Goal: Task Accomplishment & Management: Complete application form

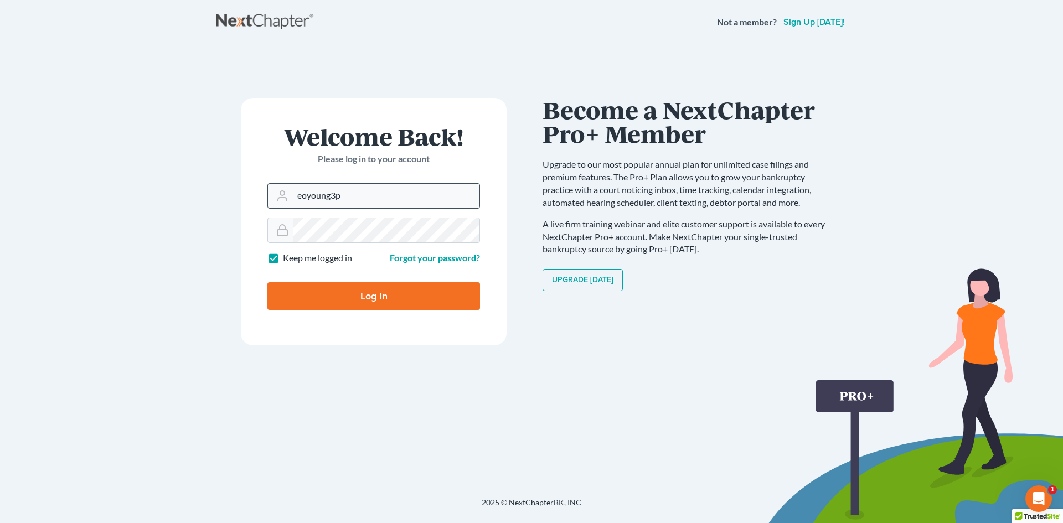
click at [419, 186] on input "eoyoung3p" at bounding box center [386, 196] width 187 height 24
type input "[EMAIL_ADDRESS][DOMAIN_NAME]"
click at [415, 295] on input "Log In" at bounding box center [373, 296] width 213 height 28
type input "Thinking..."
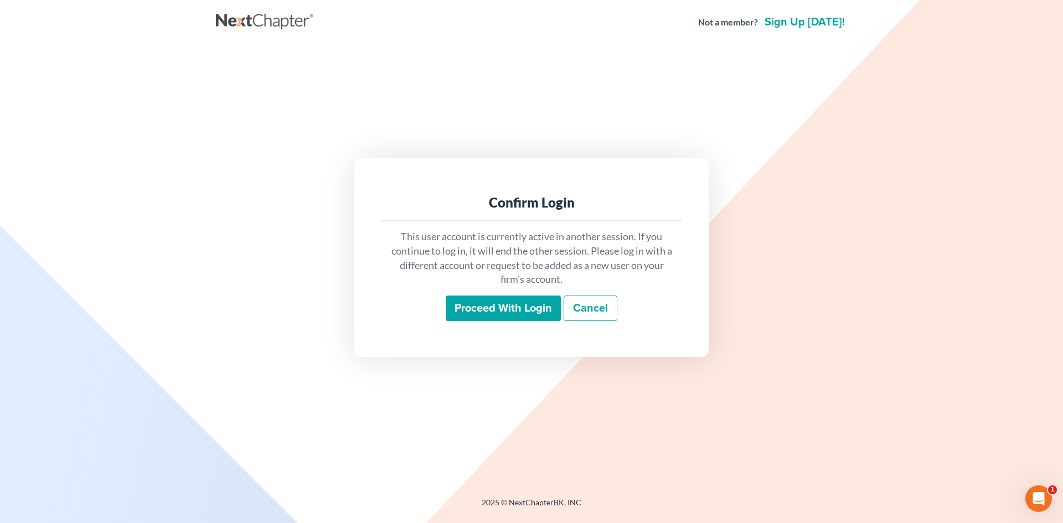
click at [468, 319] on input "Proceed with login" at bounding box center [503, 308] width 115 height 25
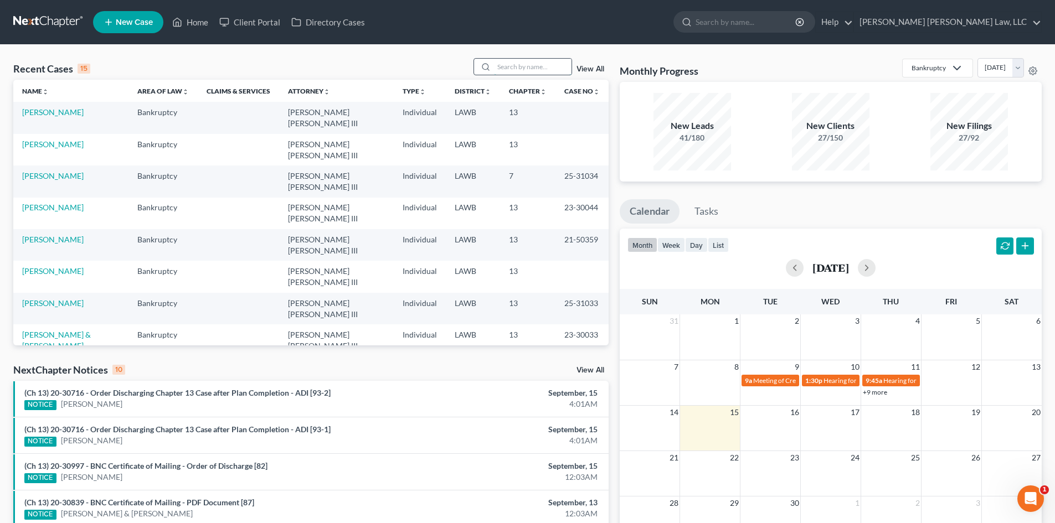
click at [523, 66] on input "search" at bounding box center [533, 67] width 78 height 16
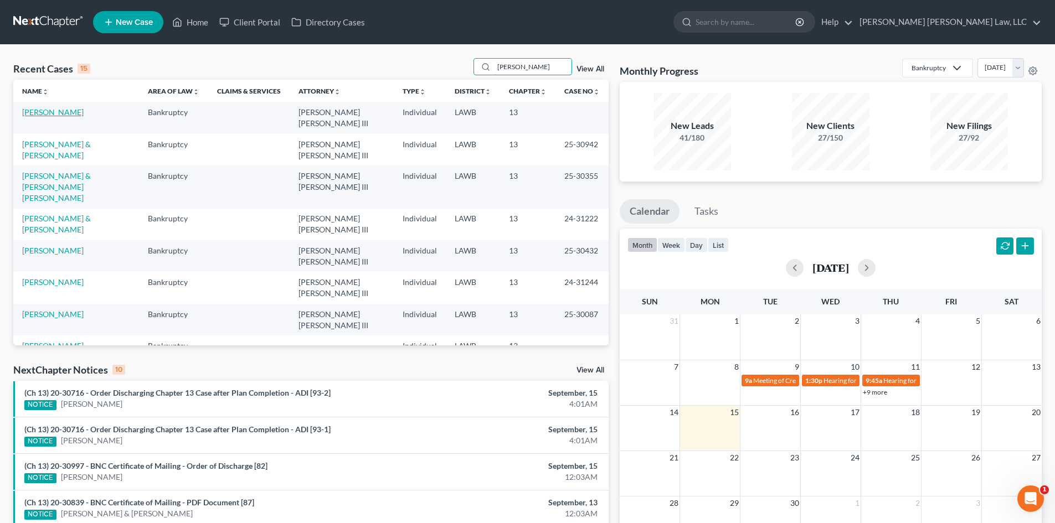
type input "[PERSON_NAME]"
click at [70, 111] on link "[PERSON_NAME]" at bounding box center [52, 111] width 61 height 9
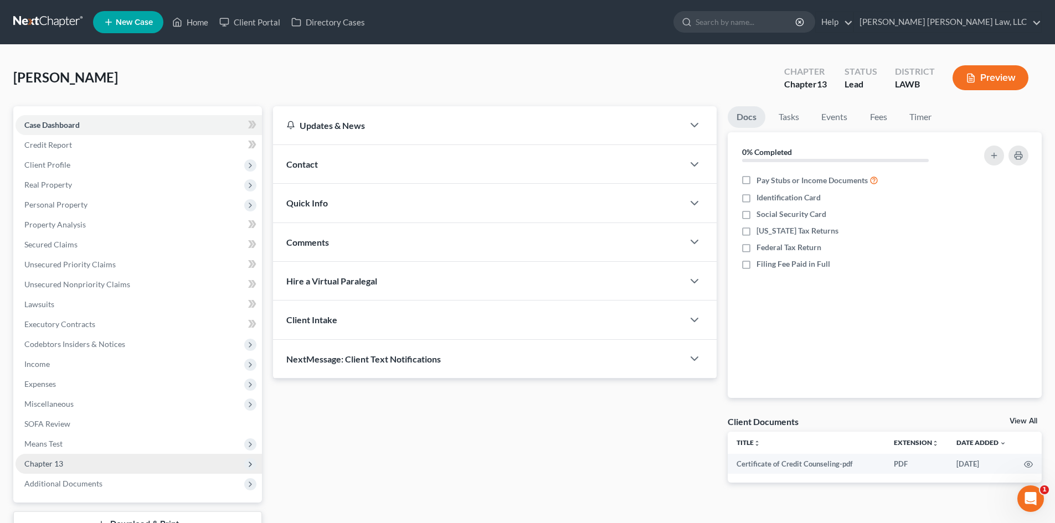
click at [99, 458] on span "Chapter 13" at bounding box center [139, 464] width 246 height 20
click at [81, 479] on span "Plan Calculator" at bounding box center [74, 483] width 54 height 9
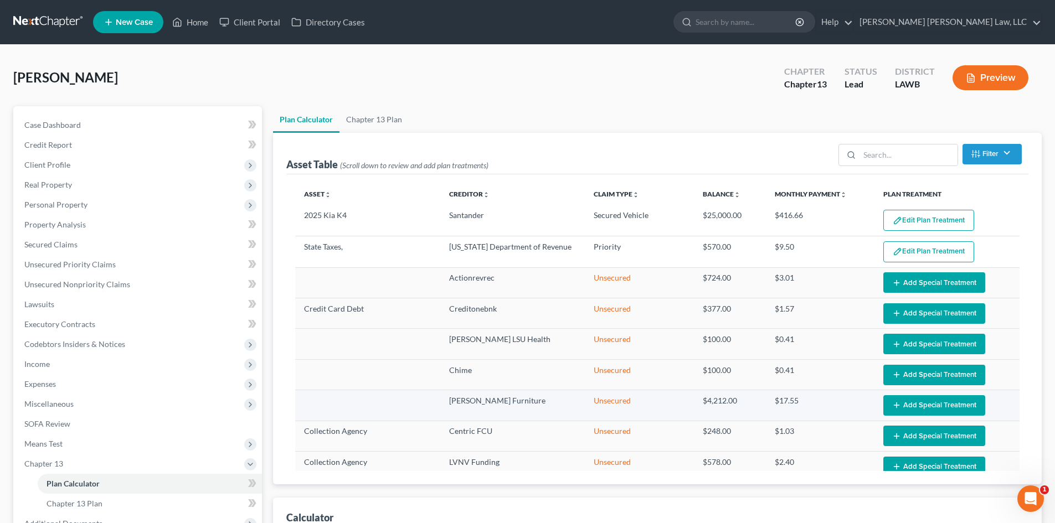
select select "59"
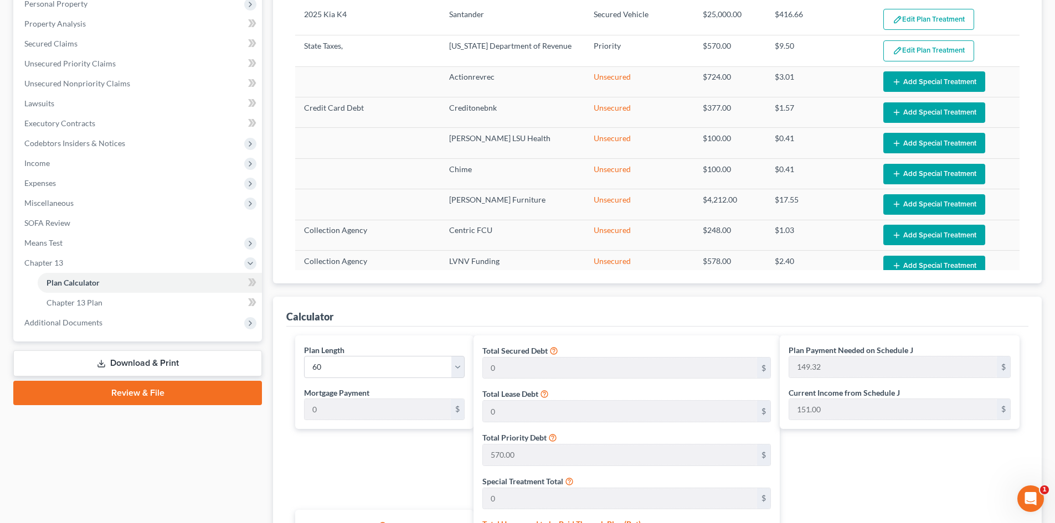
scroll to position [221, 0]
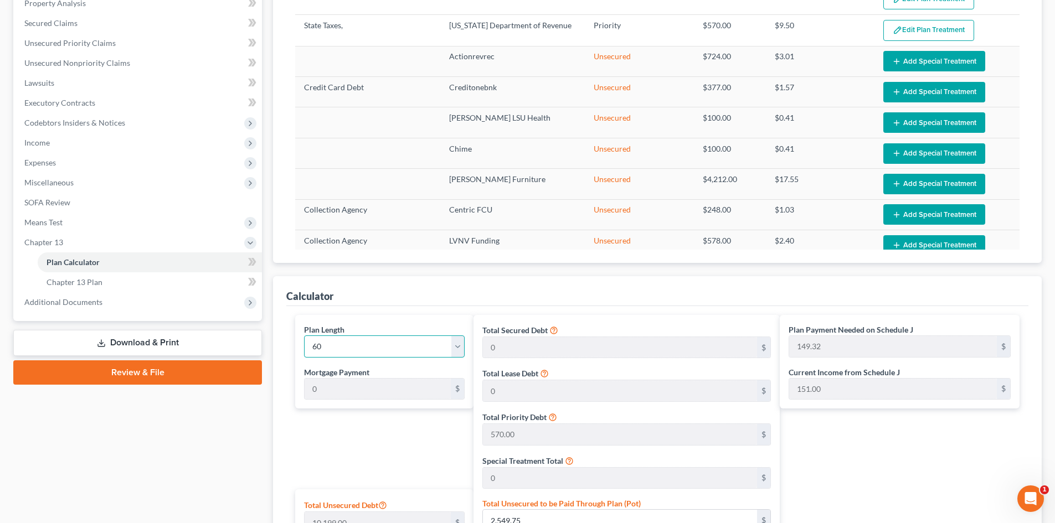
click at [436, 347] on select "1 2 3 4 5 6 7 8 9 10 11 12 13 14 15 16 17 18 19 20 21 22 23 24 25 26 27 28 29 3…" at bounding box center [384, 346] width 161 height 22
select select "42"
click at [304, 335] on select "1 2 3 4 5 6 7 8 9 10 11 12 13 14 15 16 17 18 19 20 21 22 23 24 25 26 27 28 29 3…" at bounding box center [384, 346] width 161 height 22
type input "208.35"
select select "42"
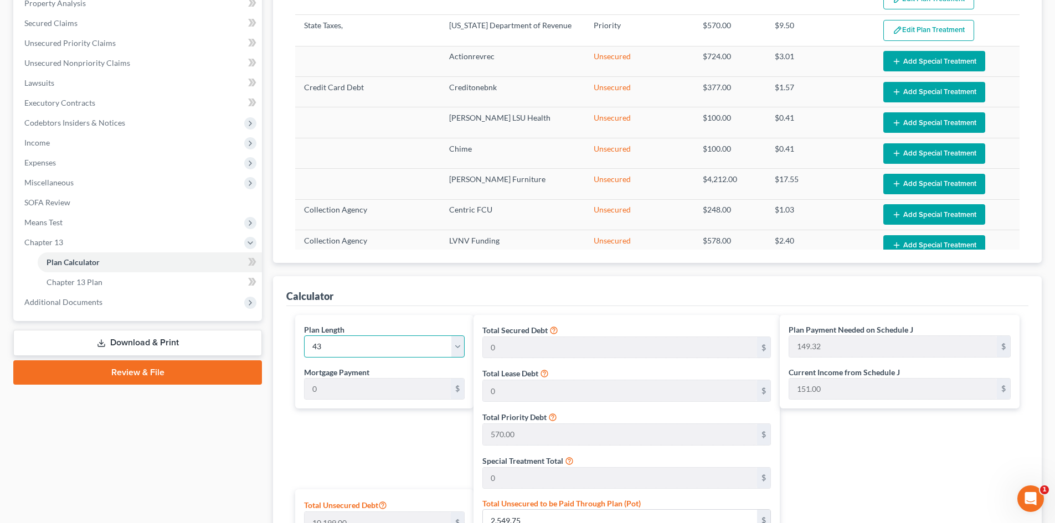
type input "208.35"
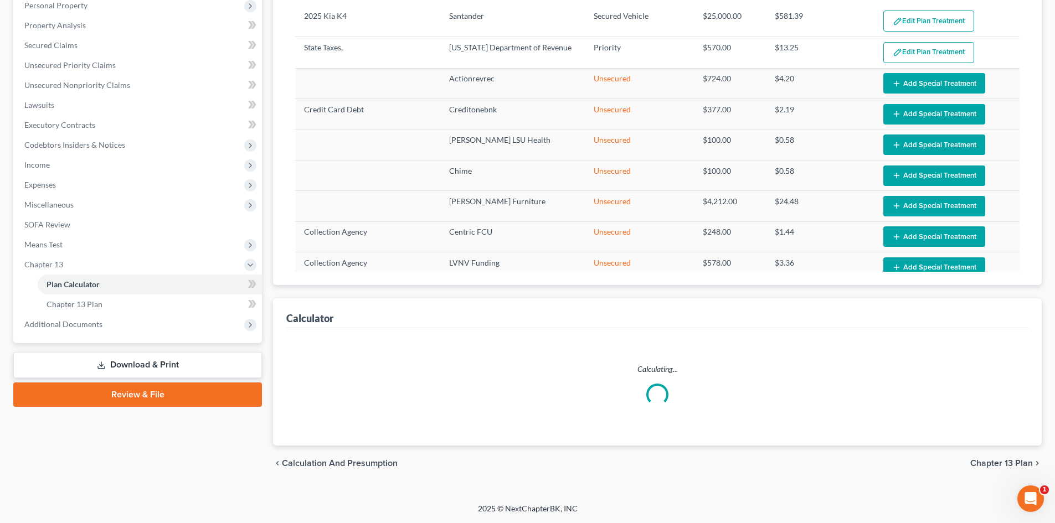
select select "42"
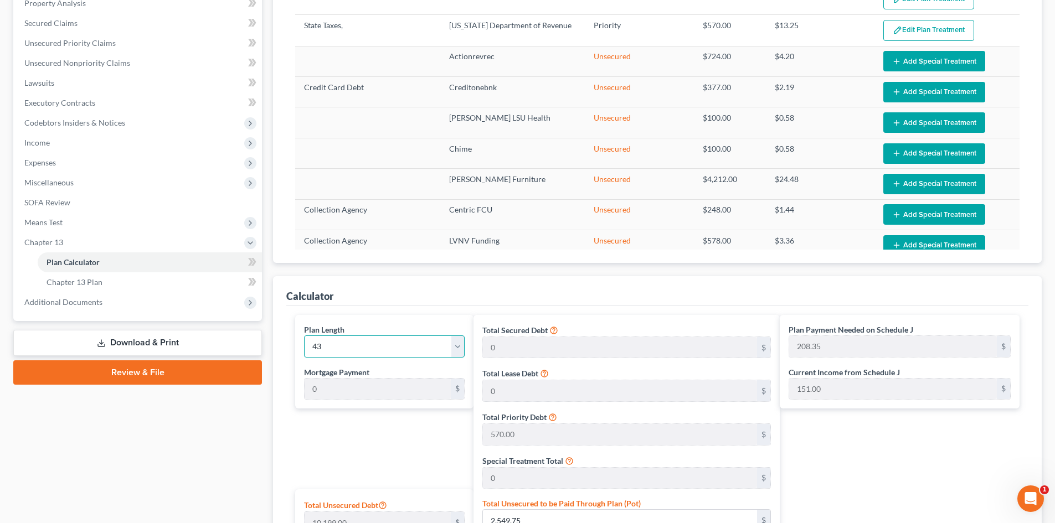
click at [381, 339] on select "1 2 3 4 5 6 7 8 9 10 11 12 13 14 15 16 17 18 19 20 21 22 23 24 25 26 27 28 29 3…" at bounding box center [384, 346] width 161 height 22
select select "44"
click at [304, 335] on select "1 2 3 4 5 6 7 8 9 10 11 12 13 14 15 16 17 18 19 20 21 22 23 24 25 26 27 28 29 3…" at bounding box center [384, 346] width 161 height 22
type input "199.09"
select select "44"
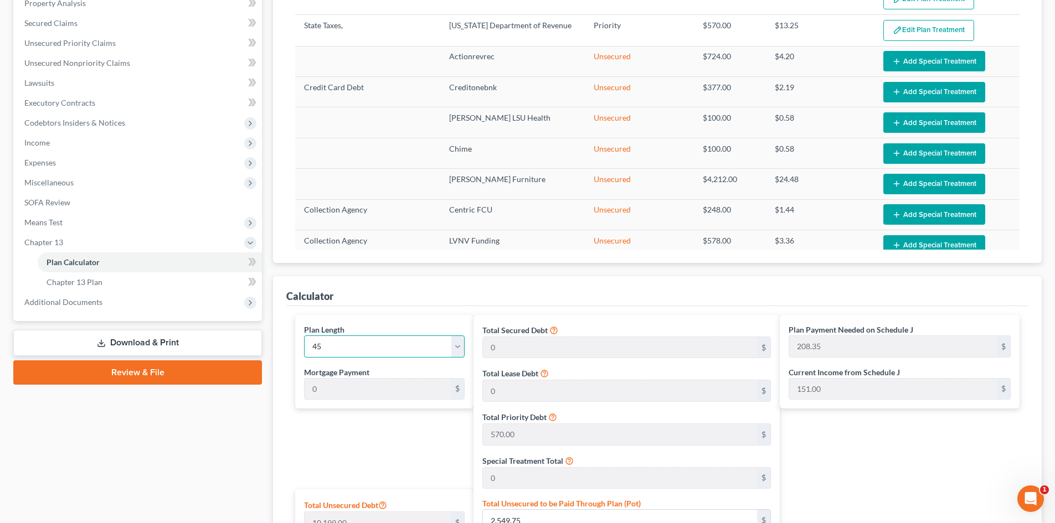
type input "199.09"
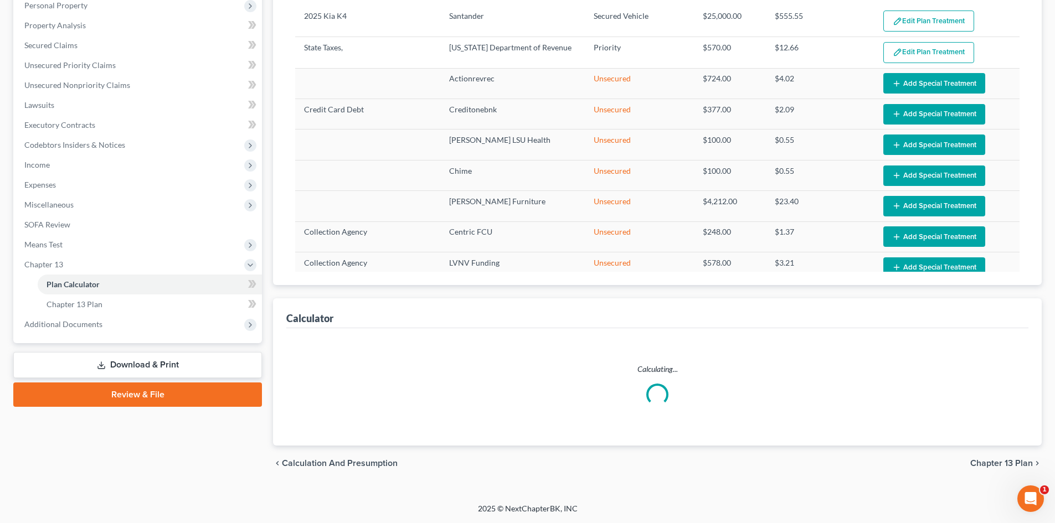
select select "44"
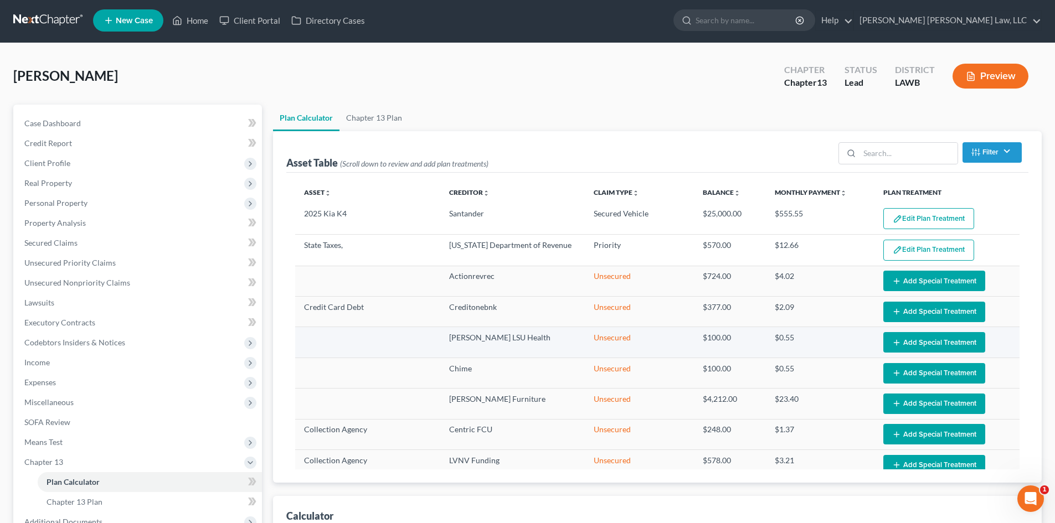
scroll to position [0, 0]
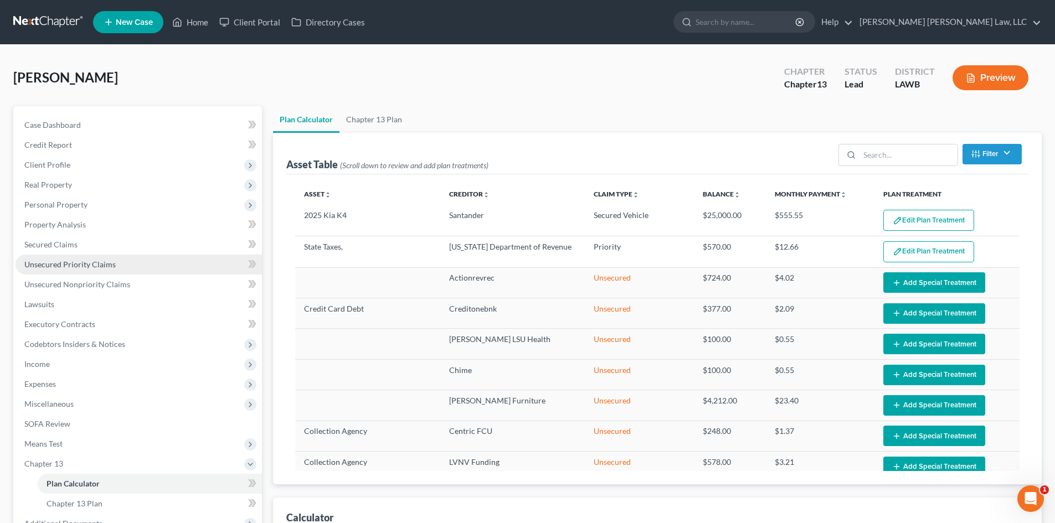
click at [105, 261] on span "Unsecured Priority Claims" at bounding box center [69, 264] width 91 height 9
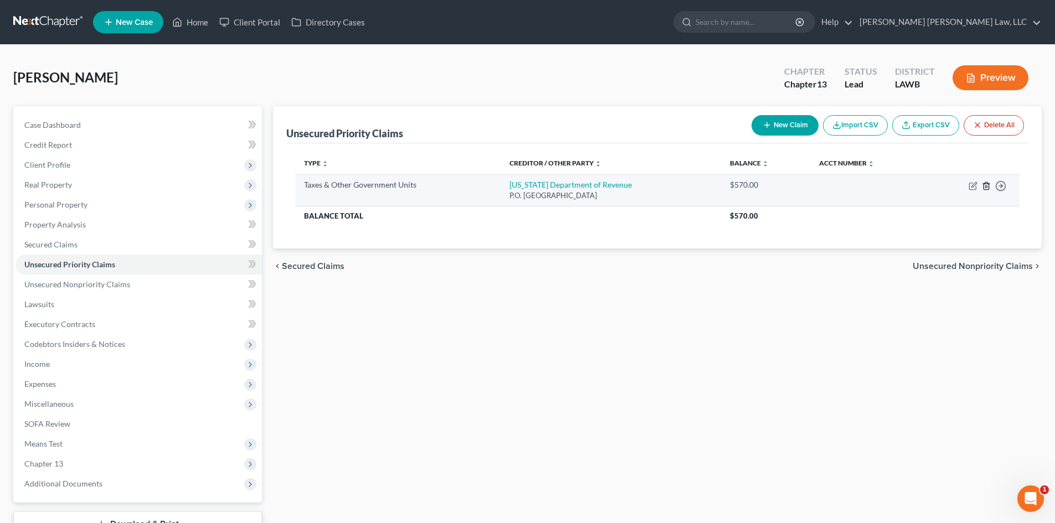
click at [985, 187] on line "button" at bounding box center [985, 186] width 0 height 2
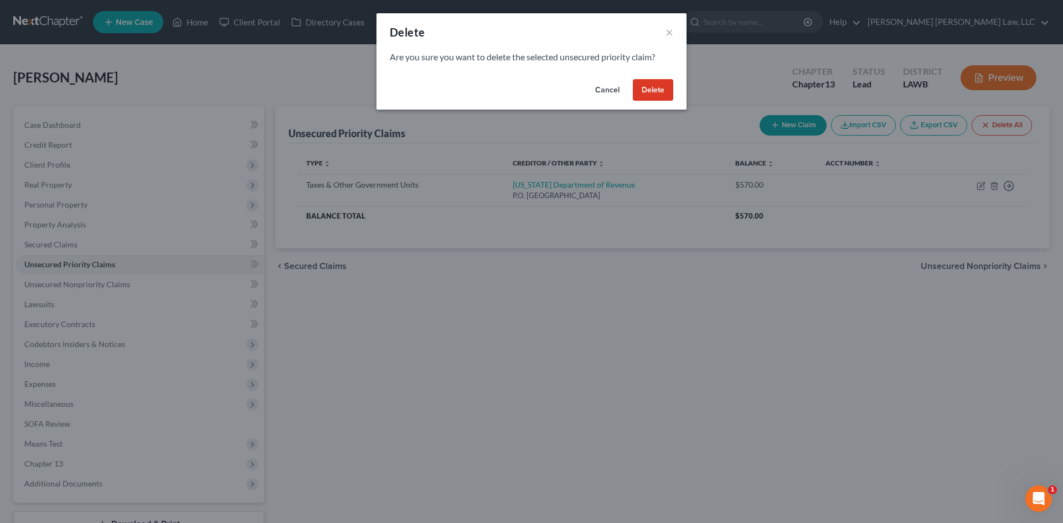
click at [656, 94] on button "Delete" at bounding box center [653, 90] width 40 height 22
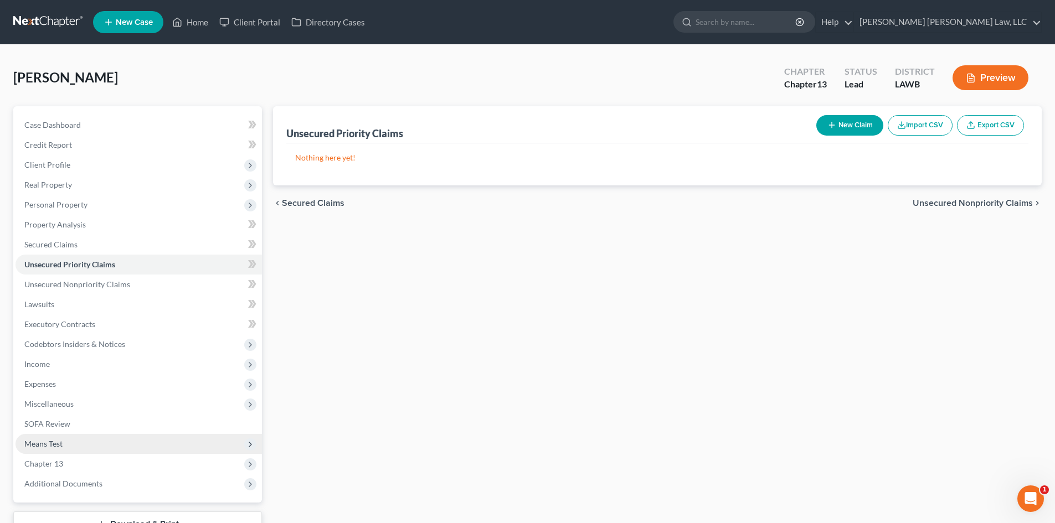
click at [195, 448] on span "Means Test" at bounding box center [139, 444] width 246 height 20
click at [194, 442] on span "Means Test" at bounding box center [139, 444] width 246 height 20
click at [167, 469] on span "Chapter 13" at bounding box center [139, 464] width 246 height 20
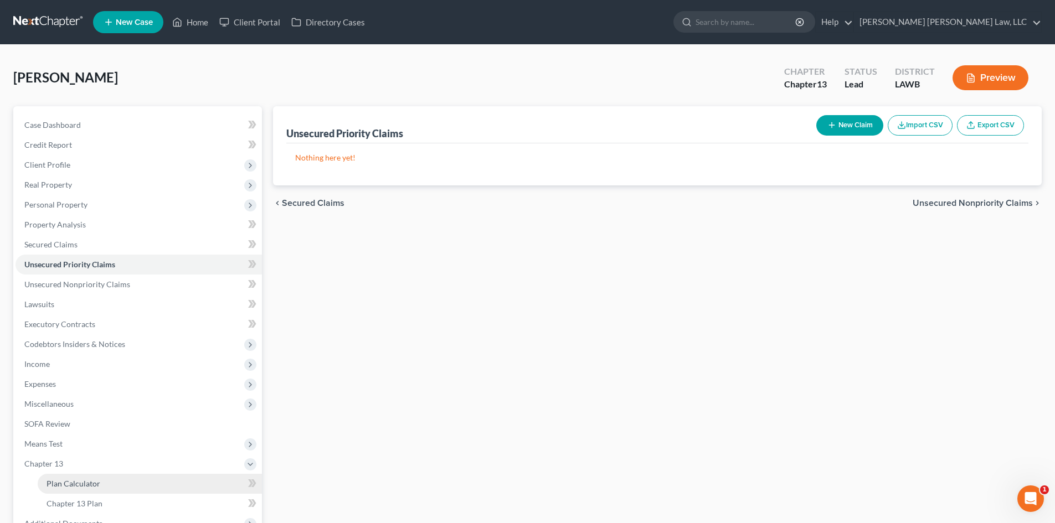
click at [161, 474] on link "Plan Calculator" at bounding box center [150, 484] width 224 height 20
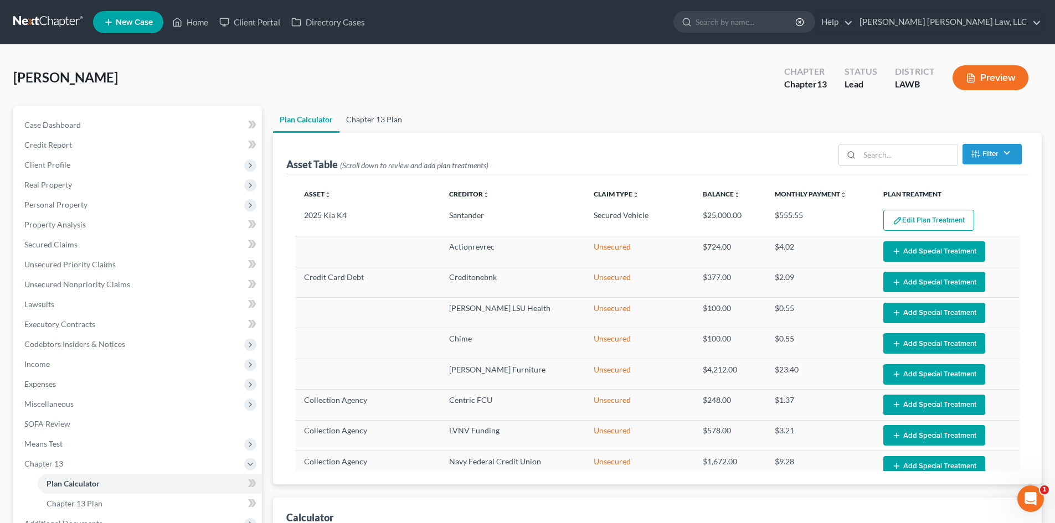
select select "44"
click at [383, 126] on link "Chapter 13 Plan" at bounding box center [373, 119] width 69 height 27
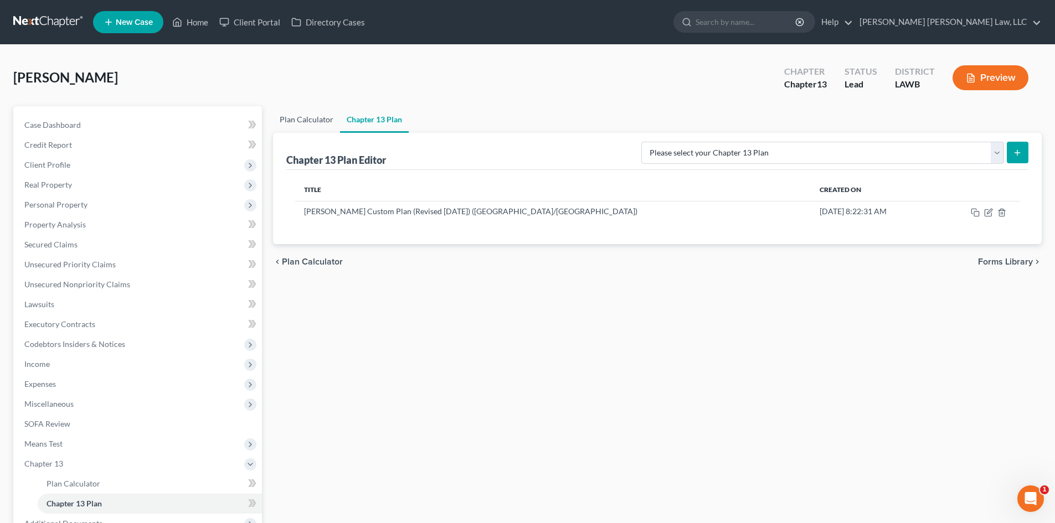
click at [321, 120] on link "Plan Calculator" at bounding box center [306, 119] width 67 height 27
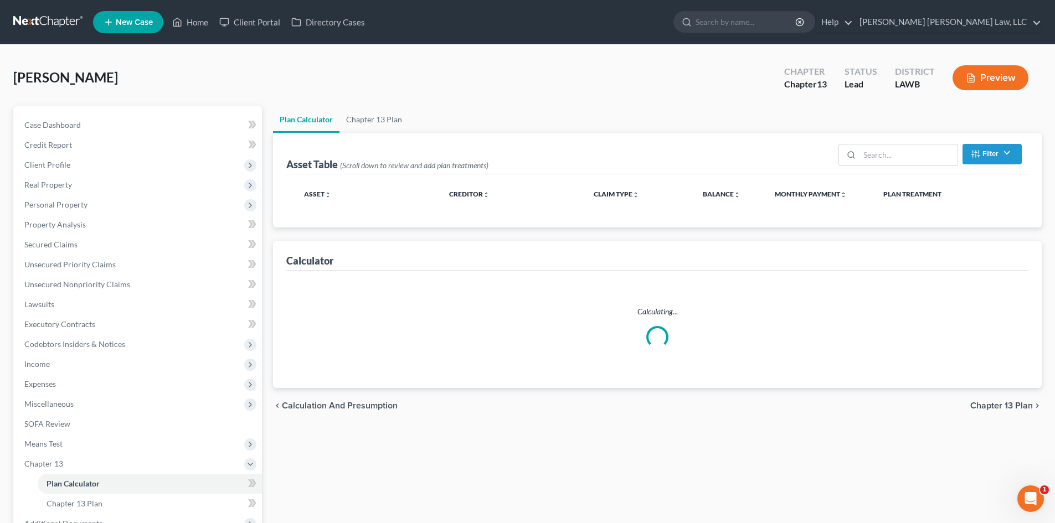
select select "44"
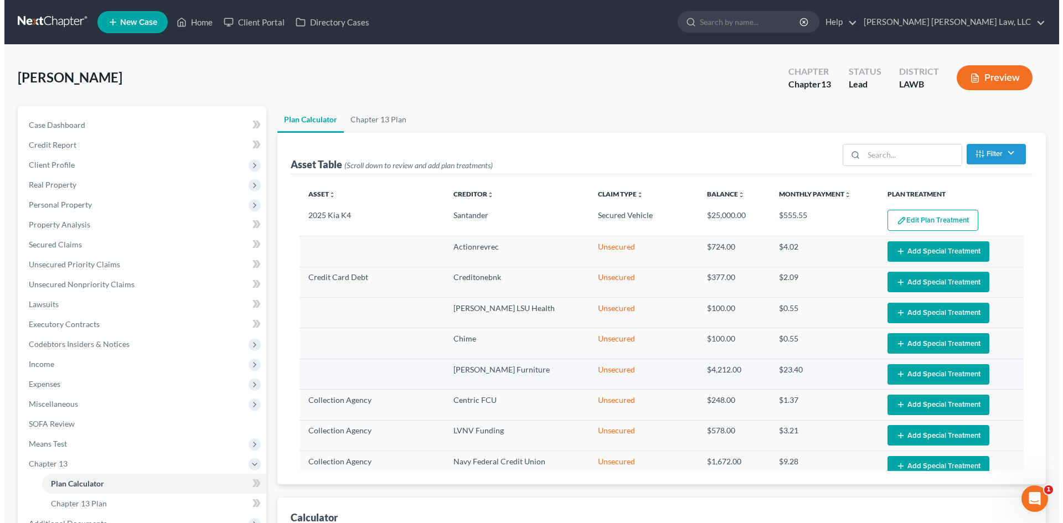
scroll to position [50, 0]
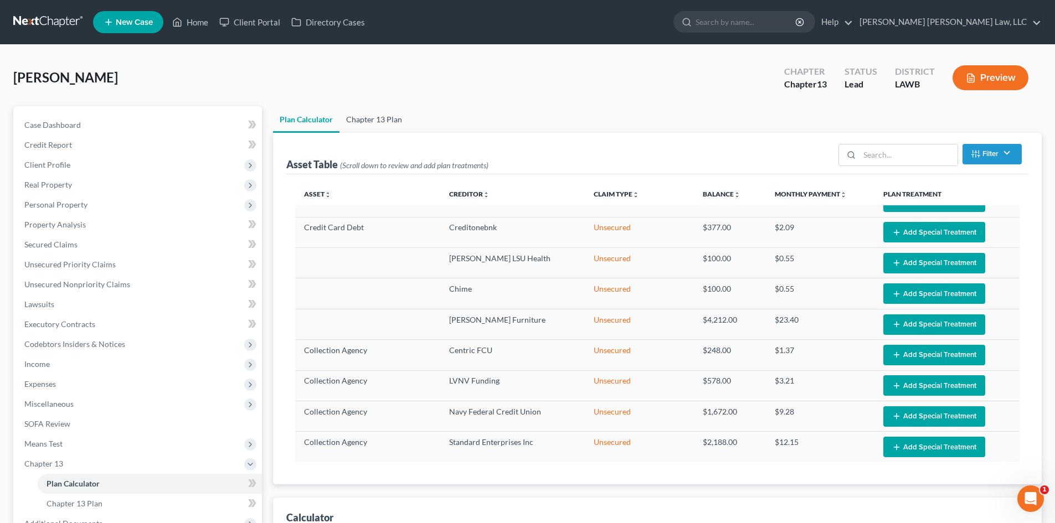
click at [374, 107] on link "Chapter 13 Plan" at bounding box center [373, 119] width 69 height 27
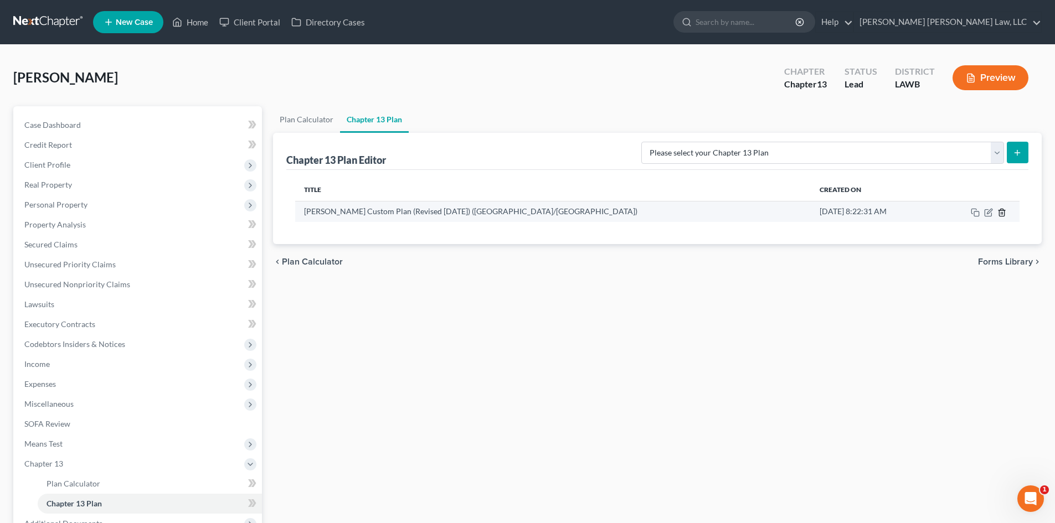
click at [1000, 212] on icon "button" at bounding box center [1001, 212] width 9 height 9
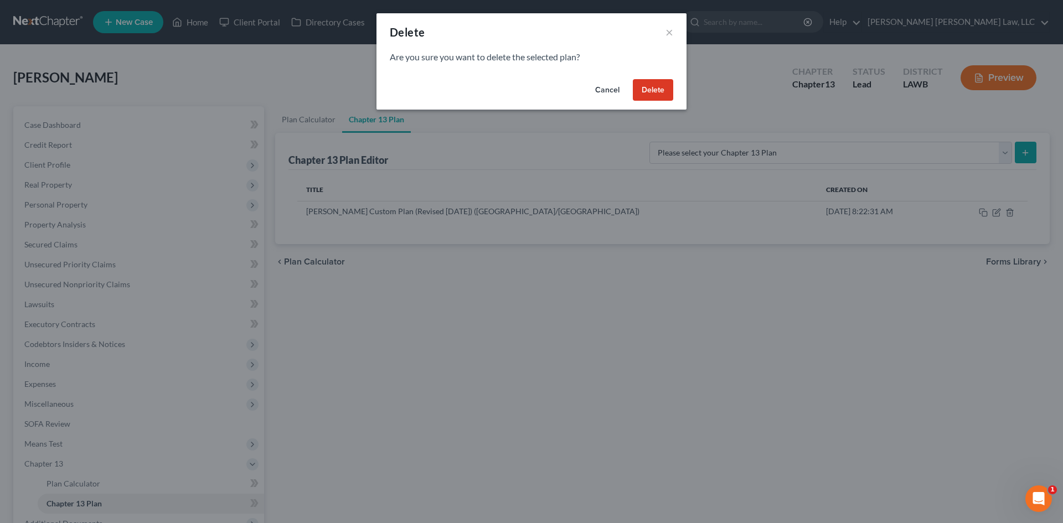
click at [658, 89] on button "Delete" at bounding box center [653, 90] width 40 height 22
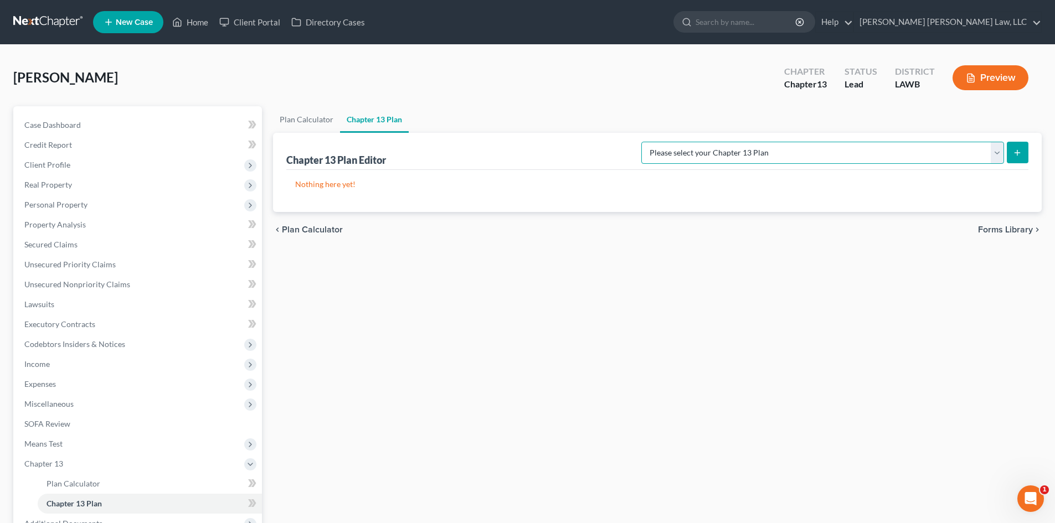
click at [840, 151] on select "Please select your Chapter 13 Plan [PERSON_NAME] Custom Plan (Revised [DATE]) […" at bounding box center [822, 153] width 363 height 22
select select "1"
click at [757, 142] on select "Please select your Chapter 13 Plan [PERSON_NAME] Custom Plan (Revised [DATE]) […" at bounding box center [822, 153] width 363 height 22
click at [1011, 157] on button "submit" at bounding box center [1017, 153] width 22 height 22
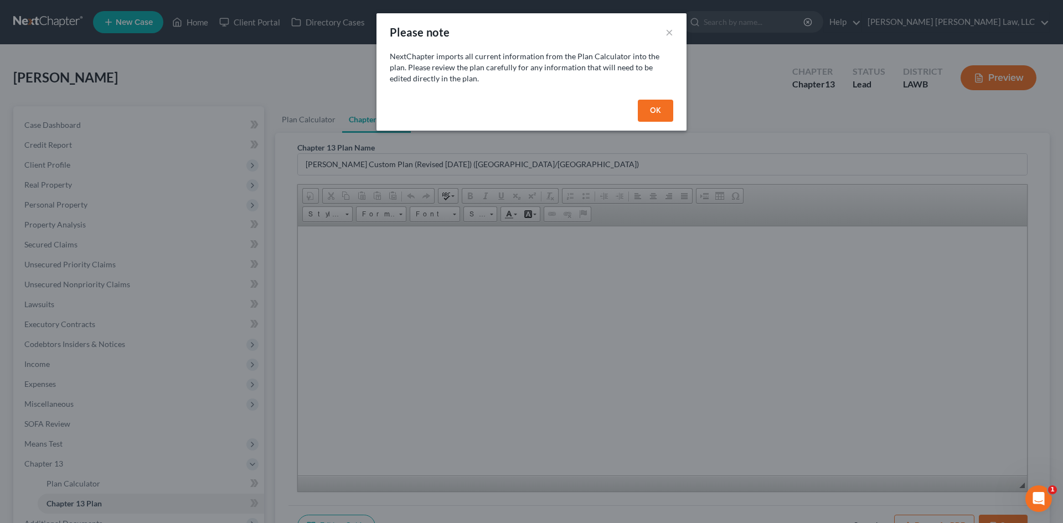
click at [672, 108] on button "OK" at bounding box center [655, 111] width 35 height 22
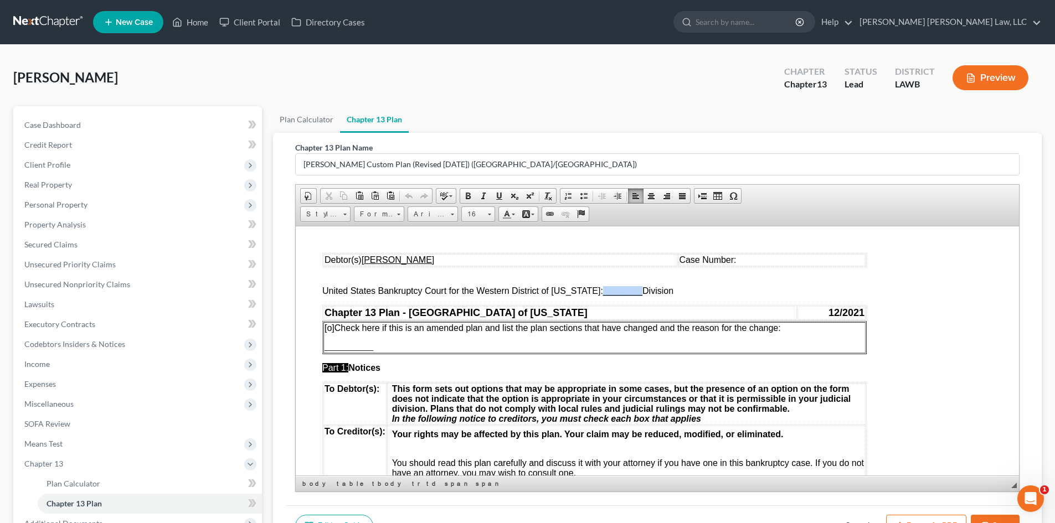
drag, startPoint x: 593, startPoint y: 294, endPoint x: 633, endPoint y: 291, distance: 40.0
click at [633, 291] on span "United States Bankruptcy Court for the Western District of [US_STATE]: ________…" at bounding box center [497, 290] width 351 height 9
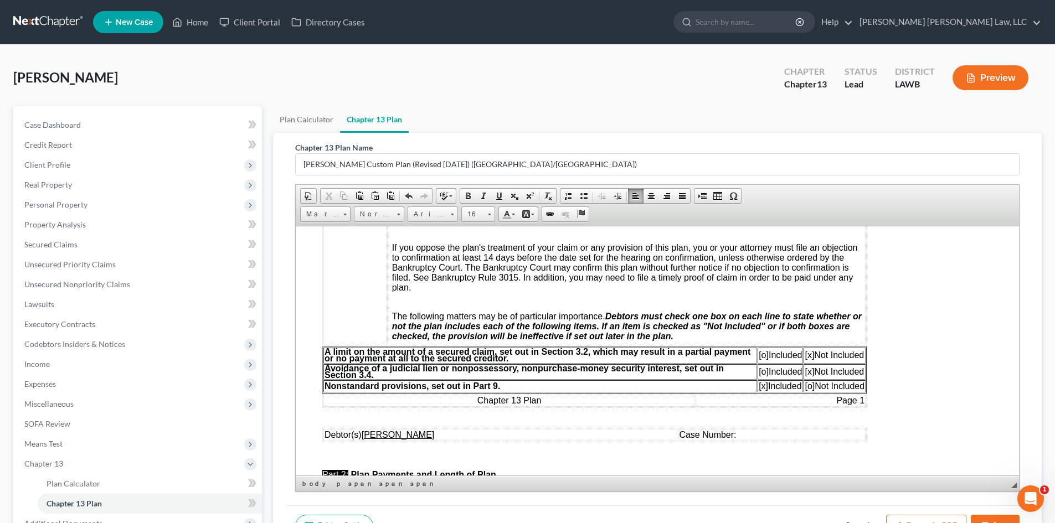
scroll to position [277, 0]
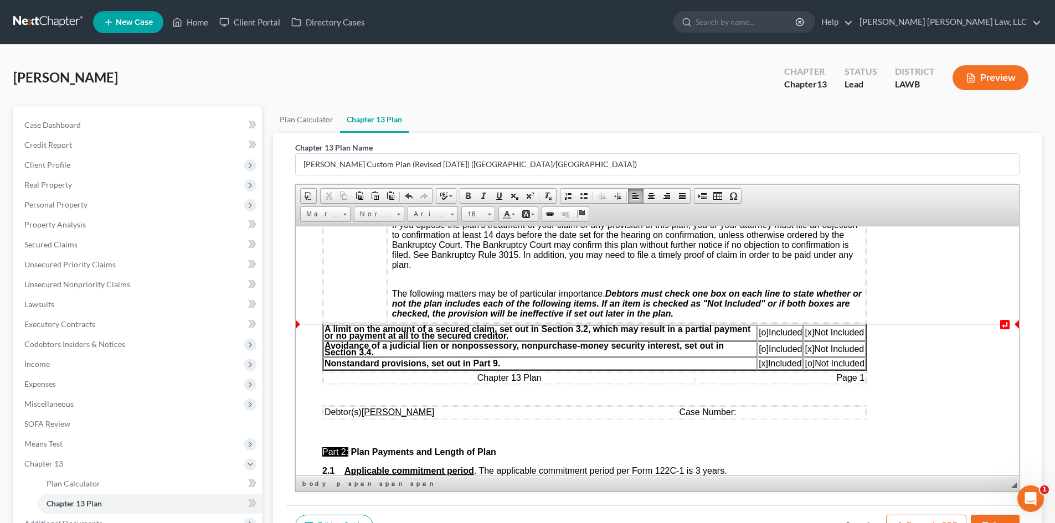
click at [761, 329] on span "[o]" at bounding box center [763, 331] width 10 height 9
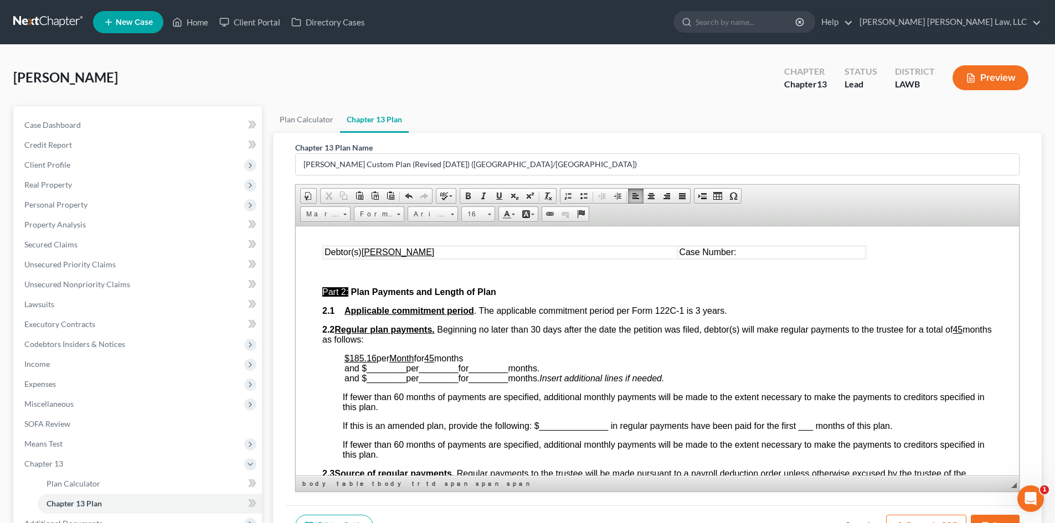
scroll to position [443, 0]
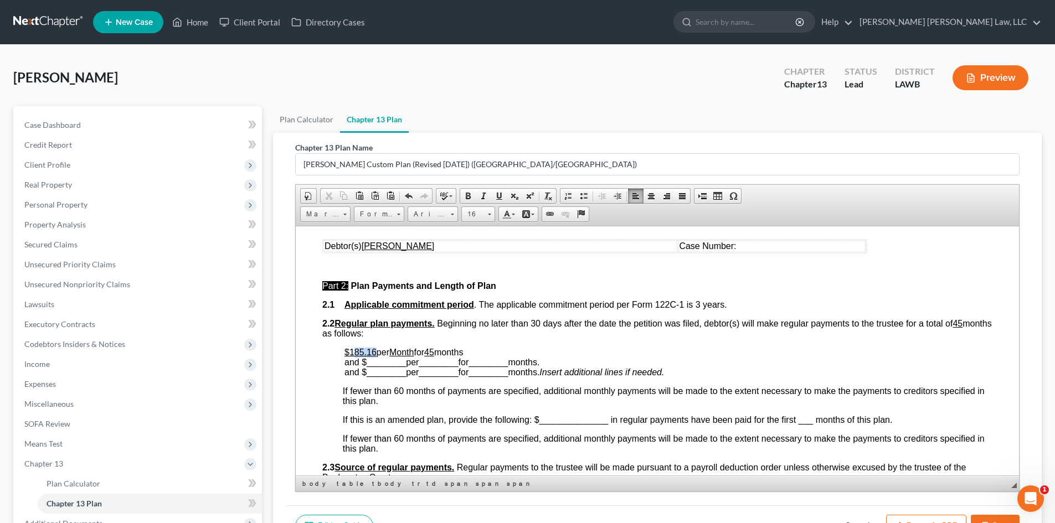
drag, startPoint x: 376, startPoint y: 350, endPoint x: 354, endPoint y: 350, distance: 22.2
click at [354, 350] on p "$185.16 per Month for 45 months and $ ________ per ________ for ________ months…" at bounding box center [668, 362] width 648 height 30
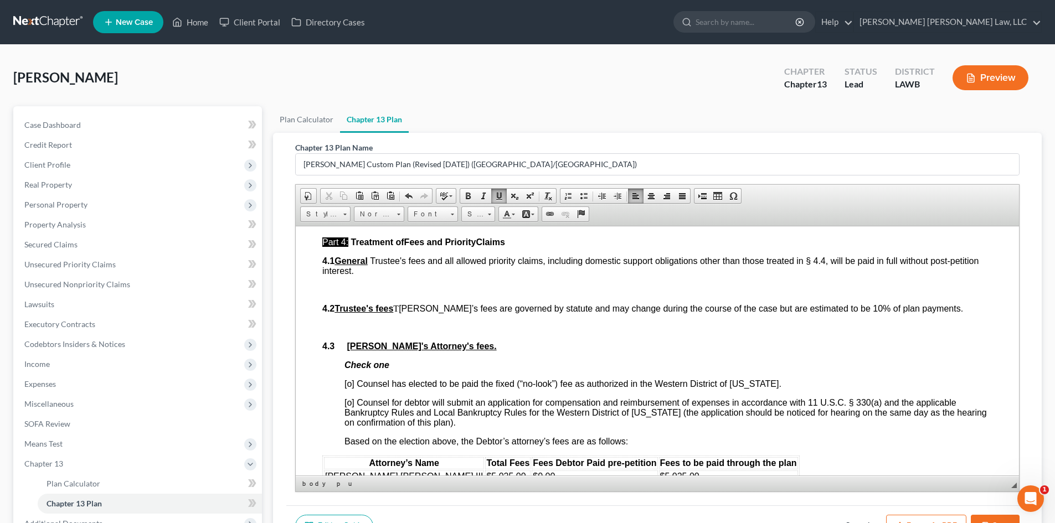
scroll to position [1550, 0]
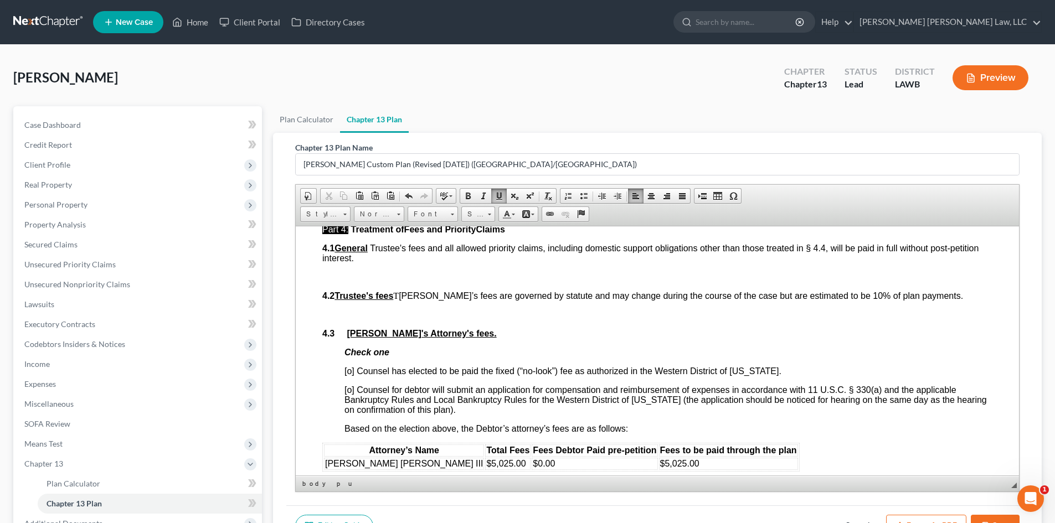
click at [352, 368] on span "[o] Counsel has elected to be paid the fixed (“no-look”) fee as authorized in t…" at bounding box center [562, 370] width 437 height 9
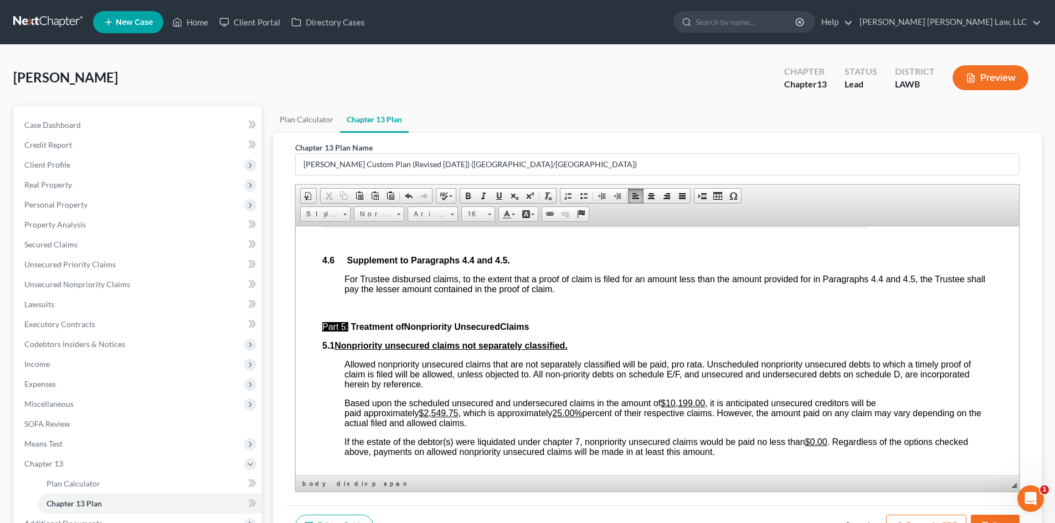
scroll to position [2270, 0]
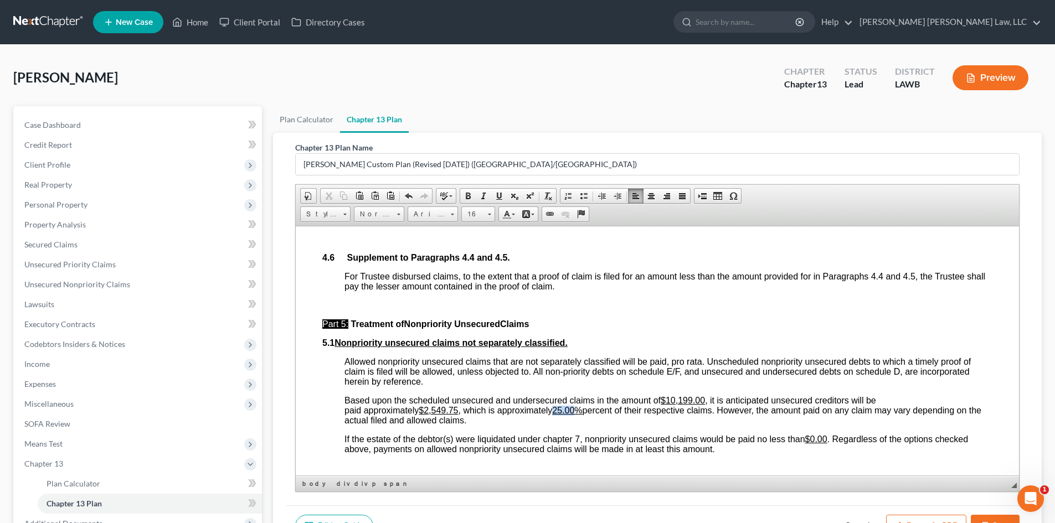
drag, startPoint x: 582, startPoint y: 407, endPoint x: 561, endPoint y: 408, distance: 21.1
click at [561, 408] on u "25.00%" at bounding box center [567, 409] width 30 height 9
drag, startPoint x: 459, startPoint y: 412, endPoint x: 427, endPoint y: 412, distance: 32.7
click at [427, 412] on u "$2,549.75" at bounding box center [438, 409] width 39 height 9
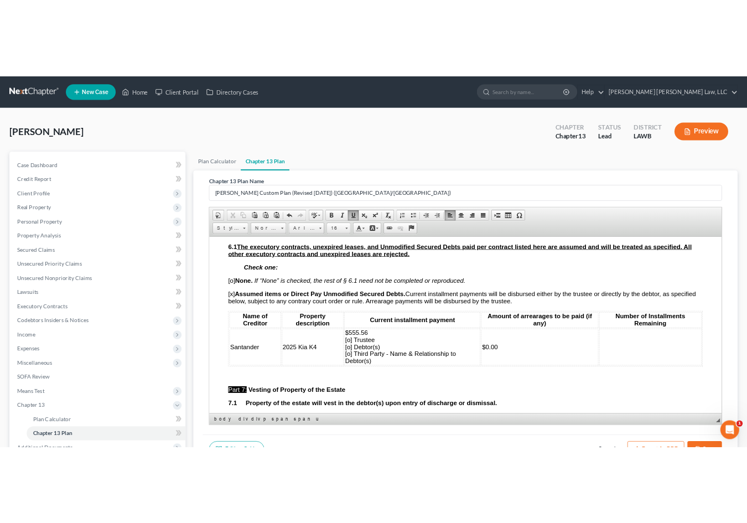
scroll to position [2657, 0]
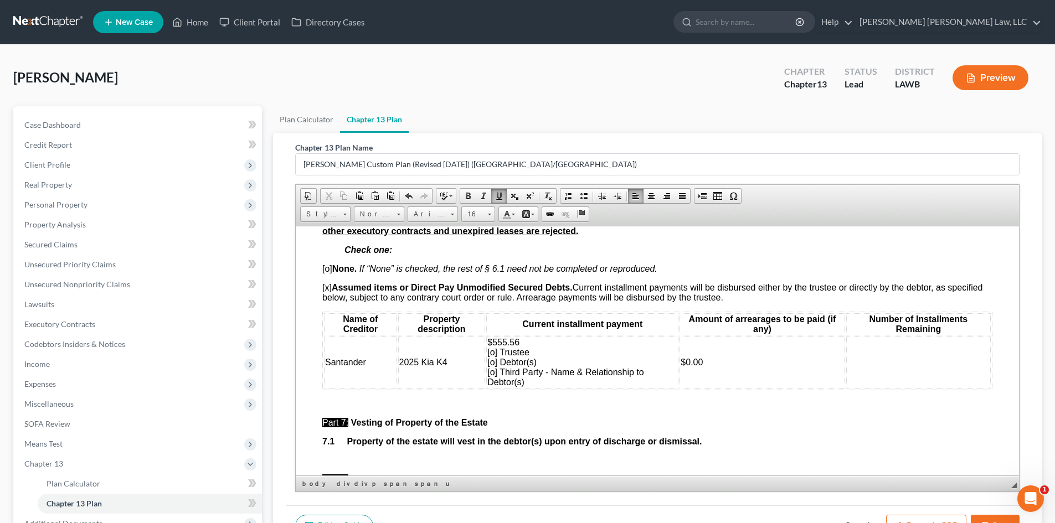
click at [492, 371] on span "$555.56 [o] Trustee [o] Debtor(s) [o] Third Party - Name & Relationship to Debt…" at bounding box center [565, 361] width 157 height 49
click at [921, 372] on td at bounding box center [918, 362] width 144 height 52
drag, startPoint x: 529, startPoint y: 356, endPoint x: 490, endPoint y: 350, distance: 38.6
click at [490, 350] on td "$555.56 [o] Trustee [x] Debtor(s) [o] Third Party - Name & Relationship to Debt…" at bounding box center [582, 362] width 192 height 52
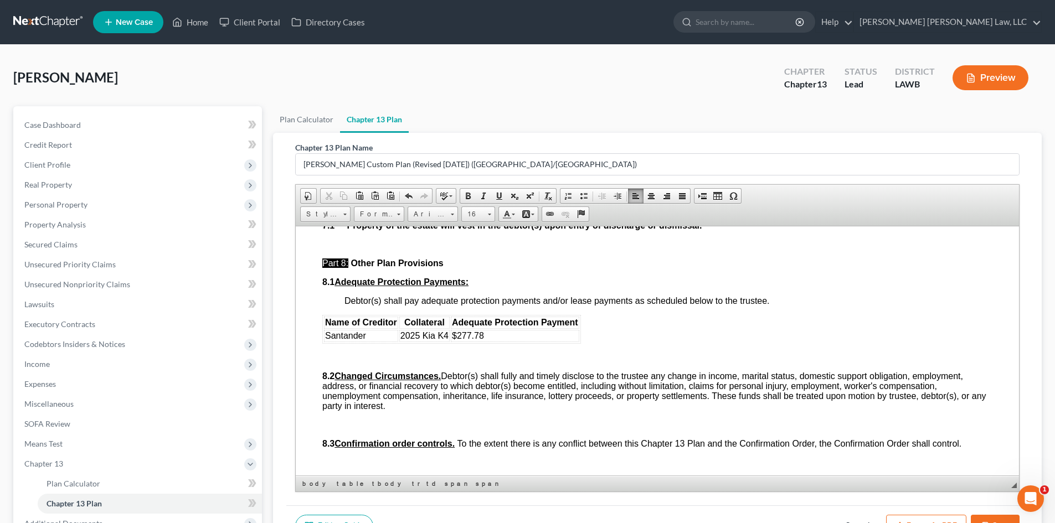
scroll to position [2879, 0]
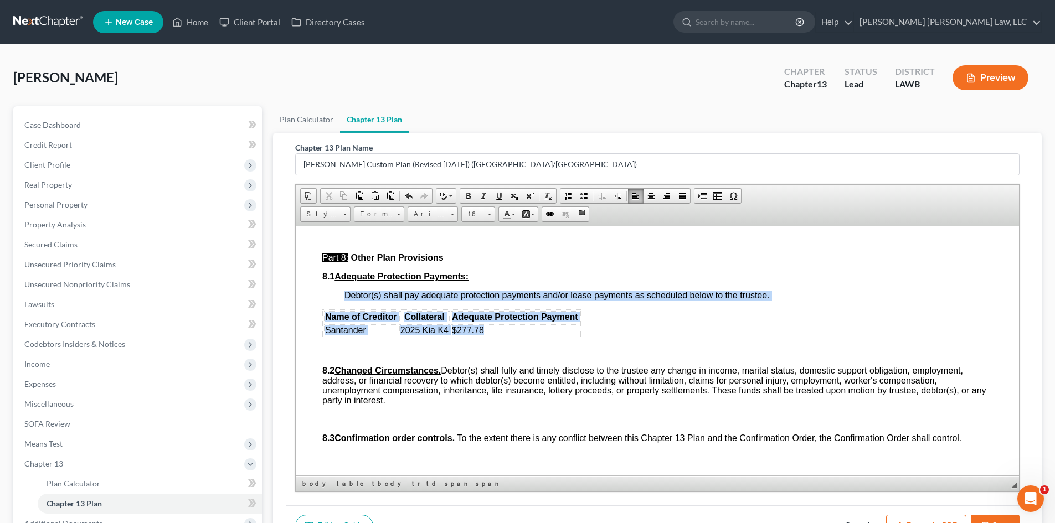
drag, startPoint x: 503, startPoint y: 338, endPoint x: 319, endPoint y: 326, distance: 184.2
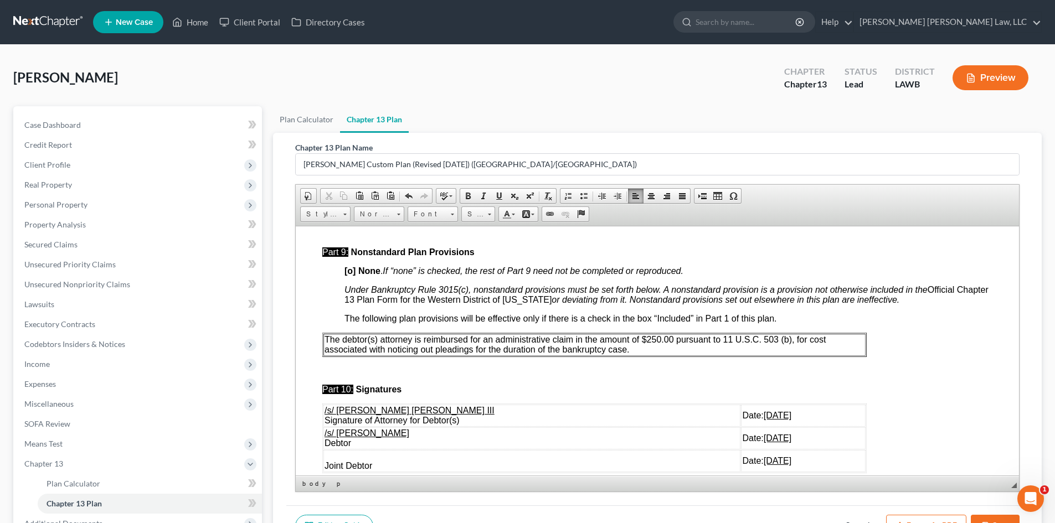
scroll to position [3156, 0]
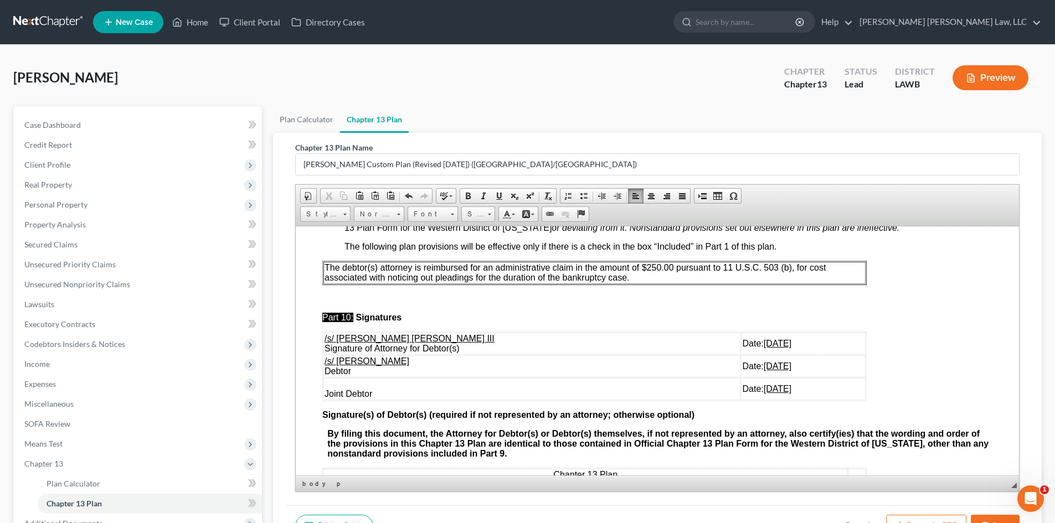
click at [661, 283] on td "The debtor(s) attorney is reimbursed for an administrative claim in the amount …" at bounding box center [594, 272] width 542 height 22
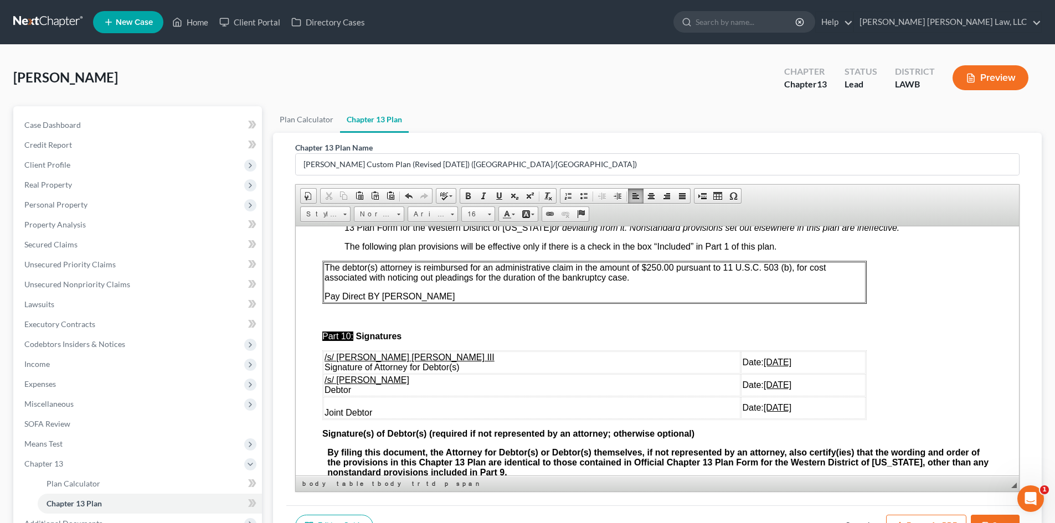
click at [378, 301] on span "Pay Direct BY [PERSON_NAME]" at bounding box center [389, 295] width 130 height 9
click at [410, 301] on p "Pay Direct by [PERSON_NAME]" at bounding box center [594, 296] width 540 height 10
drag, startPoint x: 803, startPoint y: 424, endPoint x: 324, endPoint y: 385, distance: 480.4
click at [324, 385] on tbody "/s/ [PERSON_NAME] [PERSON_NAME] III Signature of Attorney for Debtor(s) Date: […" at bounding box center [594, 385] width 542 height 68
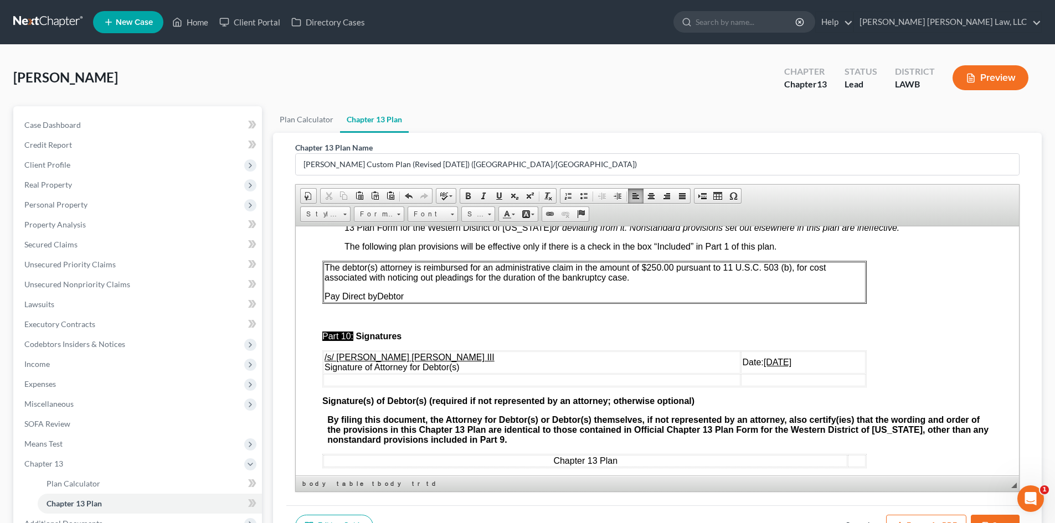
click at [942, 322] on p at bounding box center [657, 317] width 670 height 10
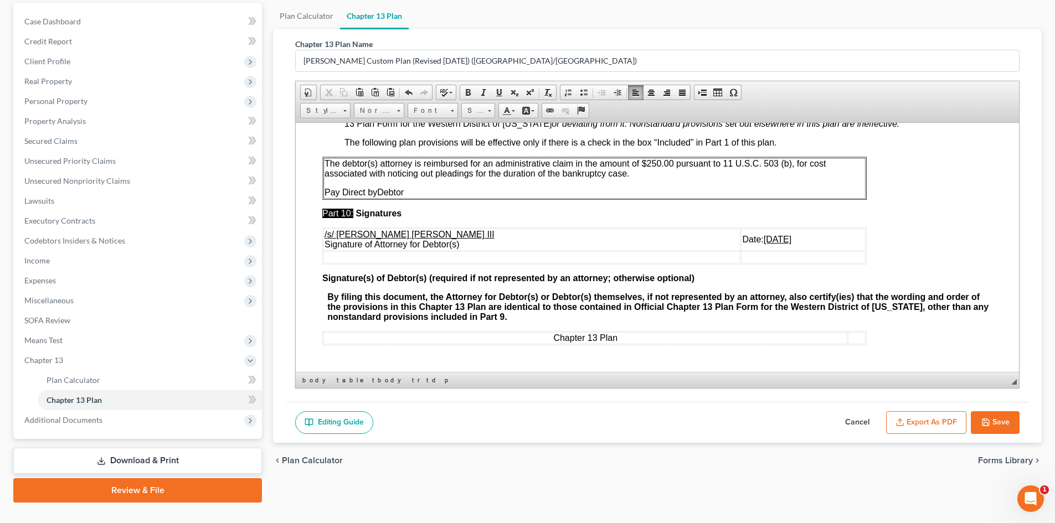
scroll to position [125, 0]
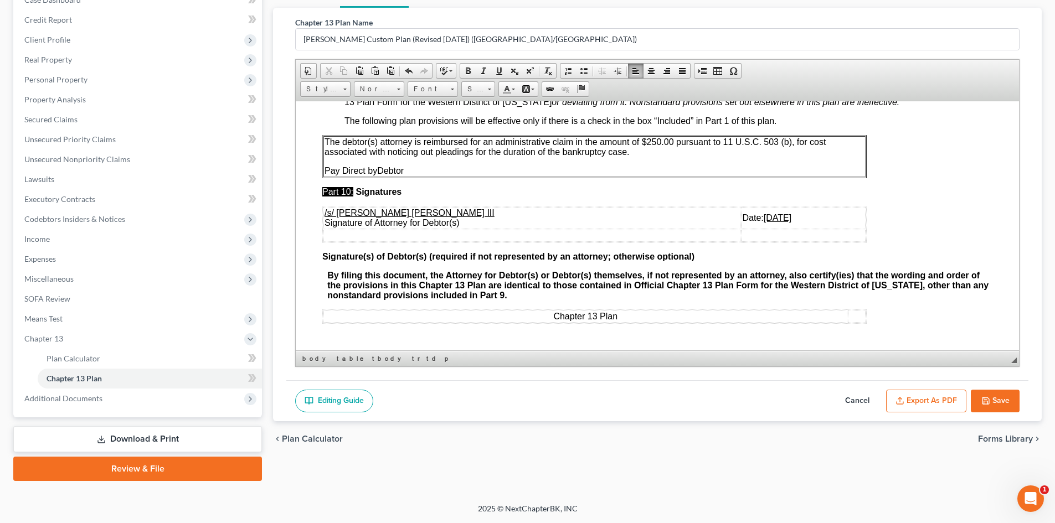
click at [989, 399] on icon "button" at bounding box center [985, 400] width 7 height 7
select select "1"
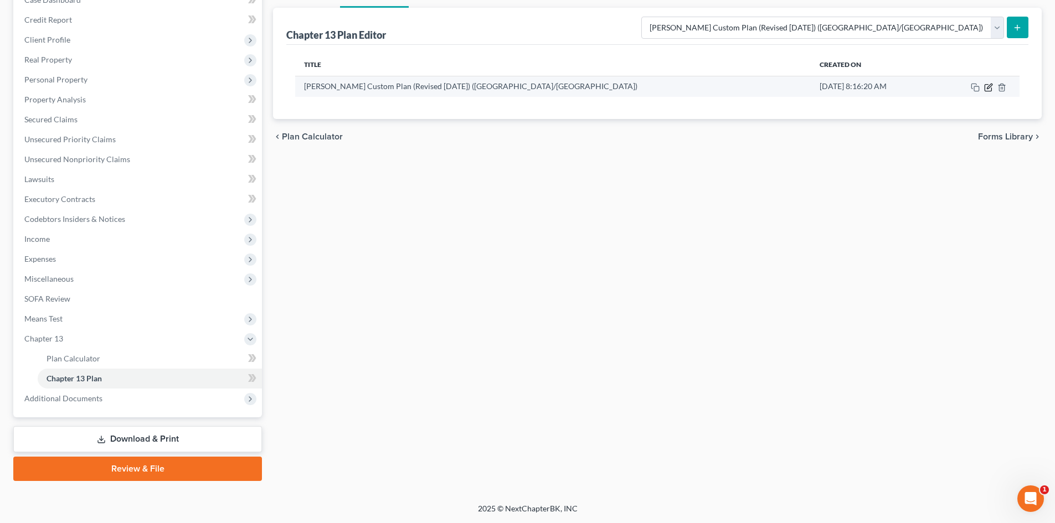
click at [989, 88] on icon "button" at bounding box center [989, 86] width 5 height 5
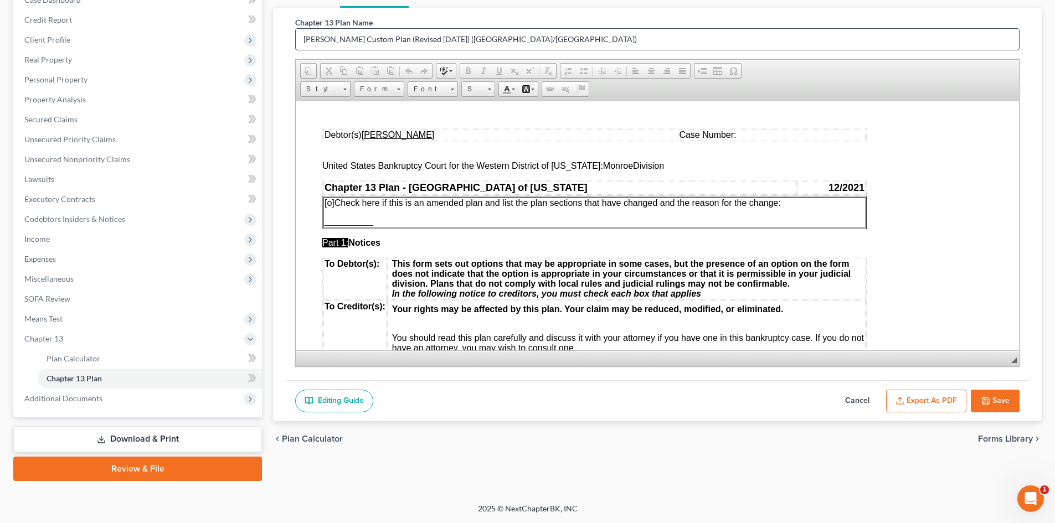
scroll to position [0, 0]
click at [951, 390] on button "Export as PDF" at bounding box center [926, 401] width 80 height 23
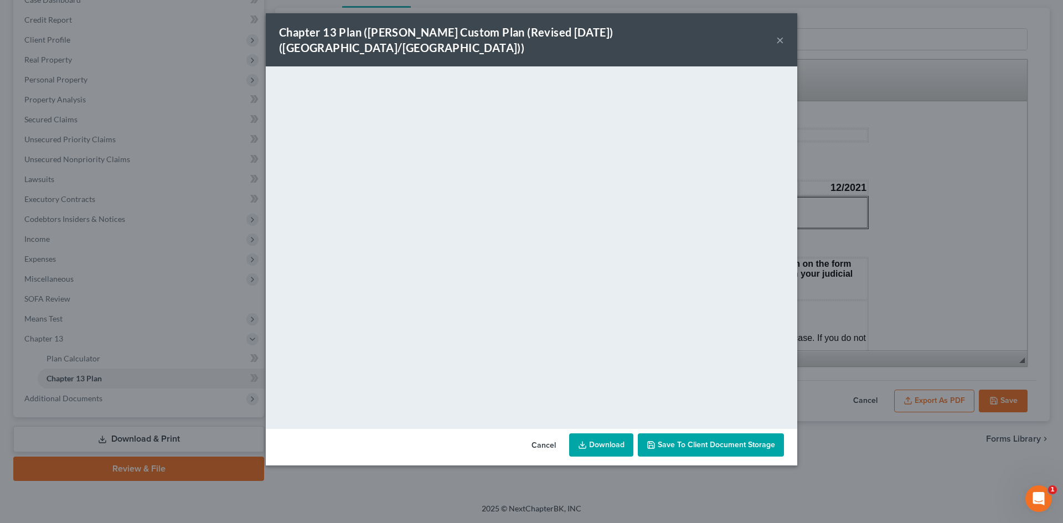
click at [586, 441] on icon at bounding box center [582, 445] width 9 height 9
click at [884, 323] on div "Chapter 13 Plan ([PERSON_NAME] Custom Plan (Revised [DATE]) ([GEOGRAPHIC_DATA]/…" at bounding box center [531, 261] width 1063 height 523
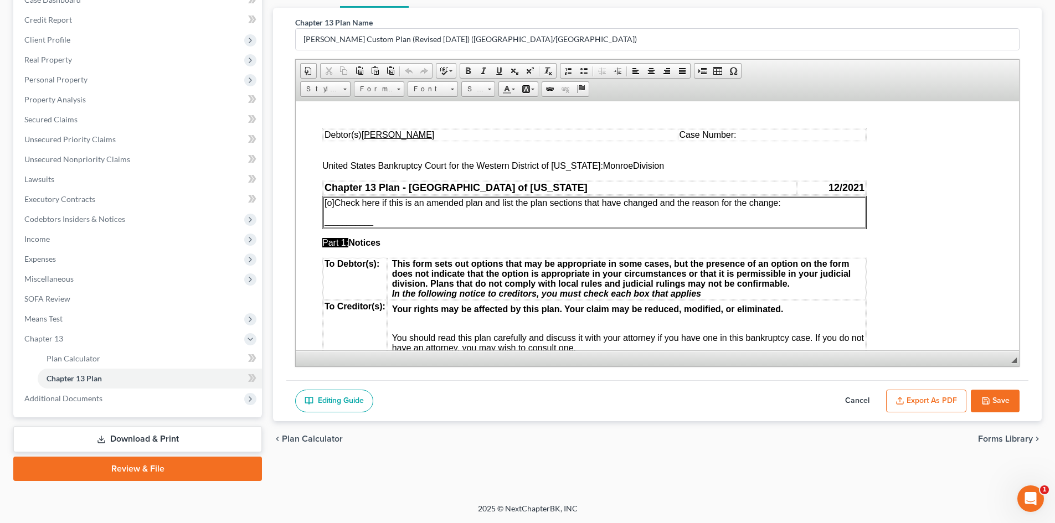
click at [993, 392] on button "Save" at bounding box center [994, 401] width 49 height 23
select select "1"
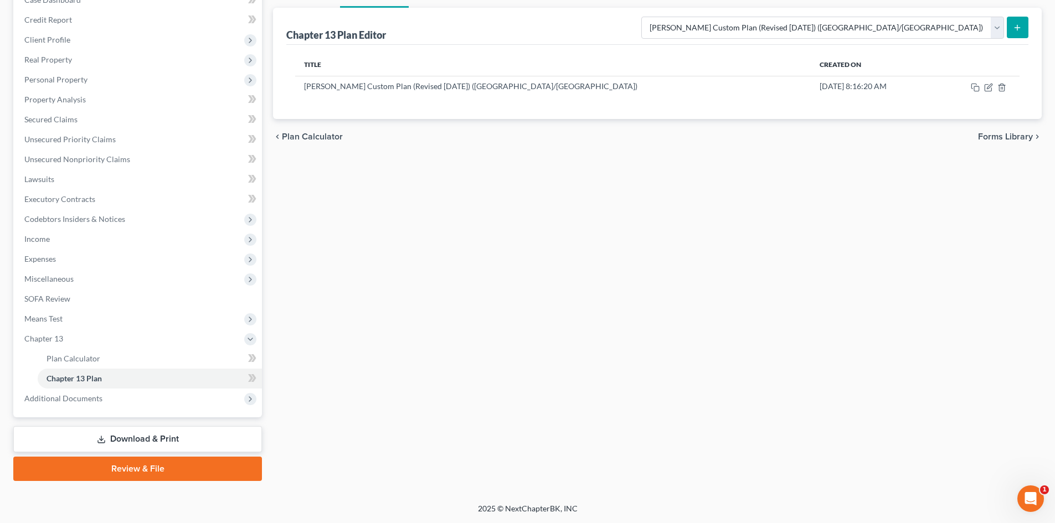
drag, startPoint x: 710, startPoint y: 194, endPoint x: 700, endPoint y: 185, distance: 13.3
click at [709, 192] on div "Plan Calculator Chapter 13 Plan Chapter 13 Plan Editor Please select your Chapt…" at bounding box center [656, 231] width 779 height 500
click at [100, 261] on span "Expenses" at bounding box center [139, 259] width 246 height 20
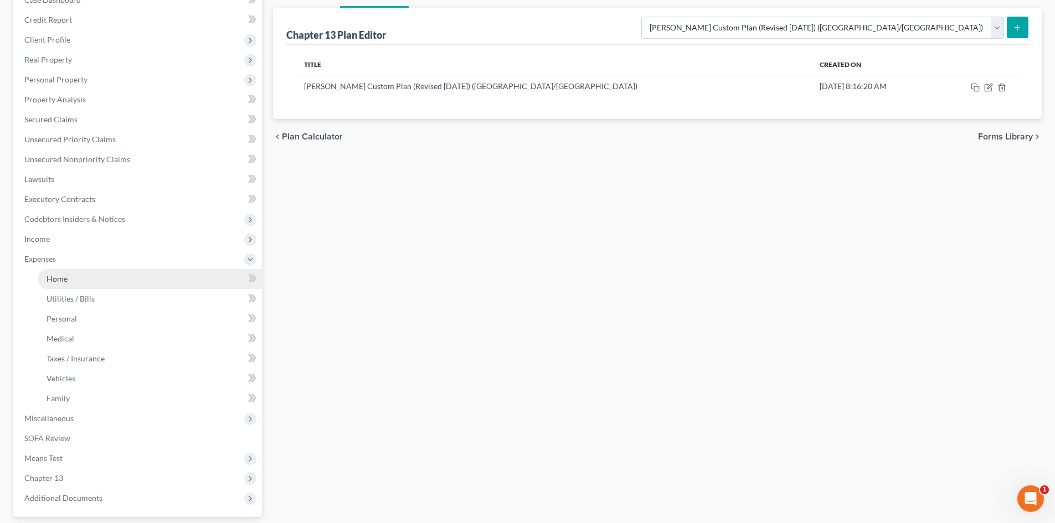
click at [128, 283] on link "Home" at bounding box center [150, 279] width 224 height 20
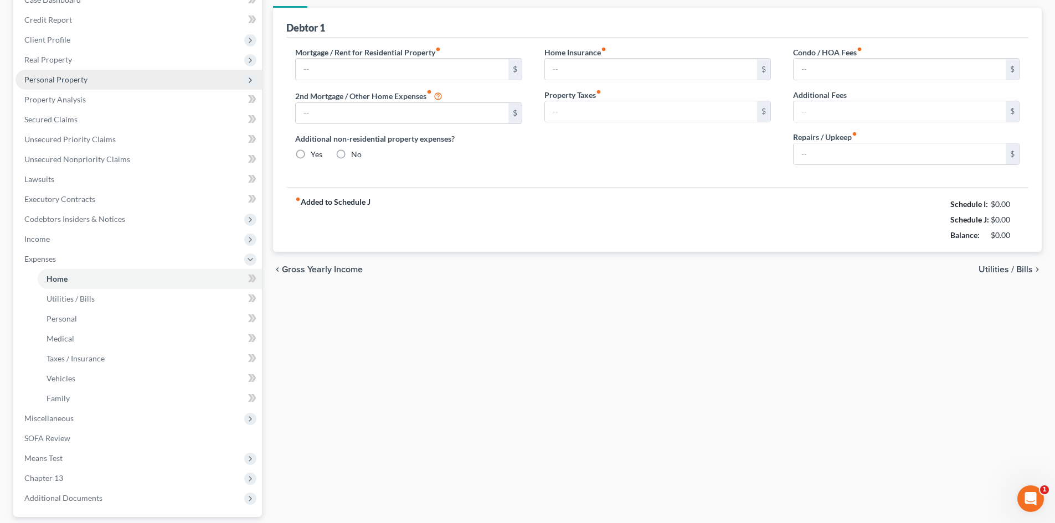
scroll to position [2, 0]
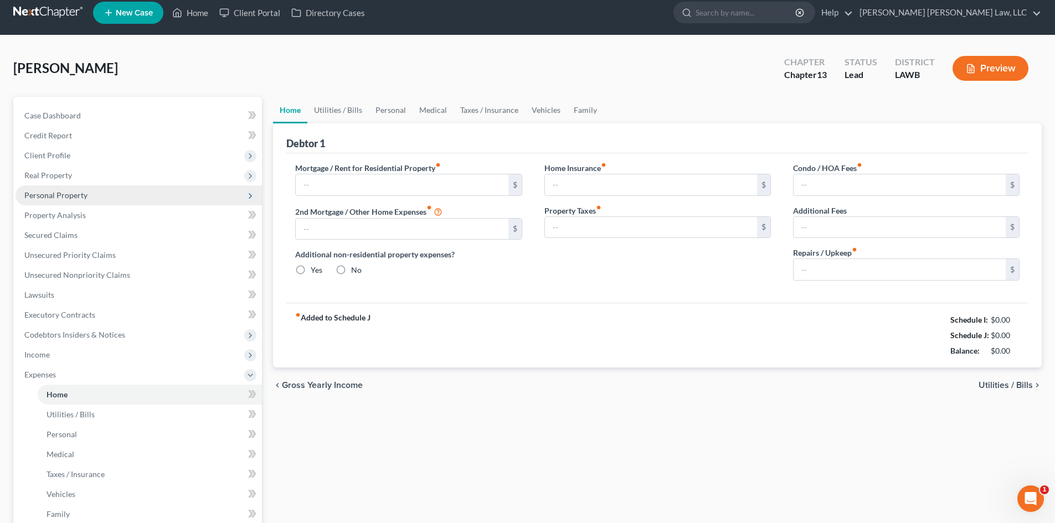
type input "694.00"
type input "0.00"
radio input "true"
type input "0.00"
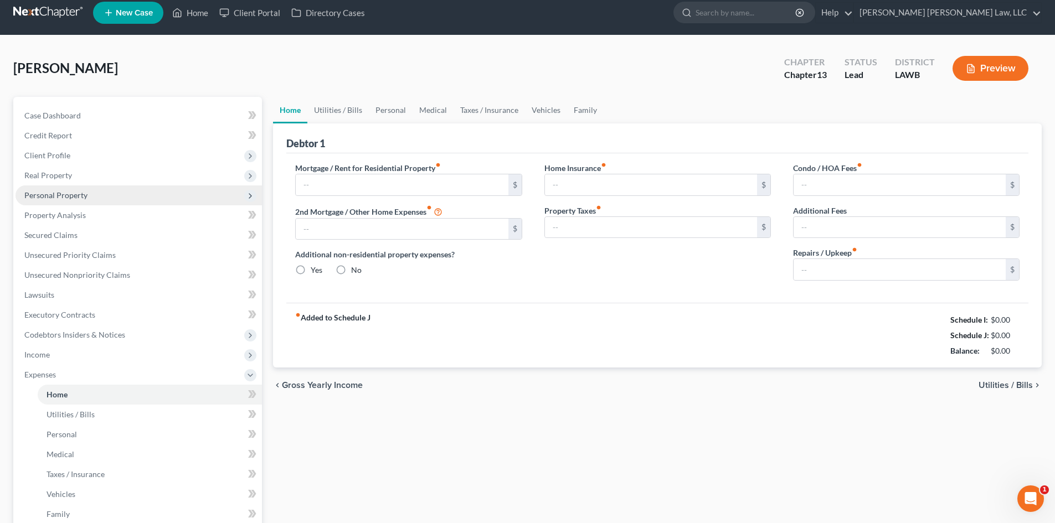
type input "0.00"
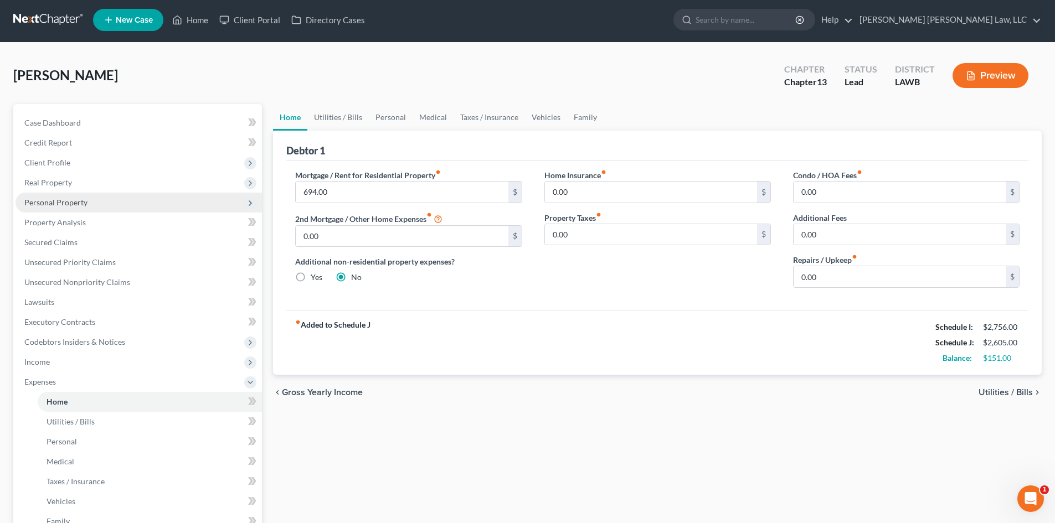
scroll to position [0, 0]
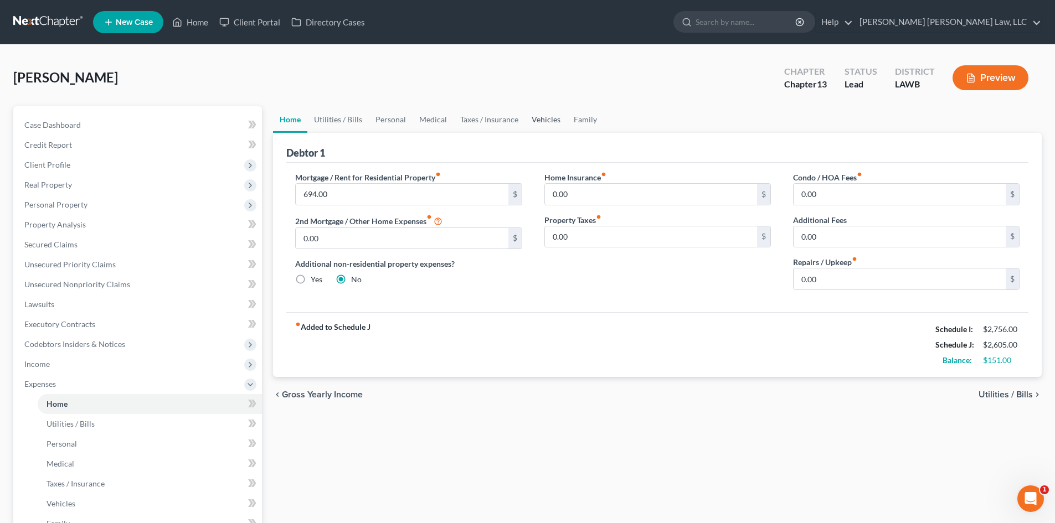
click at [550, 117] on link "Vehicles" at bounding box center [546, 119] width 42 height 27
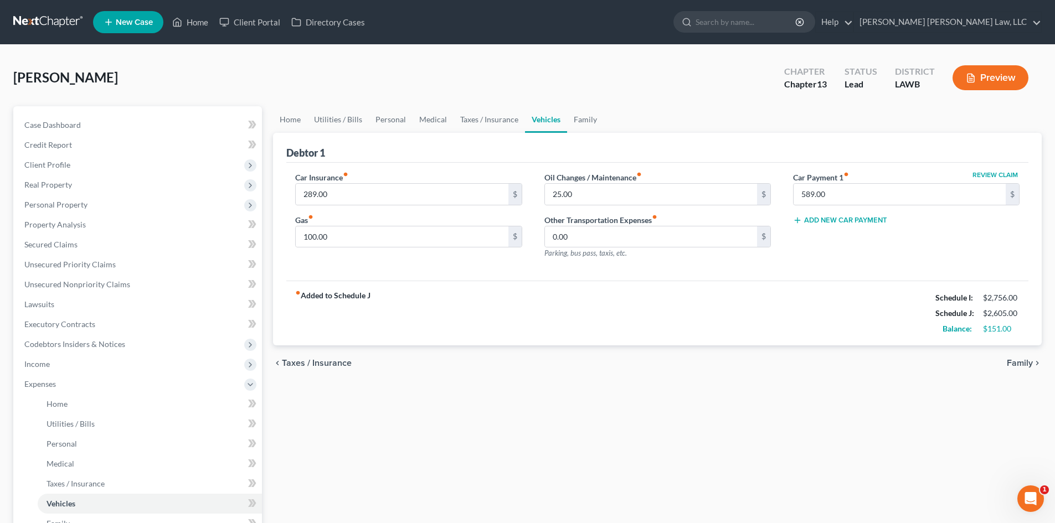
click at [618, 312] on div "fiber_manual_record Added to Schedule J Schedule I: $2,756.00 Schedule J: $2,60…" at bounding box center [657, 313] width 742 height 65
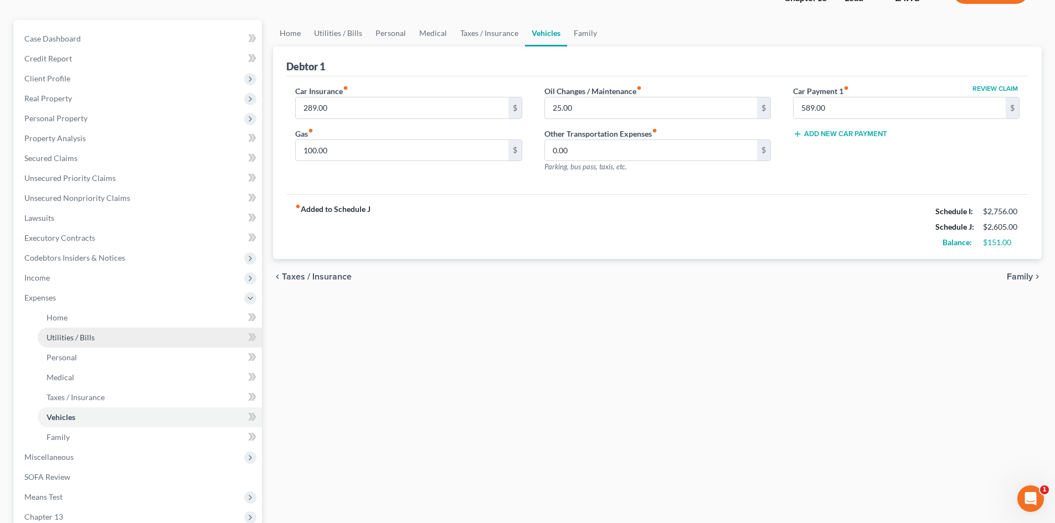
scroll to position [111, 0]
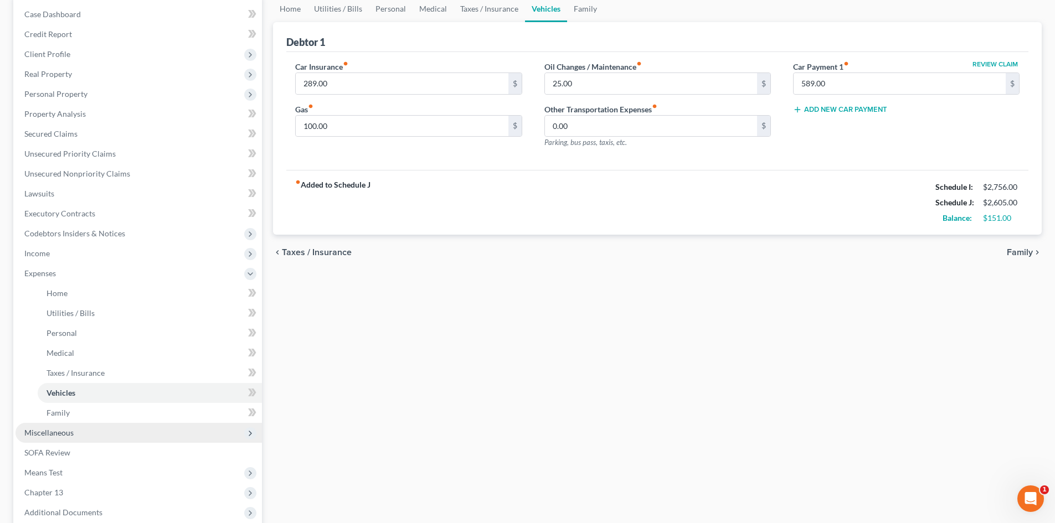
click at [75, 430] on span "Miscellaneous" at bounding box center [139, 433] width 246 height 20
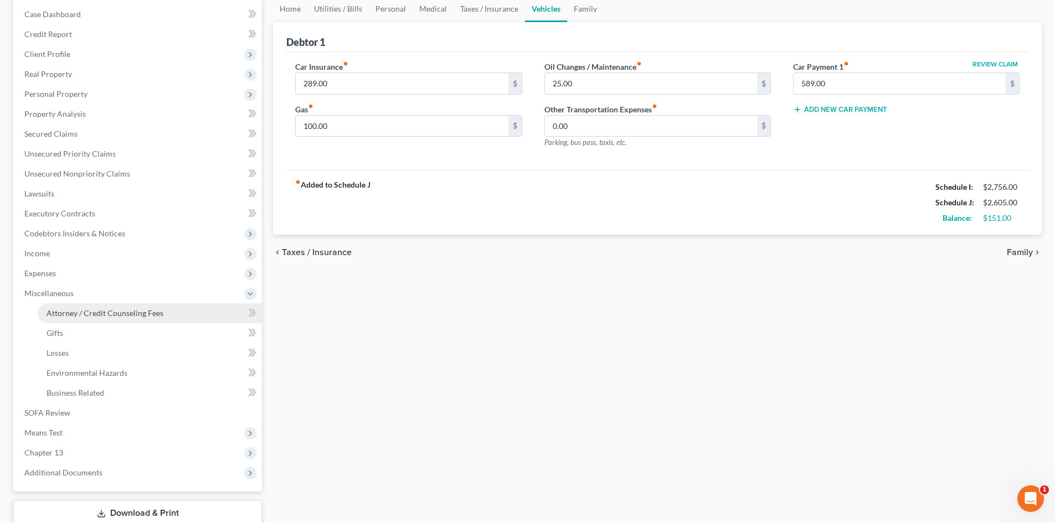
click at [151, 304] on link "Attorney / Credit Counseling Fees" at bounding box center [150, 313] width 224 height 20
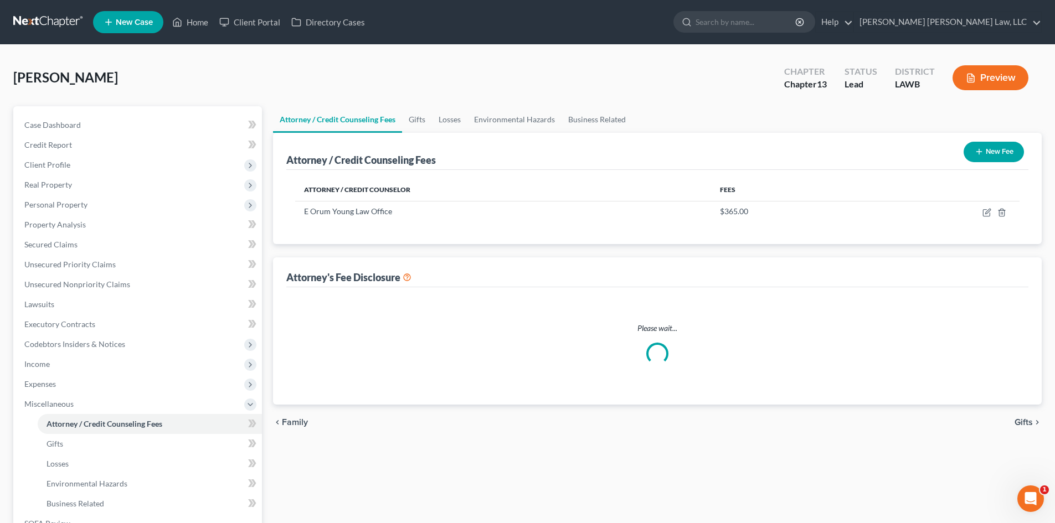
select select "1"
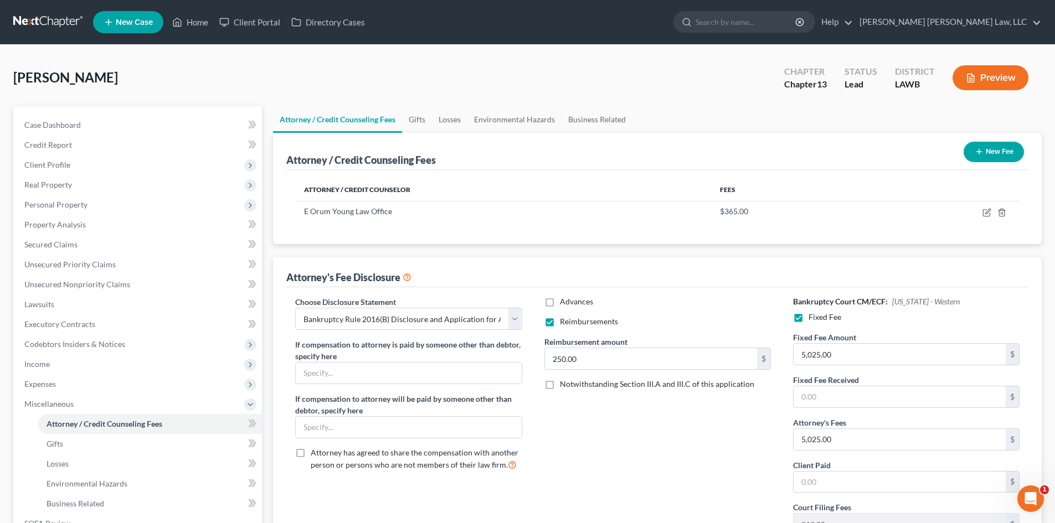
click at [579, 447] on div "Advances Reimbursements Reimbursement amount 250.00 $ Notwithstanding Section I…" at bounding box center [657, 420] width 249 height 248
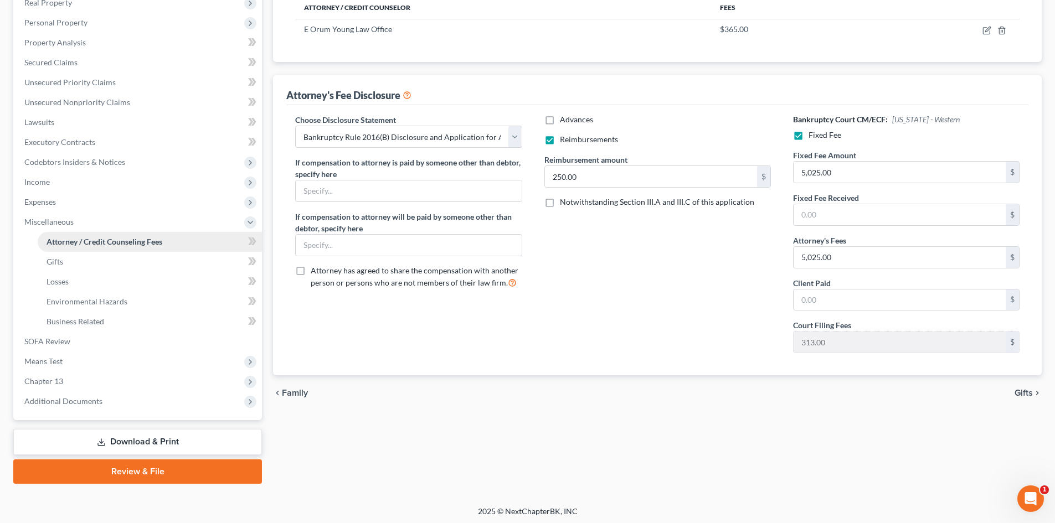
scroll to position [185, 0]
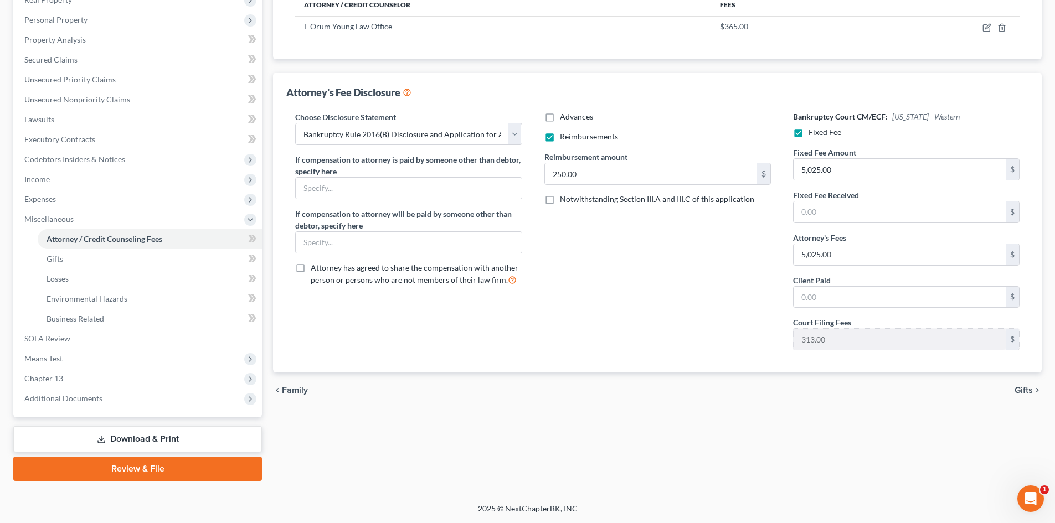
drag, startPoint x: 187, startPoint y: 469, endPoint x: 310, endPoint y: 354, distance: 168.4
click at [187, 469] on link "Review & File" at bounding box center [137, 469] width 249 height 24
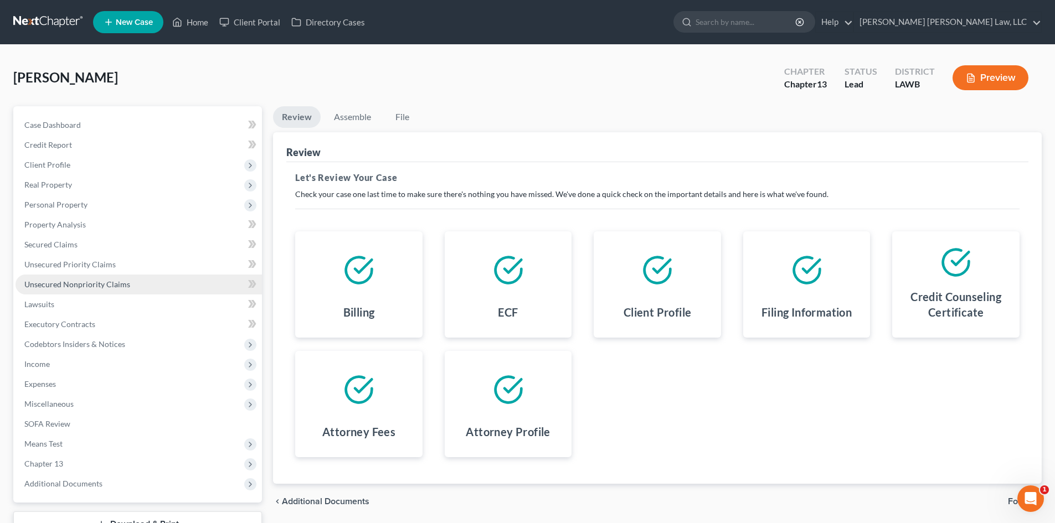
click at [101, 282] on span "Unsecured Nonpriority Claims" at bounding box center [77, 284] width 106 height 9
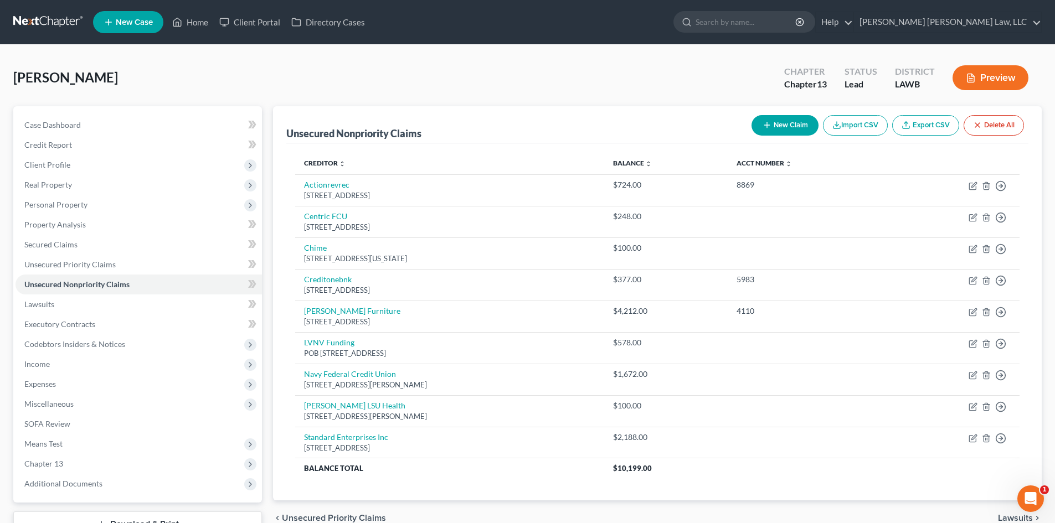
click at [776, 121] on button "New Claim" at bounding box center [784, 125] width 67 height 20
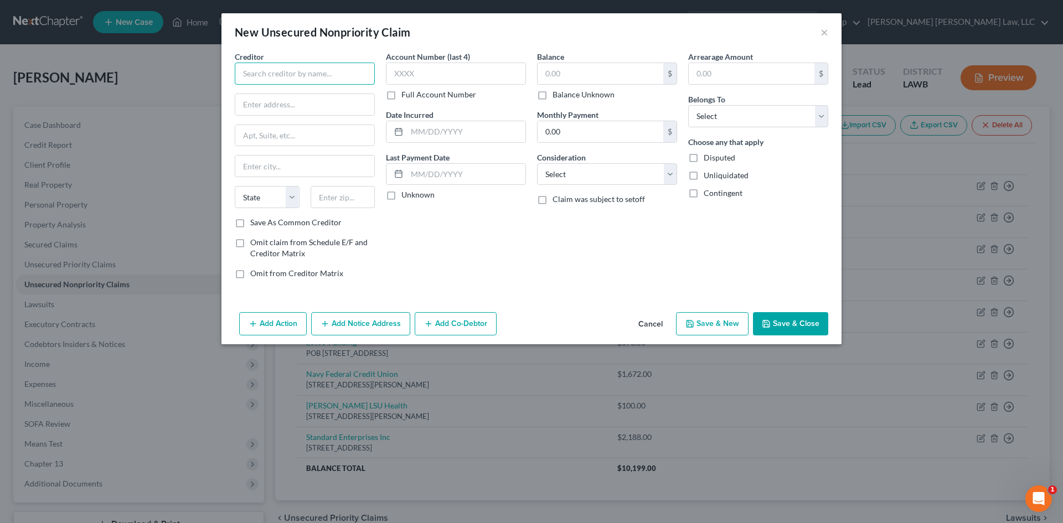
click at [327, 73] on input "text" at bounding box center [305, 74] width 140 height 22
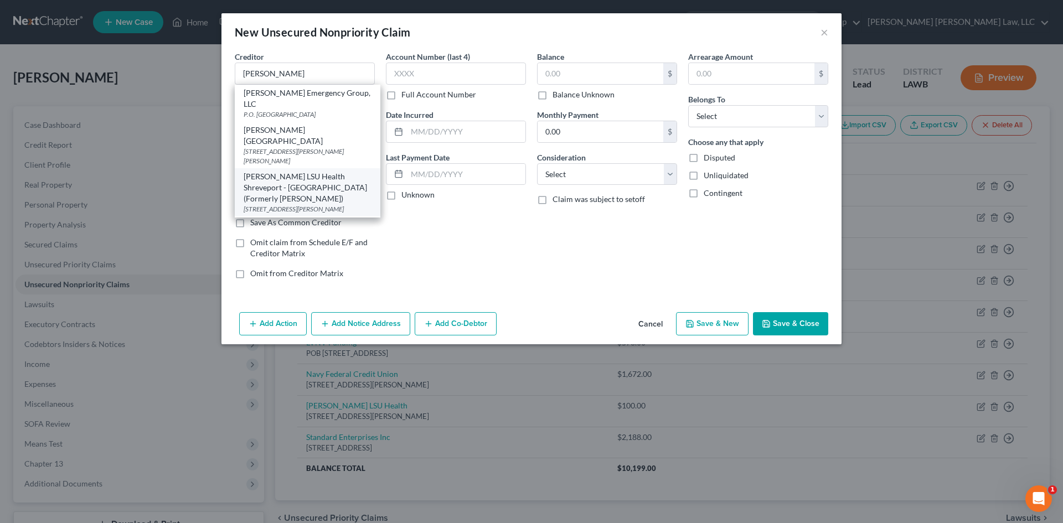
click at [314, 171] on div "[PERSON_NAME] LSU Health Shreveport - [GEOGRAPHIC_DATA] (Formerly [PERSON_NAME])" at bounding box center [308, 187] width 128 height 33
type input "[PERSON_NAME] LSU Health Shreveport - [GEOGRAPHIC_DATA] (Formerly [PERSON_NAME])"
type input "[STREET_ADDRESS][PERSON_NAME]"
type input "Monroe"
select select "19"
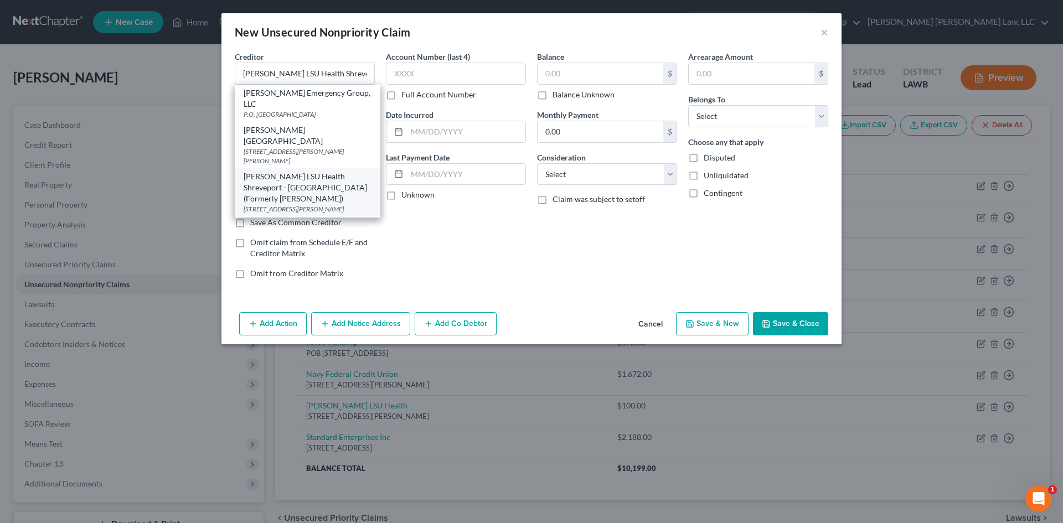
type input "71202"
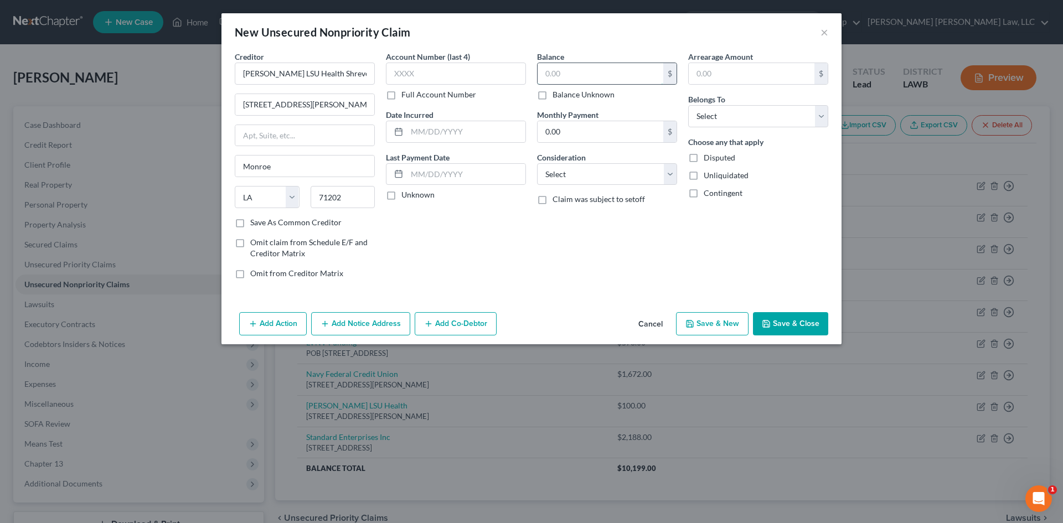
click at [572, 75] on input "text" at bounding box center [601, 73] width 126 height 21
type input "1,000.00"
click at [643, 161] on div "Consideration Select Cable / Satellite Services Collection Agency Credit Card D…" at bounding box center [607, 169] width 140 height 34
click at [634, 180] on select "Select Cable / Satellite Services Collection Agency Credit Card Debt Debt Couns…" at bounding box center [607, 174] width 140 height 22
select select "1"
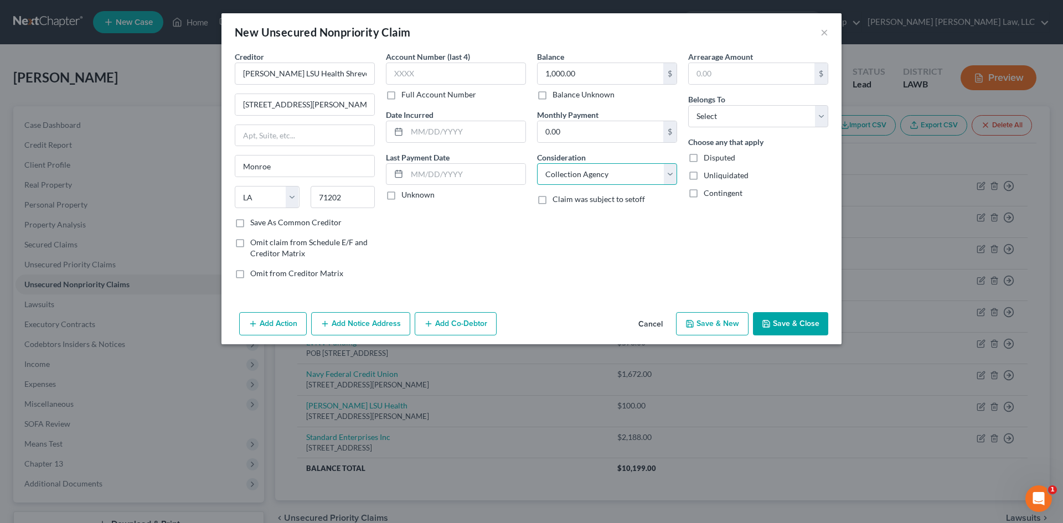
click at [537, 163] on select "Select Cable / Satellite Services Collection Agency Credit Card Debt Debt Couns…" at bounding box center [607, 174] width 140 height 22
click at [786, 110] on select "Select Debtor 1 Only Debtor 2 Only Debtor 1 And Debtor 2 Only At Least One Of T…" at bounding box center [758, 116] width 140 height 22
select select "0"
click at [688, 105] on select "Select Debtor 1 Only Debtor 2 Only Debtor 1 And Debtor 2 Only At Least One Of T…" at bounding box center [758, 116] width 140 height 22
click at [777, 319] on button "Save & Close" at bounding box center [790, 323] width 75 height 23
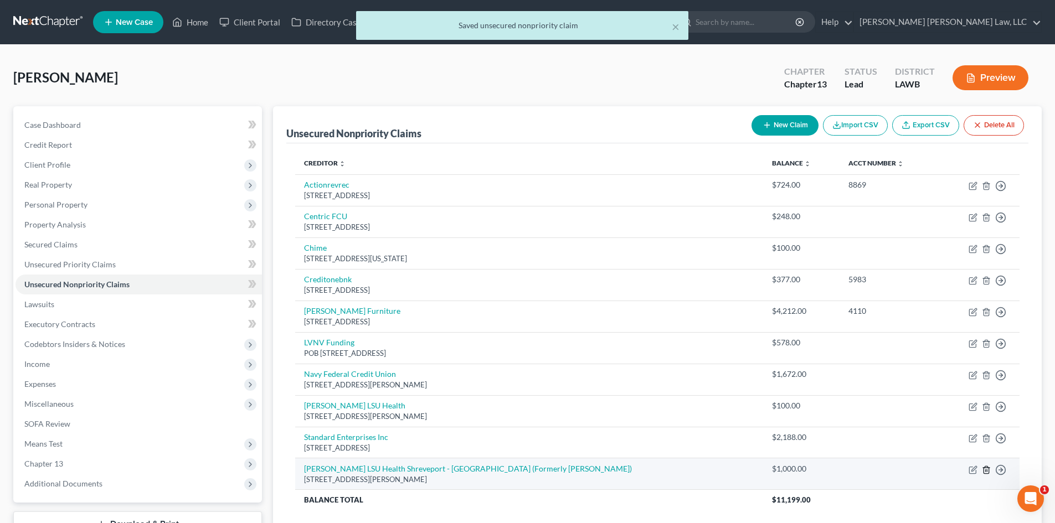
click at [987, 471] on line "button" at bounding box center [987, 470] width 0 height 2
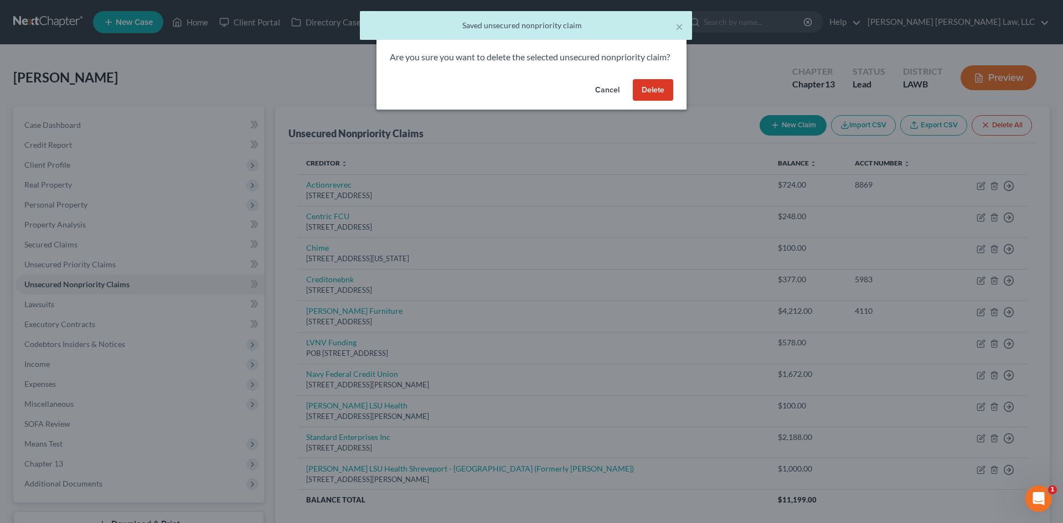
click at [660, 98] on button "Delete" at bounding box center [653, 90] width 40 height 22
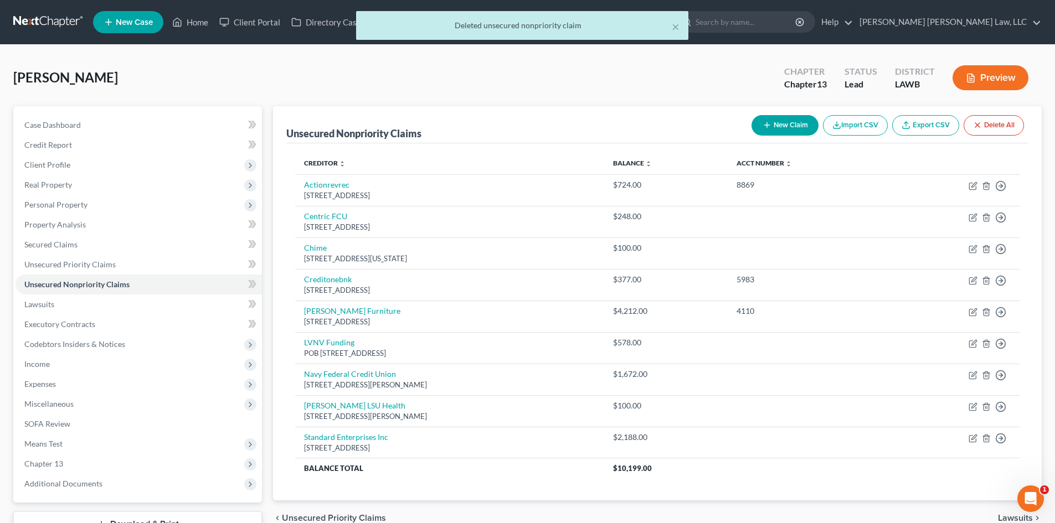
click at [773, 125] on button "New Claim" at bounding box center [784, 125] width 67 height 20
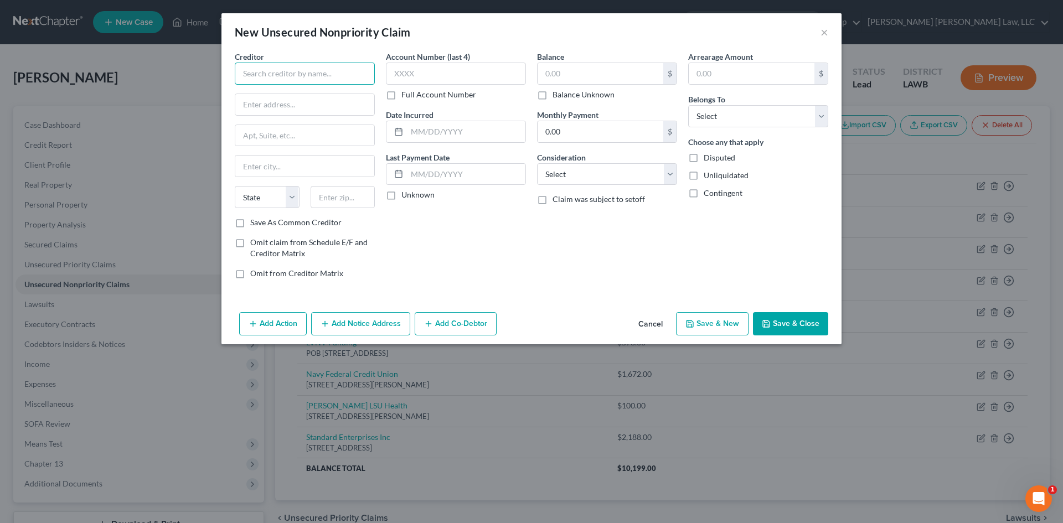
click at [359, 71] on input "text" at bounding box center [305, 74] width 140 height 22
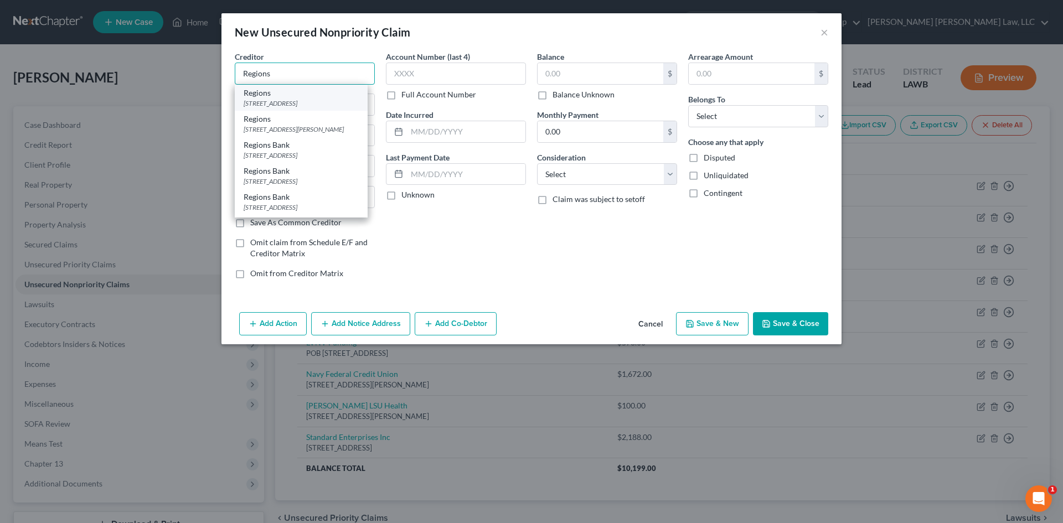
type input "Regions"
click at [347, 101] on div "[STREET_ADDRESS]" at bounding box center [301, 103] width 115 height 9
type input "[STREET_ADDRESS]"
type input "Monroe"
select select "19"
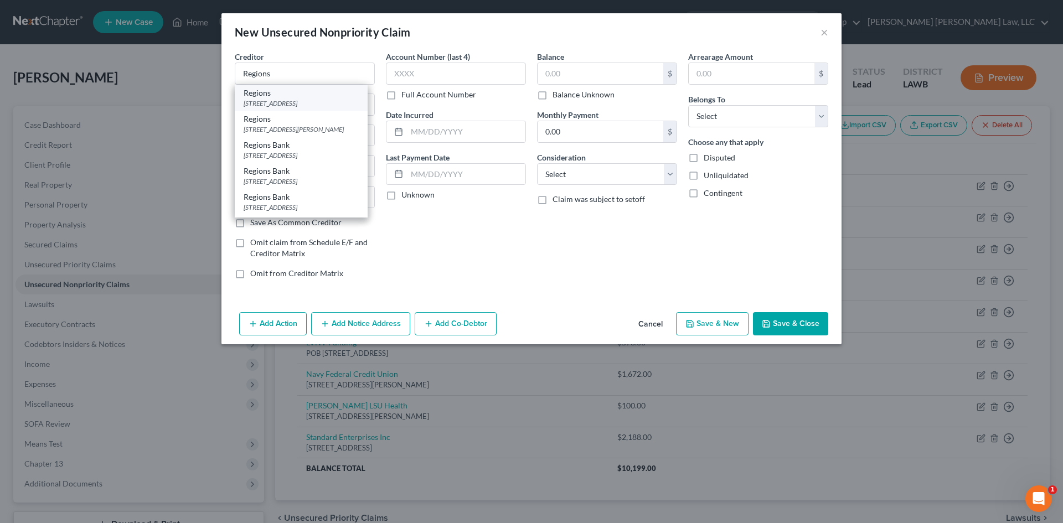
type input "71201"
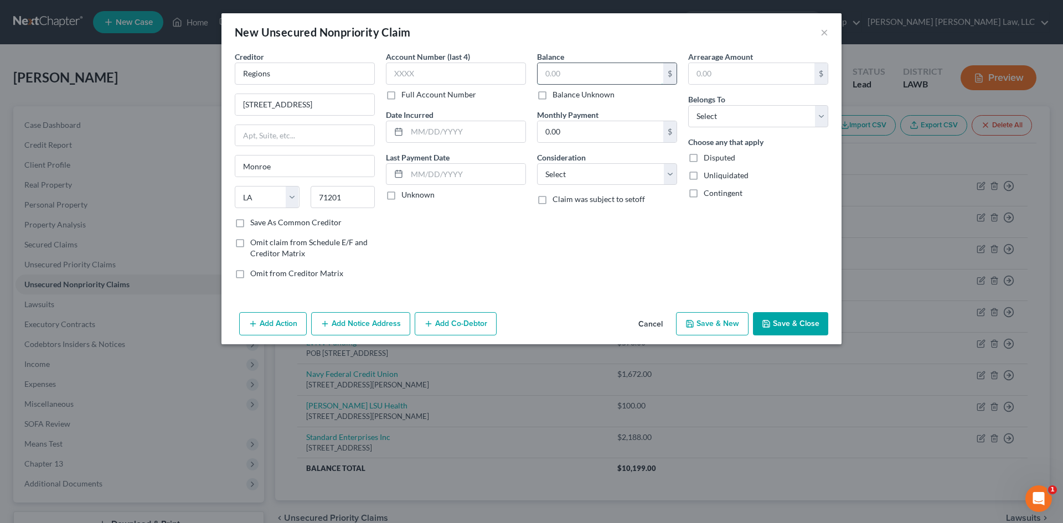
click at [566, 66] on input "text" at bounding box center [601, 73] width 126 height 21
type input "0.00"
drag, startPoint x: 744, startPoint y: 117, endPoint x: 730, endPoint y: 127, distance: 17.2
click at [744, 117] on select "Select Debtor 1 Only Debtor 2 Only Debtor 1 And Debtor 2 Only At Least One Of T…" at bounding box center [758, 116] width 140 height 22
select select "0"
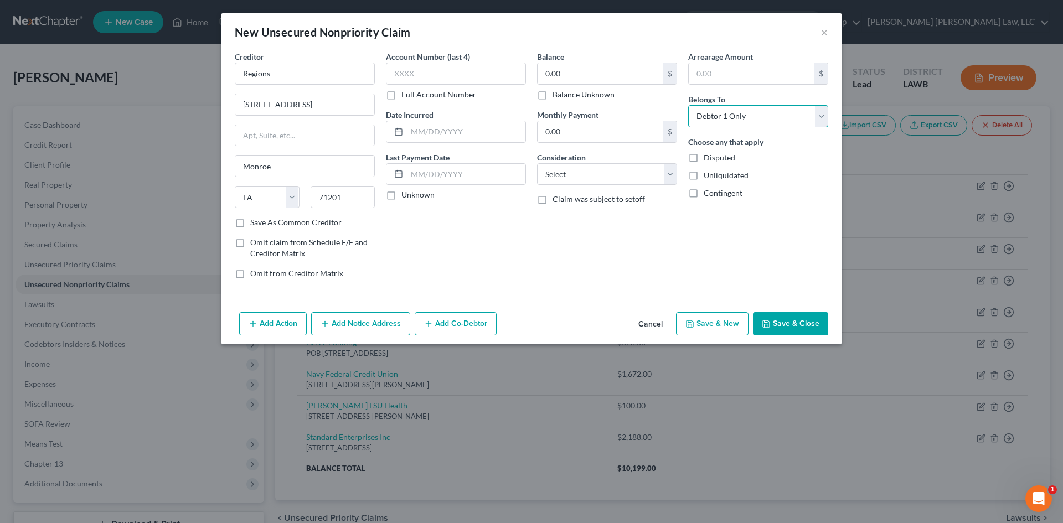
click at [688, 105] on select "Select Debtor 1 Only Debtor 2 Only Debtor 1 And Debtor 2 Only At Least One Of T…" at bounding box center [758, 116] width 140 height 22
click at [617, 171] on select "Select Cable / Satellite Services Collection Agency Credit Card Debt Debt Couns…" at bounding box center [607, 174] width 140 height 22
select select "1"
click at [537, 163] on select "Select Cable / Satellite Services Collection Agency Credit Card Debt Debt Couns…" at bounding box center [607, 174] width 140 height 22
click at [792, 323] on button "Save & Close" at bounding box center [790, 323] width 75 height 23
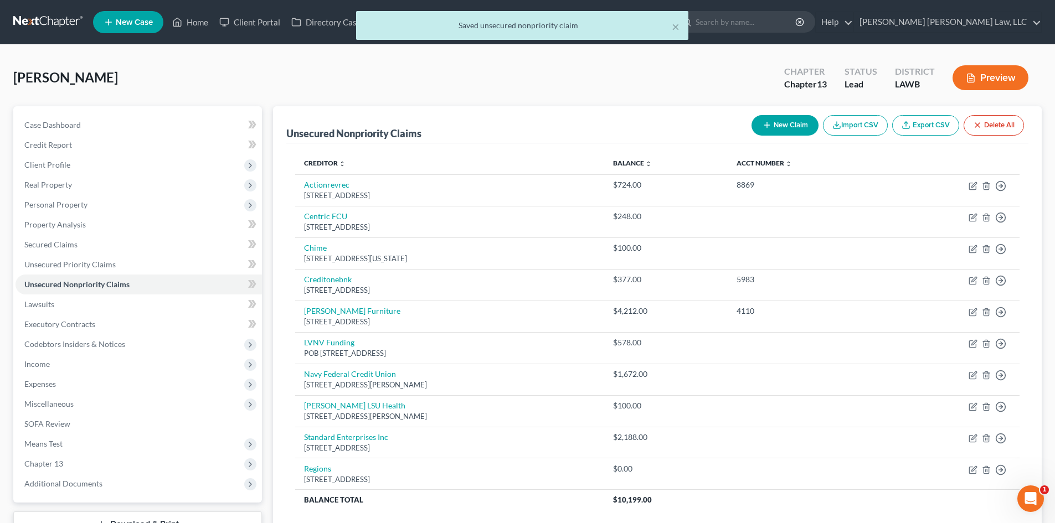
click at [796, 121] on button "New Claim" at bounding box center [784, 125] width 67 height 20
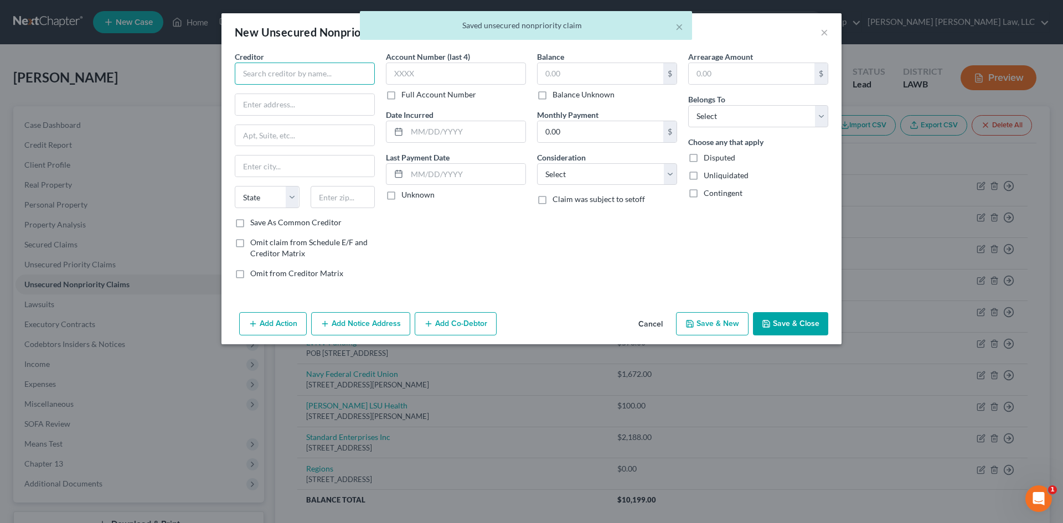
click at [290, 81] on input "text" at bounding box center [305, 74] width 140 height 22
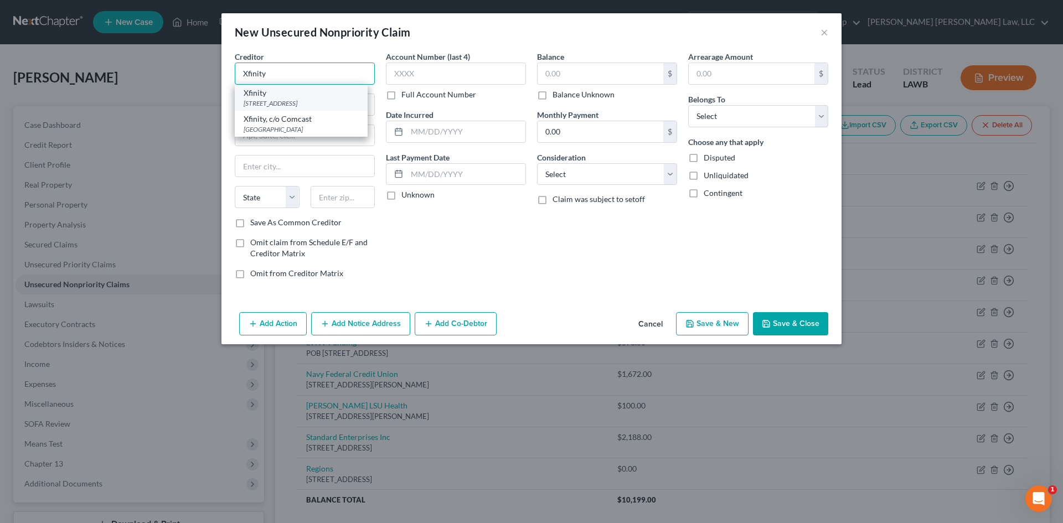
type input "Xfinity"
click at [290, 95] on div "Xfinity" at bounding box center [301, 92] width 115 height 11
type input "[STREET_ADDRESS]"
type input "[GEOGRAPHIC_DATA]"
select select "19"
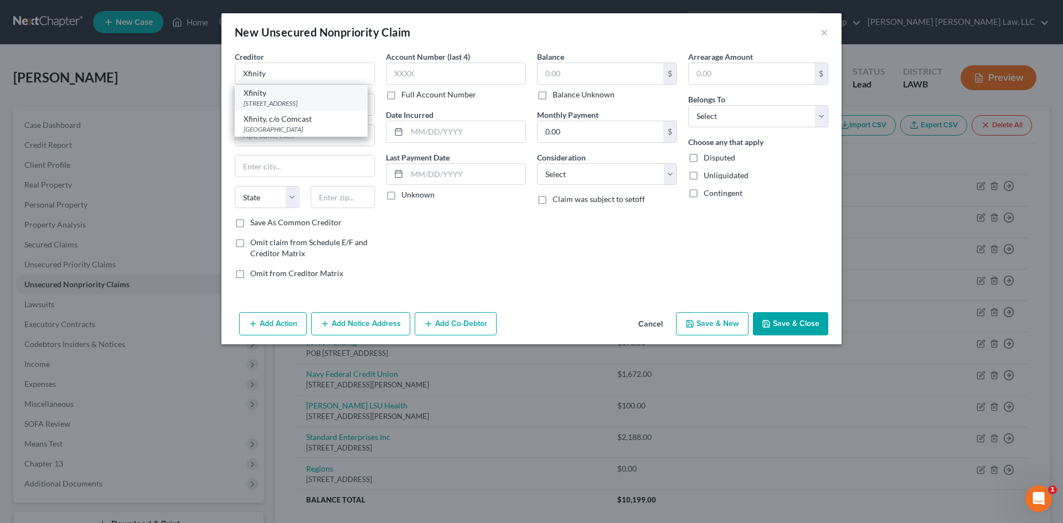
type input "71291"
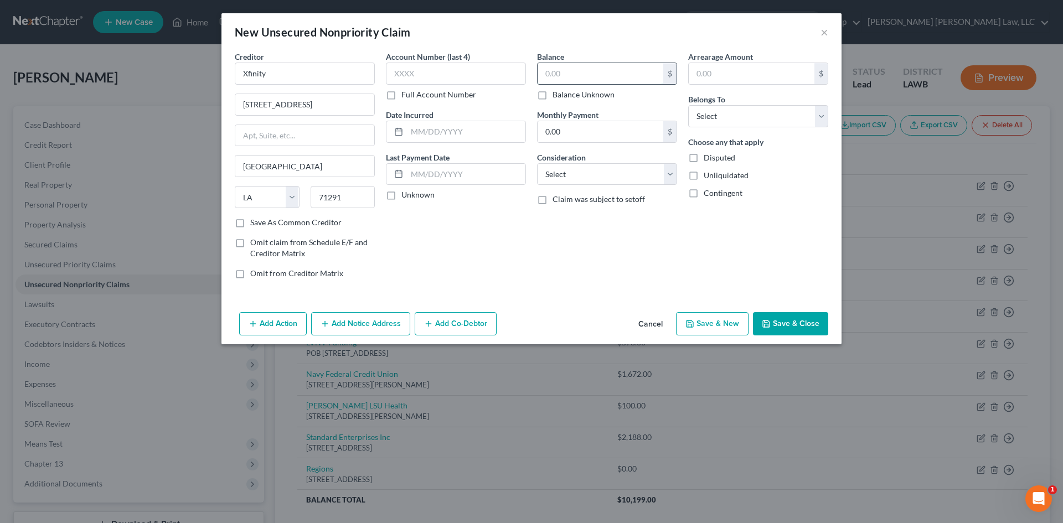
click at [657, 71] on input "text" at bounding box center [601, 73] width 126 height 21
type input "0.00"
drag, startPoint x: 660, startPoint y: 167, endPoint x: 634, endPoint y: 184, distance: 30.7
click at [660, 167] on select "Select Cable / Satellite Services Collection Agency Credit Card Debt Debt Couns…" at bounding box center [607, 174] width 140 height 22
select select "1"
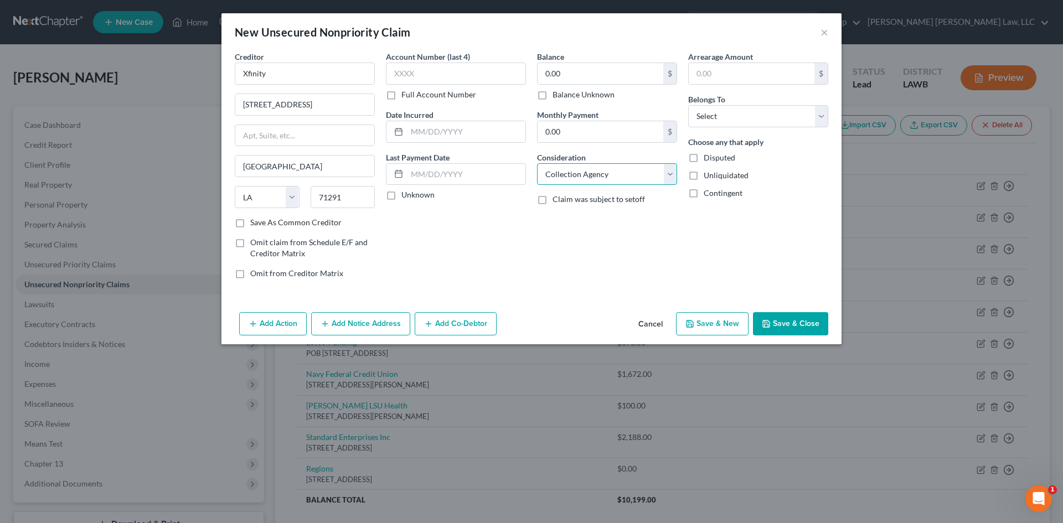
click at [537, 163] on select "Select Cable / Satellite Services Collection Agency Credit Card Debt Debt Couns…" at bounding box center [607, 174] width 140 height 22
click at [705, 119] on select "Select Debtor 1 Only Debtor 2 Only Debtor 1 And Debtor 2 Only At Least One Of T…" at bounding box center [758, 116] width 140 height 22
select select "0"
click at [688, 105] on select "Select Debtor 1 Only Debtor 2 Only Debtor 1 And Debtor 2 Only At Least One Of T…" at bounding box center [758, 116] width 140 height 22
click at [788, 312] on button "Save & Close" at bounding box center [790, 323] width 75 height 23
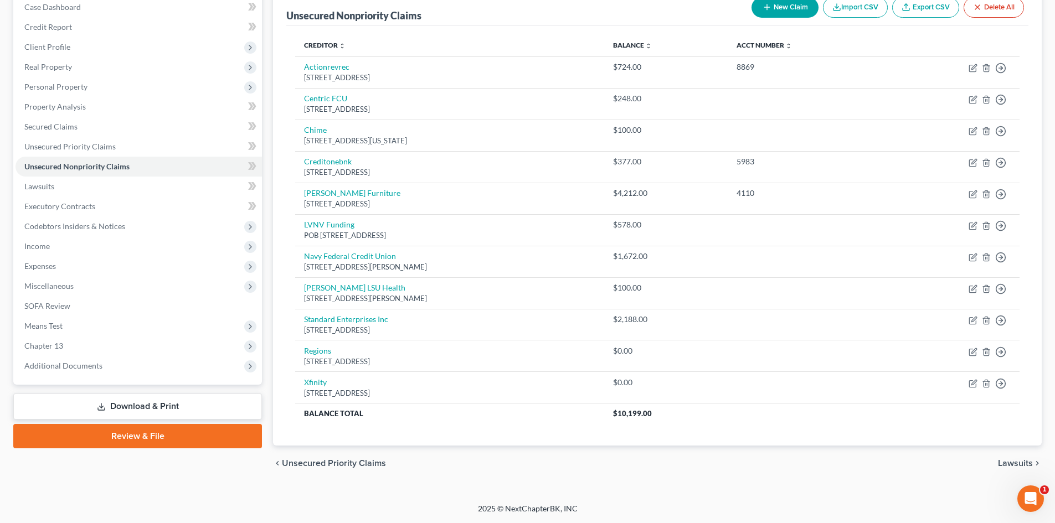
click at [195, 440] on link "Review & File" at bounding box center [137, 436] width 249 height 24
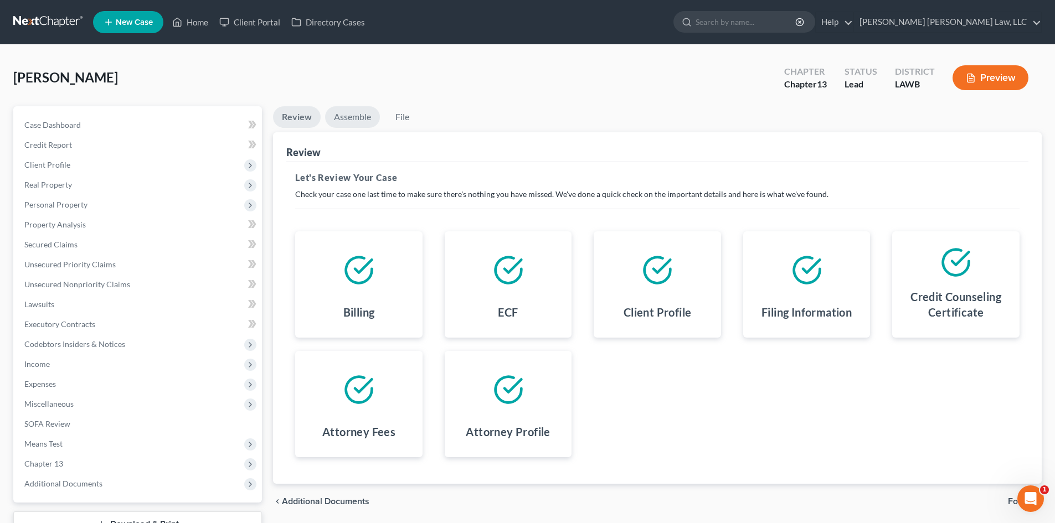
click at [365, 115] on link "Assemble" at bounding box center [352, 117] width 55 height 22
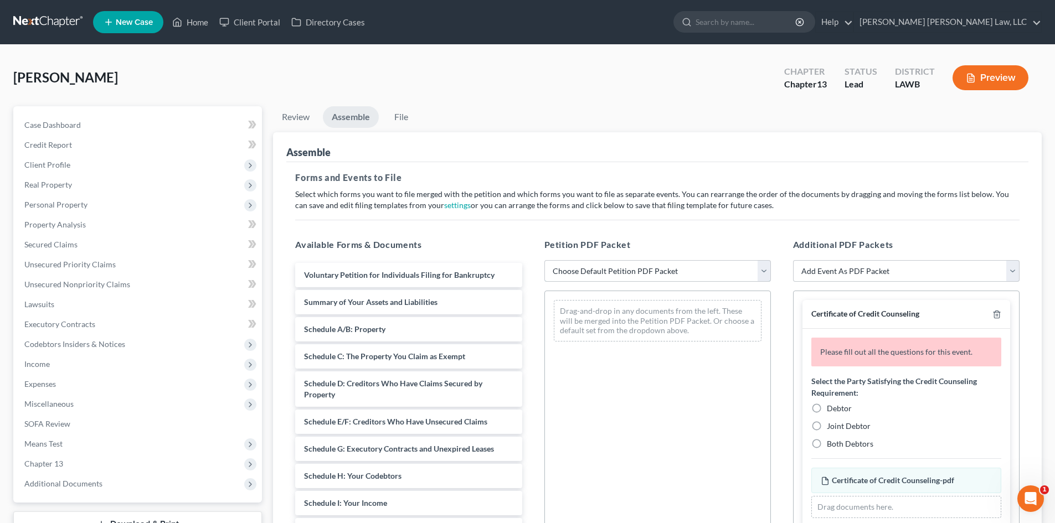
click at [750, 275] on select "Choose Default Petition PDF Packet Complete Bankruptcy Petition (all forms and …" at bounding box center [657, 271] width 226 height 22
select select "0"
click at [544, 260] on select "Choose Default Petition PDF Packet Complete Bankruptcy Petition (all forms and …" at bounding box center [657, 271] width 226 height 22
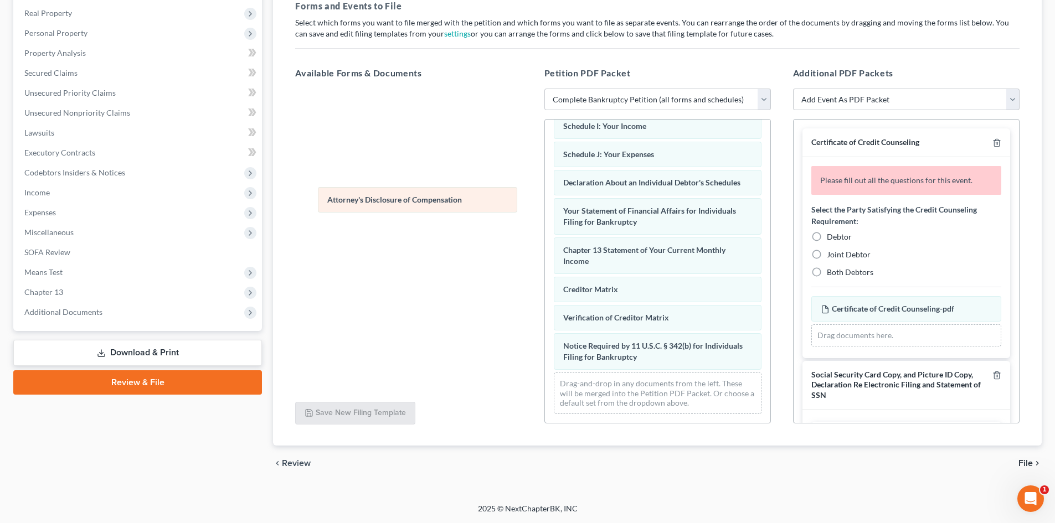
scroll to position [285, 0]
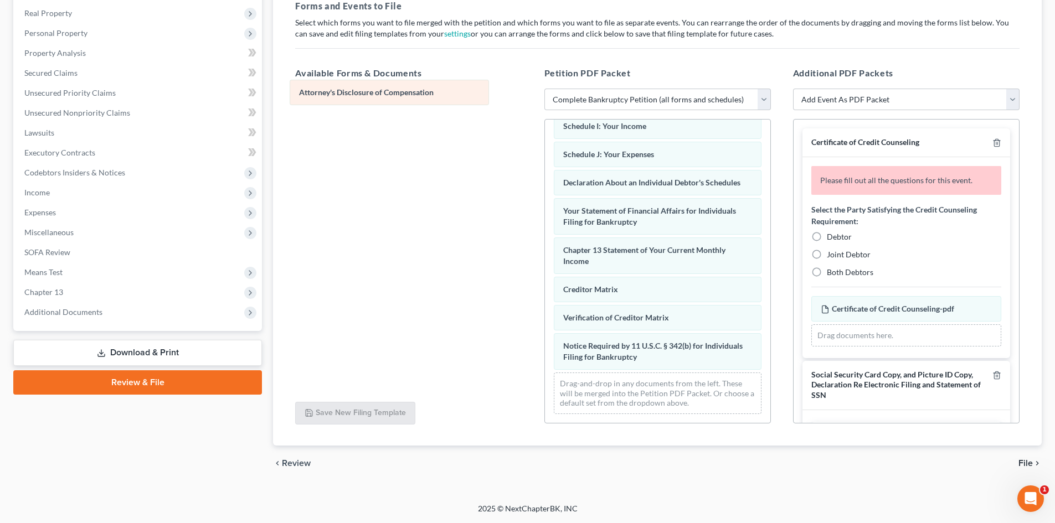
drag, startPoint x: 702, startPoint y: 358, endPoint x: 438, endPoint y: 93, distance: 373.8
click at [545, 93] on div "Attorney's Disclosure of Compensation Voluntary Petition for Individuals Filing…" at bounding box center [657, 134] width 225 height 577
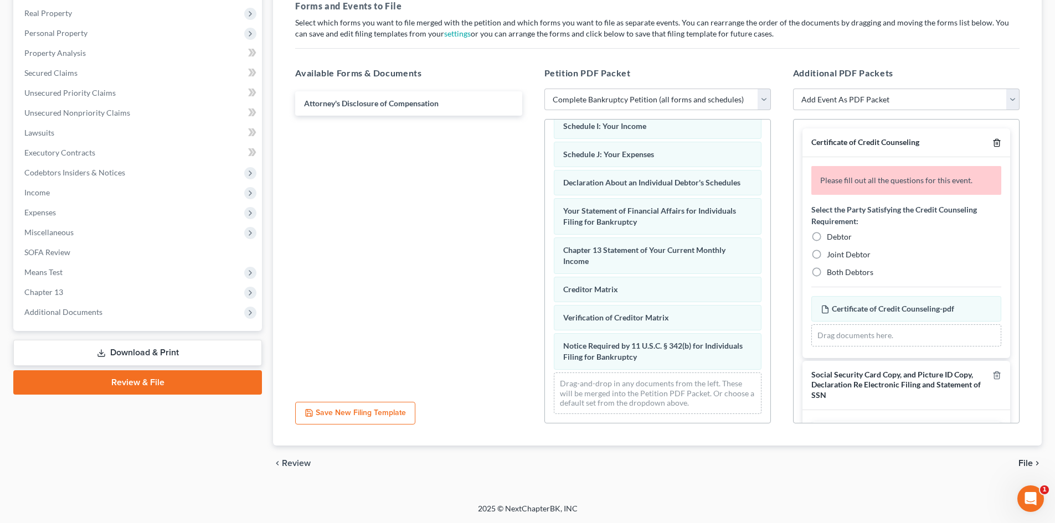
click at [992, 144] on icon "button" at bounding box center [996, 142] width 9 height 9
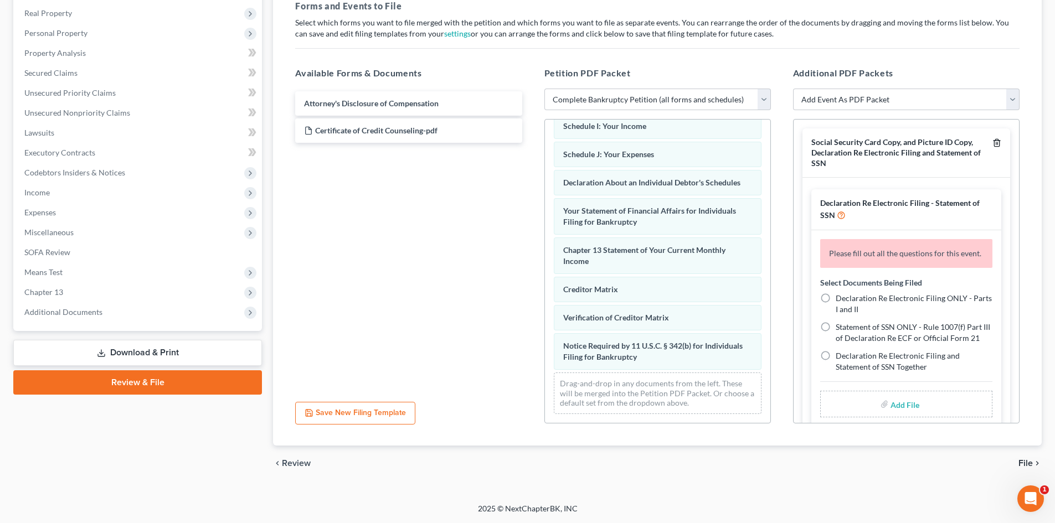
click at [992, 144] on icon "button" at bounding box center [996, 142] width 9 height 9
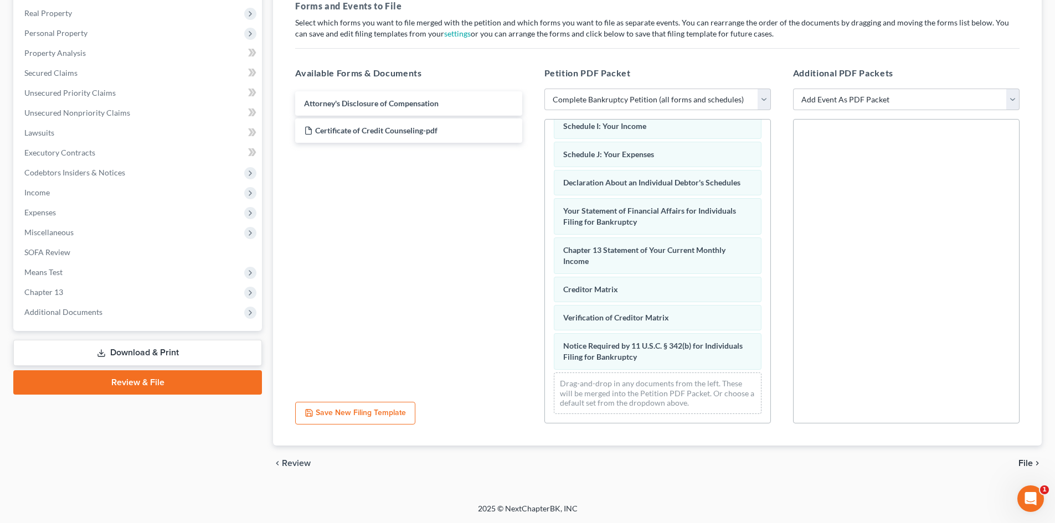
click at [1030, 462] on span "File" at bounding box center [1025, 463] width 14 height 9
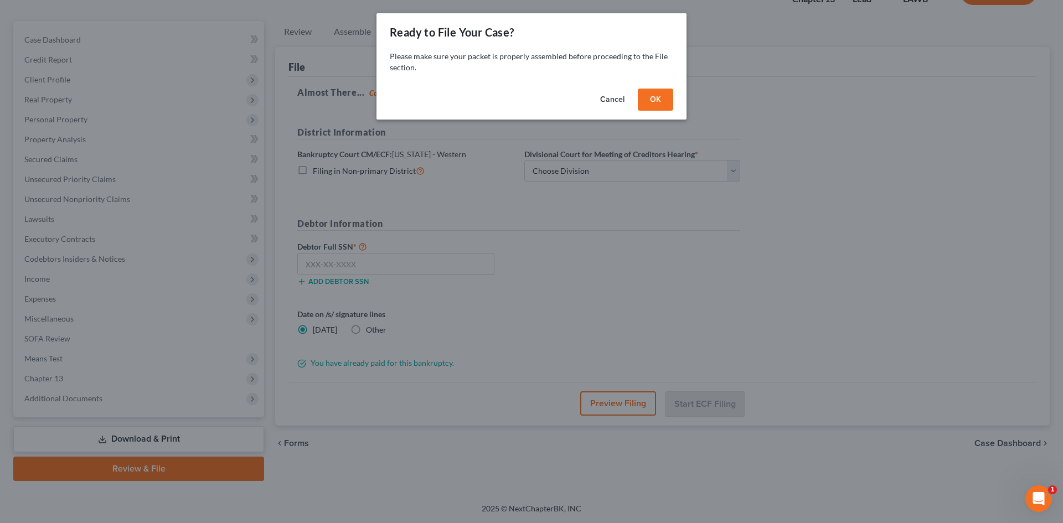
click at [659, 95] on button "OK" at bounding box center [655, 100] width 35 height 22
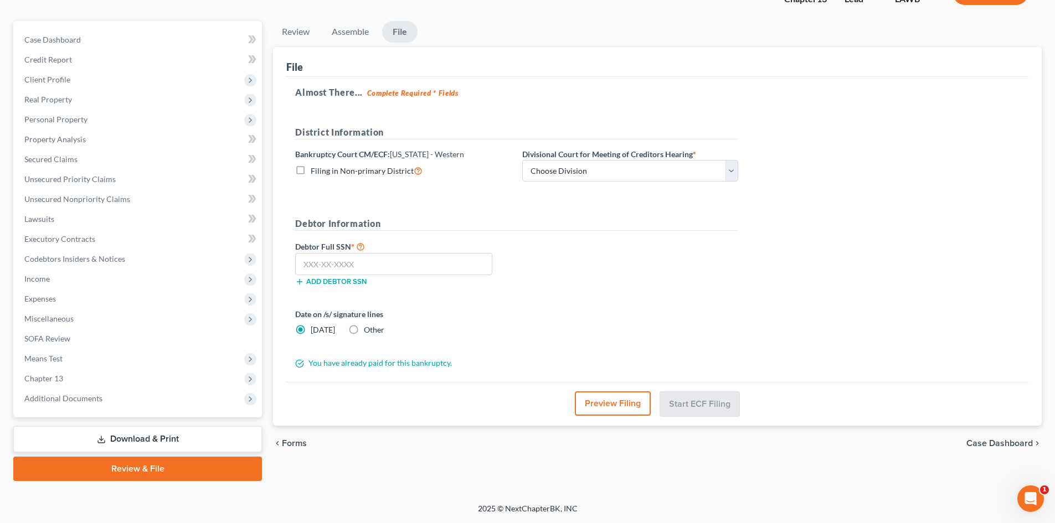
click at [384, 168] on span "Filing in Non-primary District" at bounding box center [362, 170] width 103 height 9
click at [322, 168] on input "Filing in Non-primary District" at bounding box center [318, 167] width 7 height 7
checkbox input "true"
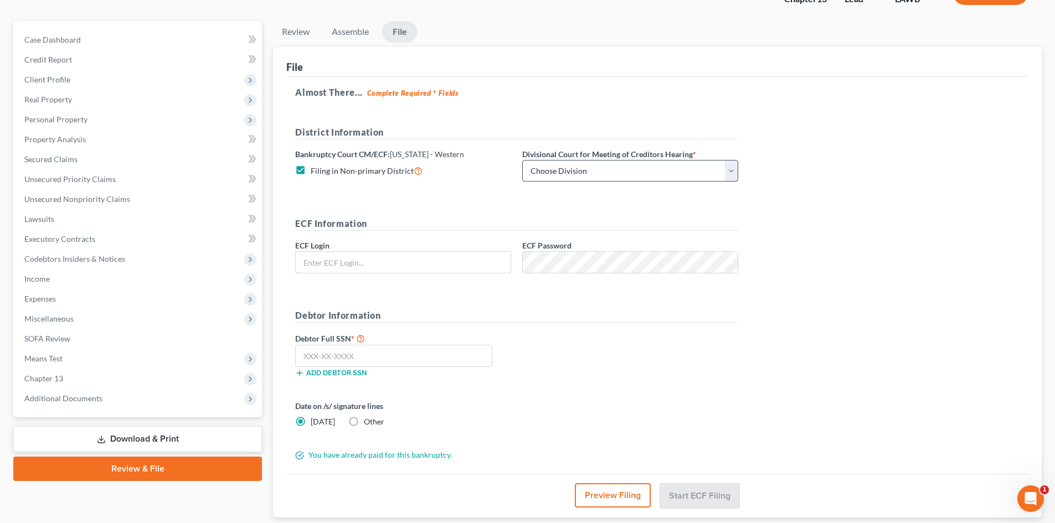
type input "[EMAIL_ADDRESS][DOMAIN_NAME]"
drag, startPoint x: 570, startPoint y: 169, endPoint x: 570, endPoint y: 179, distance: 10.5
click at [570, 169] on select "Choose Division [GEOGRAPHIC_DATA] [GEOGRAPHIC_DATA]-[GEOGRAPHIC_DATA] Lake [PER…" at bounding box center [630, 171] width 216 height 22
select select "3"
click at [522, 160] on select "Choose Division [GEOGRAPHIC_DATA] [GEOGRAPHIC_DATA]-[GEOGRAPHIC_DATA] Lake [PER…" at bounding box center [630, 171] width 216 height 22
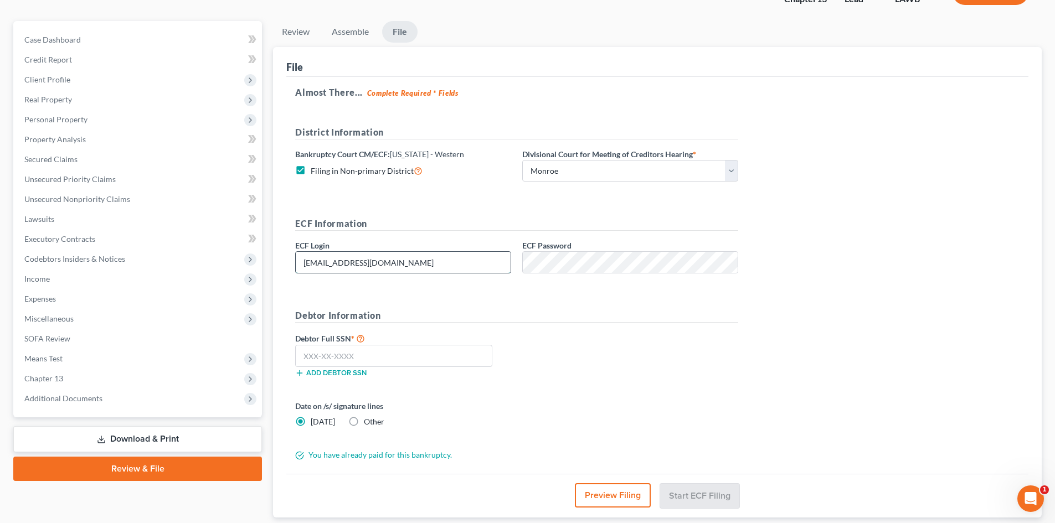
click at [409, 264] on input "[EMAIL_ADDRESS][DOMAIN_NAME]" at bounding box center [403, 262] width 215 height 21
type input "eoyoung3p"
click at [397, 355] on input "text" at bounding box center [393, 356] width 197 height 22
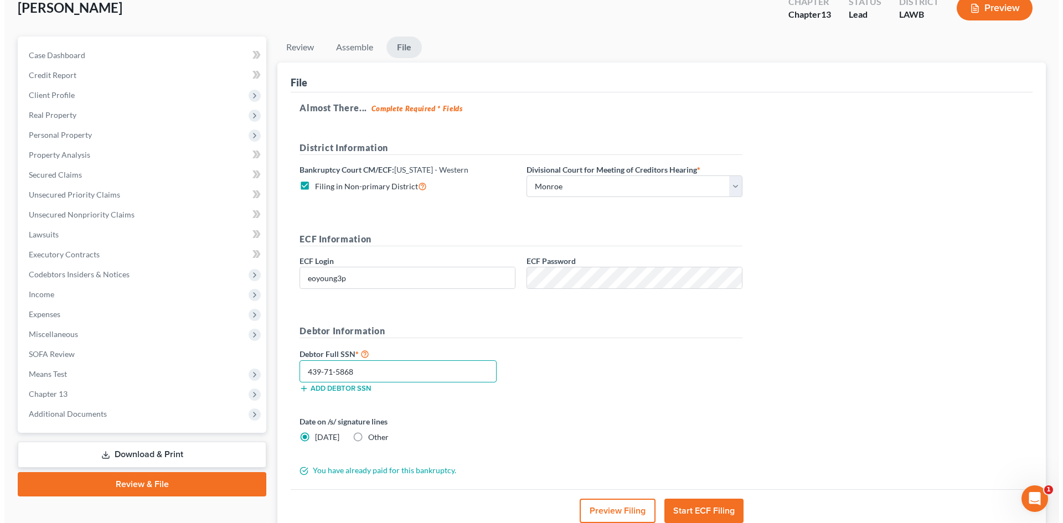
scroll to position [64, 0]
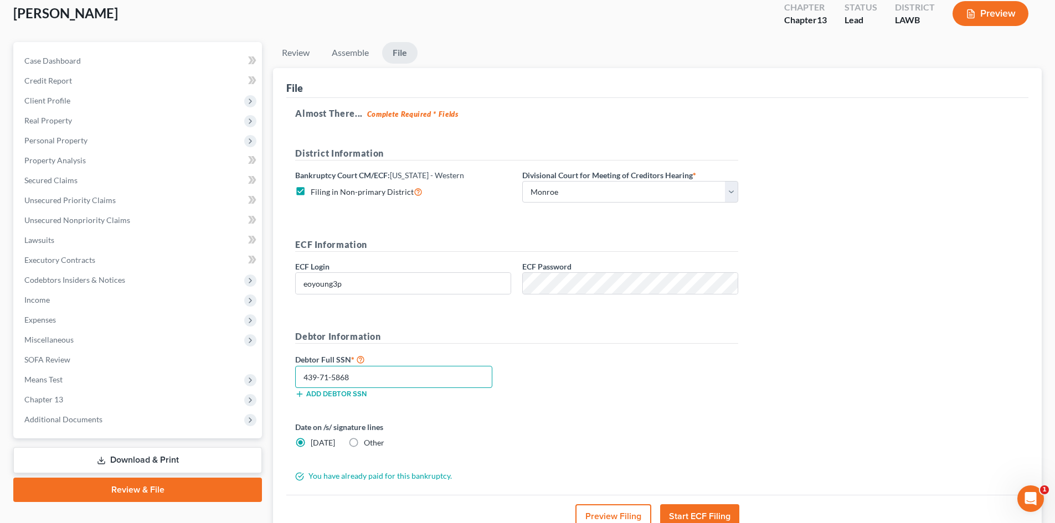
type input "439-71-5868"
click at [627, 513] on button "Preview Filing" at bounding box center [613, 516] width 76 height 24
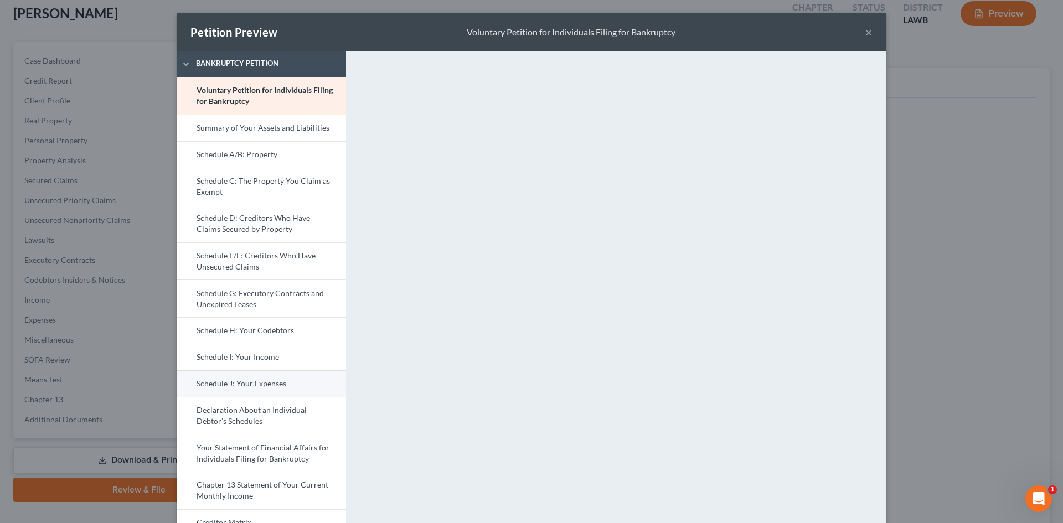
click at [296, 379] on link "Schedule J: Your Expenses" at bounding box center [261, 383] width 169 height 27
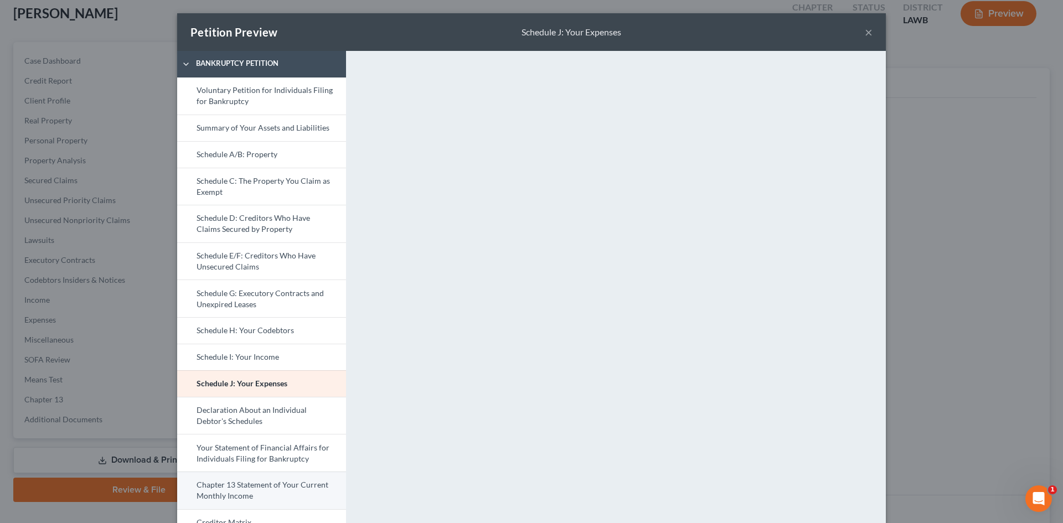
scroll to position [111, 0]
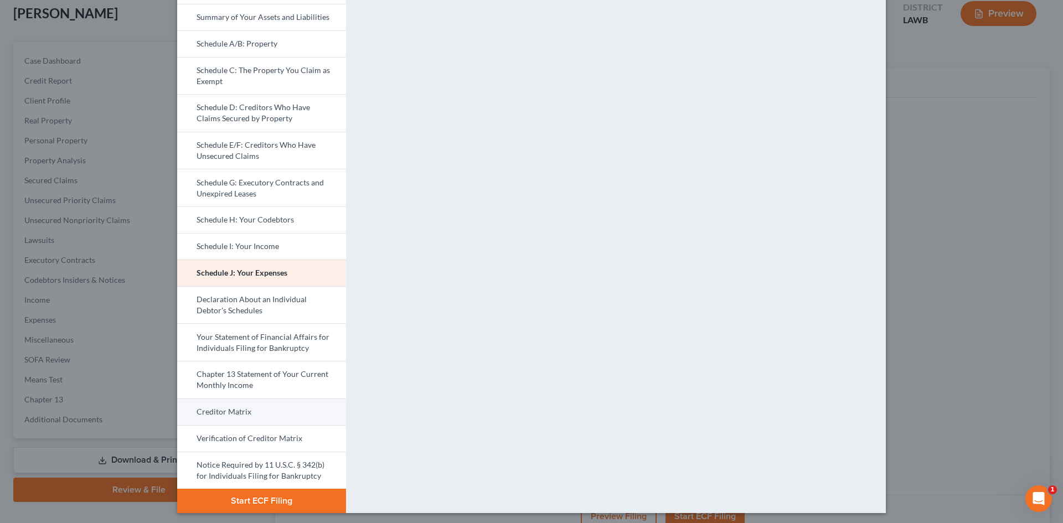
click at [267, 417] on link "Creditor Matrix" at bounding box center [261, 412] width 169 height 27
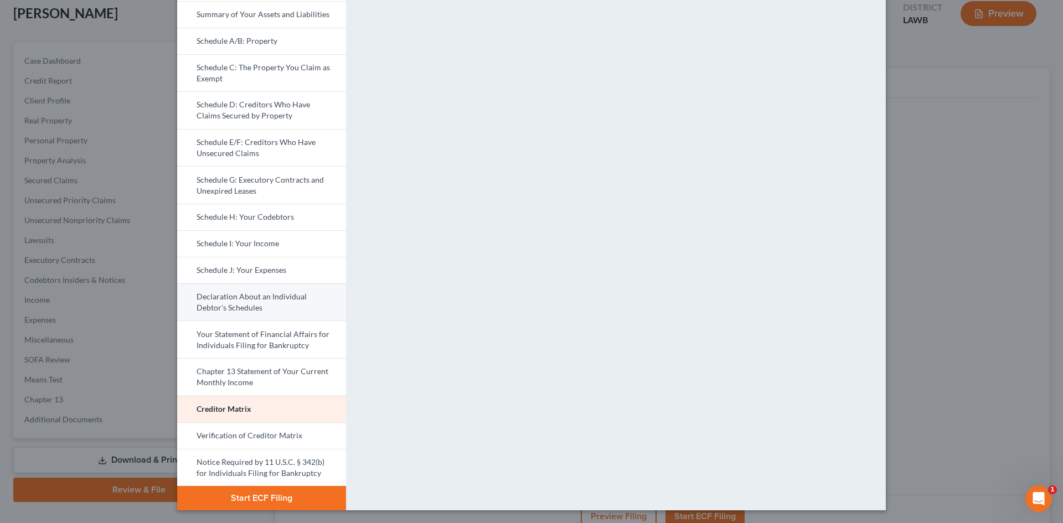
scroll to position [114, 0]
click at [262, 463] on link "Notice Required by 11 U.S.C. § 342(b) for Individuals Filing for Bankruptcy" at bounding box center [261, 467] width 169 height 38
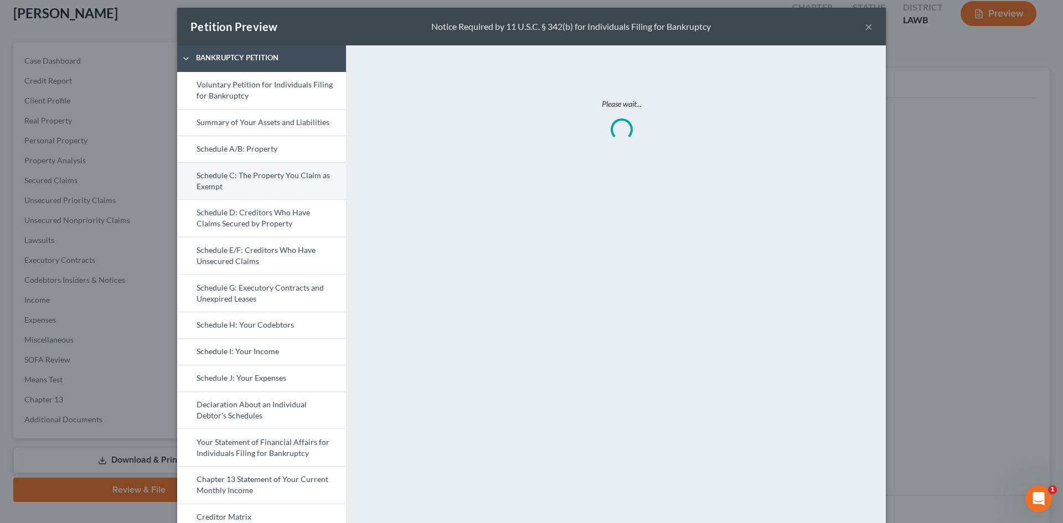
scroll to position [3, 0]
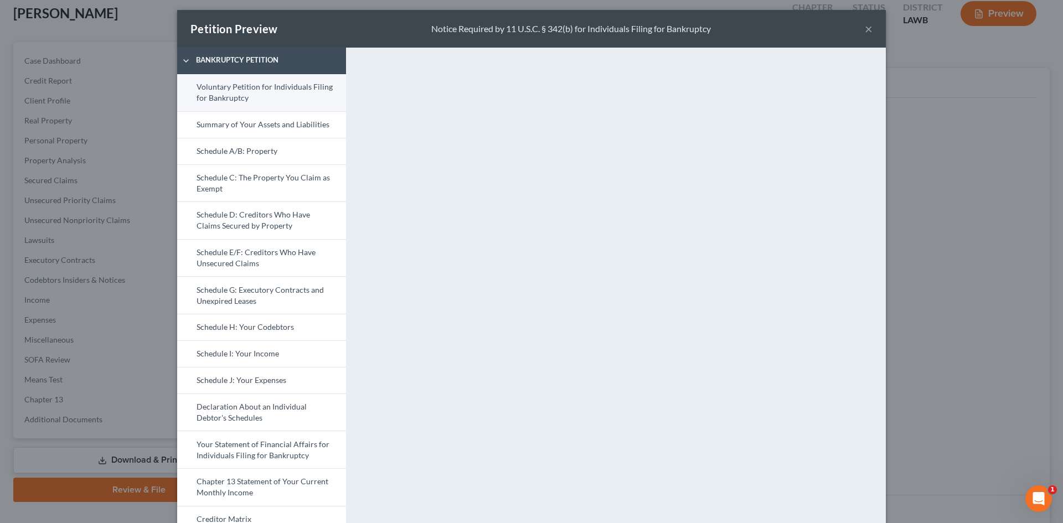
click at [300, 105] on link "Voluntary Petition for Individuals Filing for Bankruptcy" at bounding box center [261, 92] width 169 height 37
click at [266, 141] on link "Schedule A/B: Property" at bounding box center [261, 151] width 169 height 27
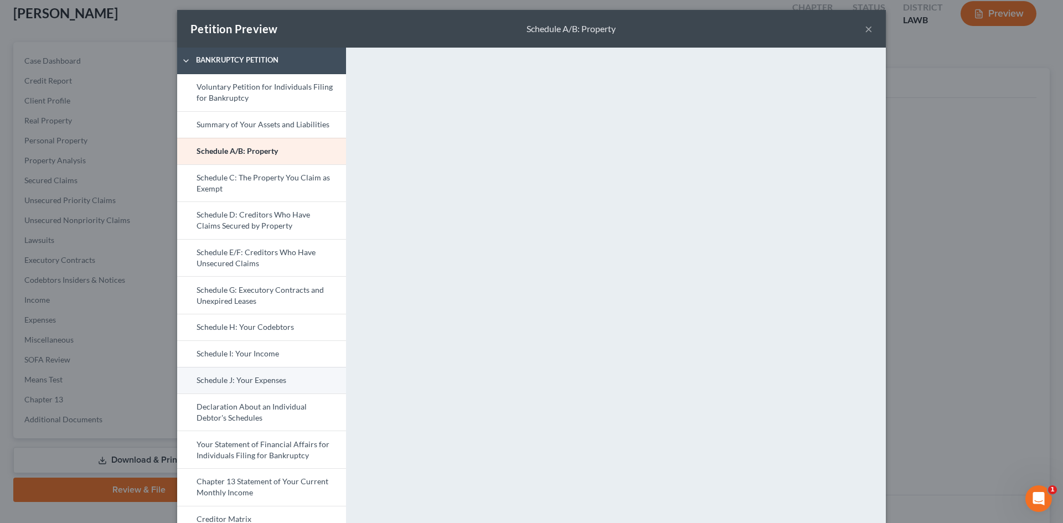
click at [280, 374] on link "Schedule J: Your Expenses" at bounding box center [261, 380] width 169 height 27
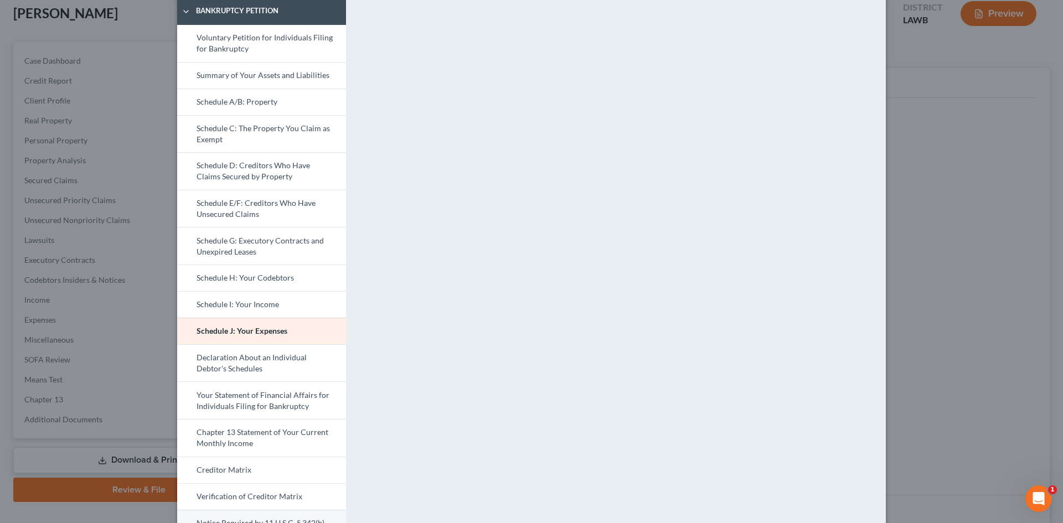
scroll to position [114, 0]
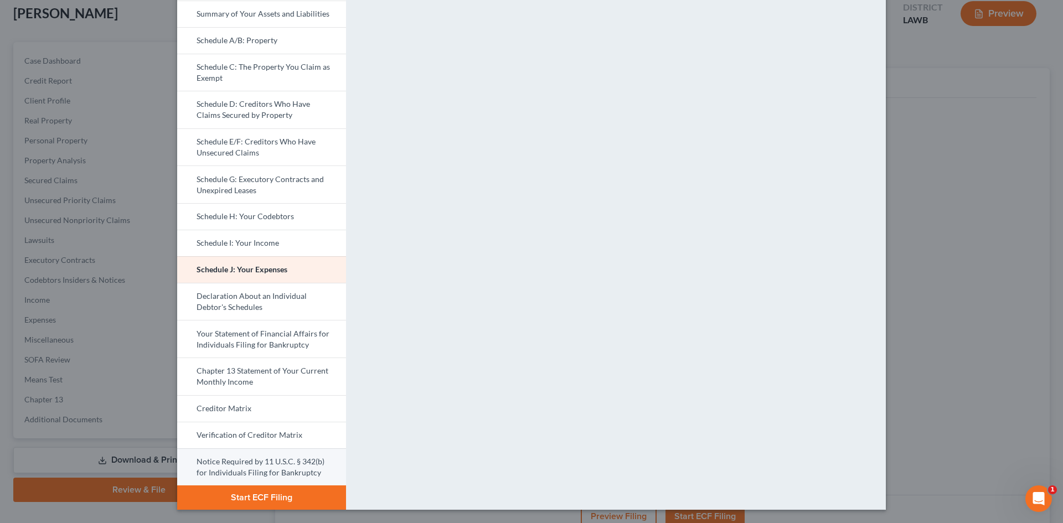
click at [290, 479] on link "Notice Required by 11 U.S.C. § 342(b) for Individuals Filing for Bankruptcy" at bounding box center [261, 467] width 169 height 38
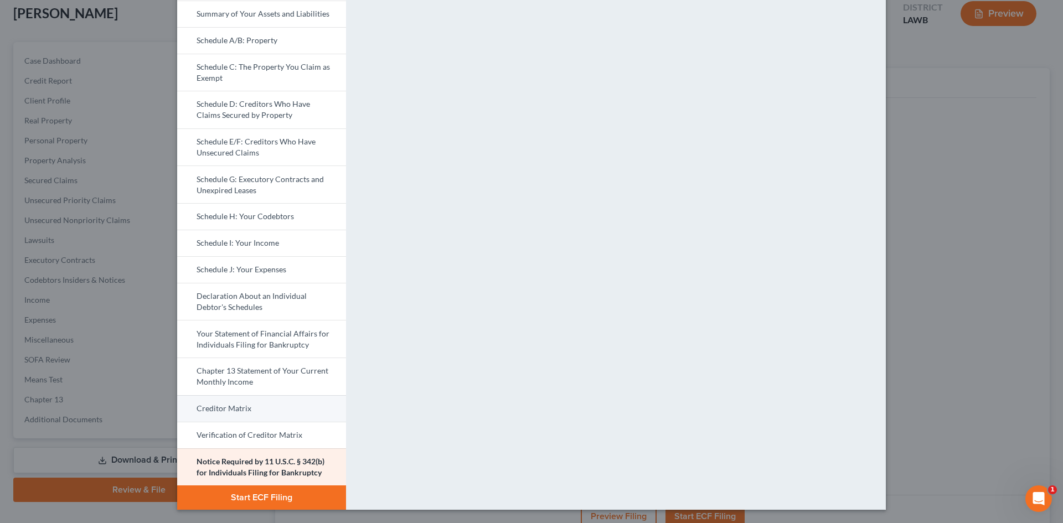
click at [263, 407] on link "Creditor Matrix" at bounding box center [261, 408] width 169 height 27
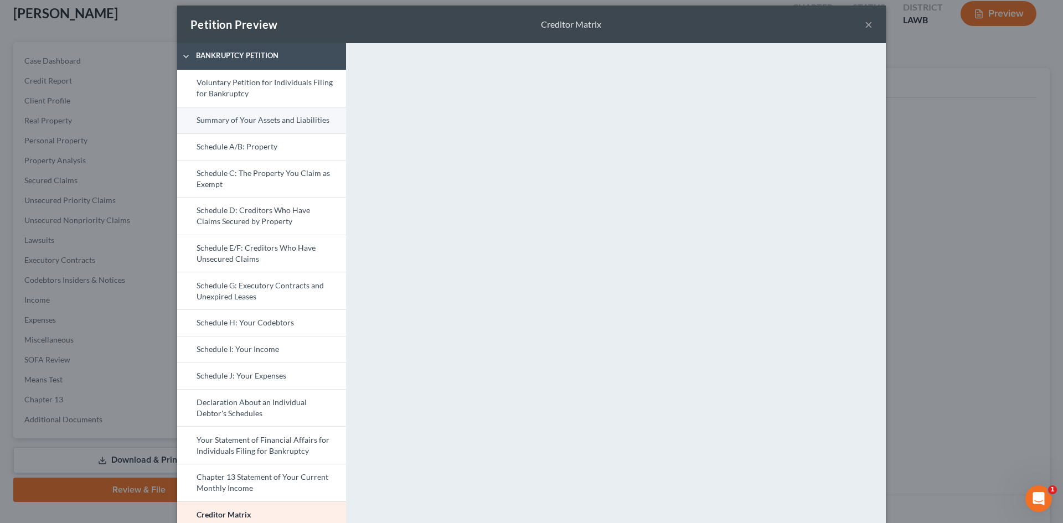
scroll to position [0, 0]
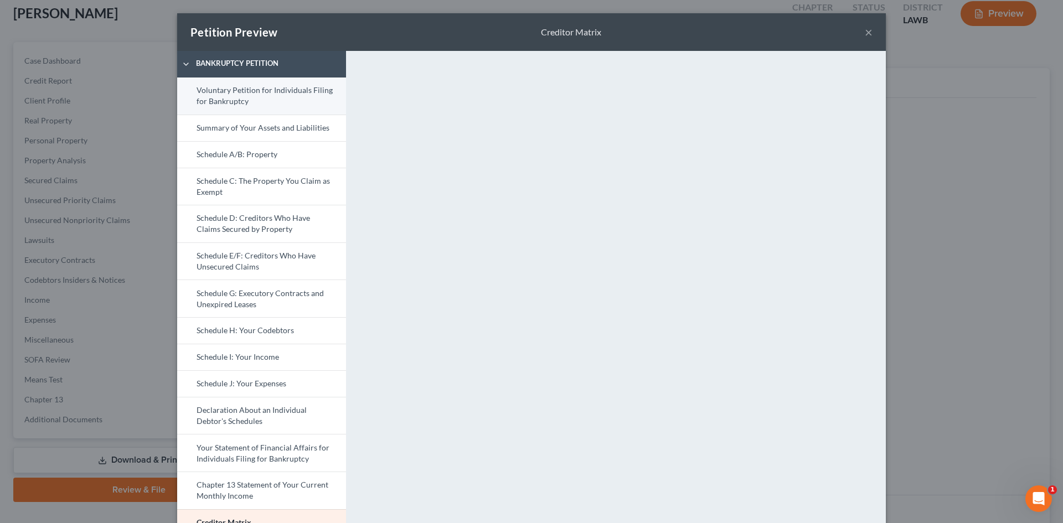
click at [282, 88] on link "Voluntary Petition for Individuals Filing for Bankruptcy" at bounding box center [261, 96] width 169 height 37
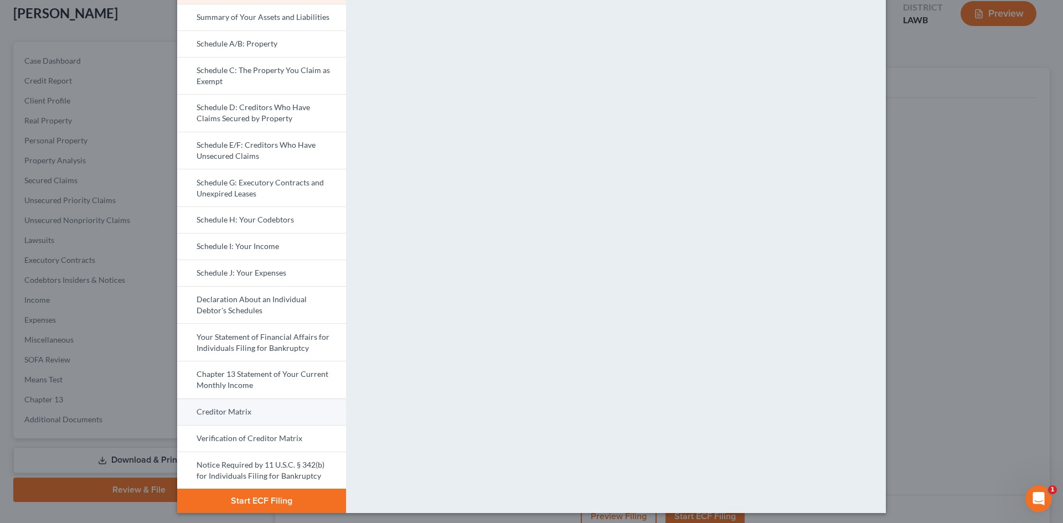
scroll to position [114, 0]
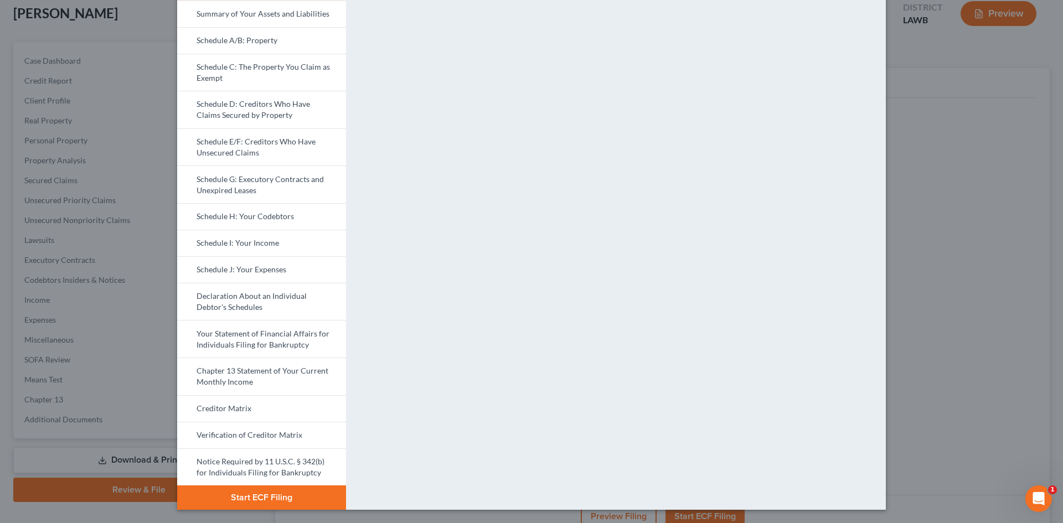
click at [275, 499] on button "Start ECF Filing" at bounding box center [261, 498] width 169 height 24
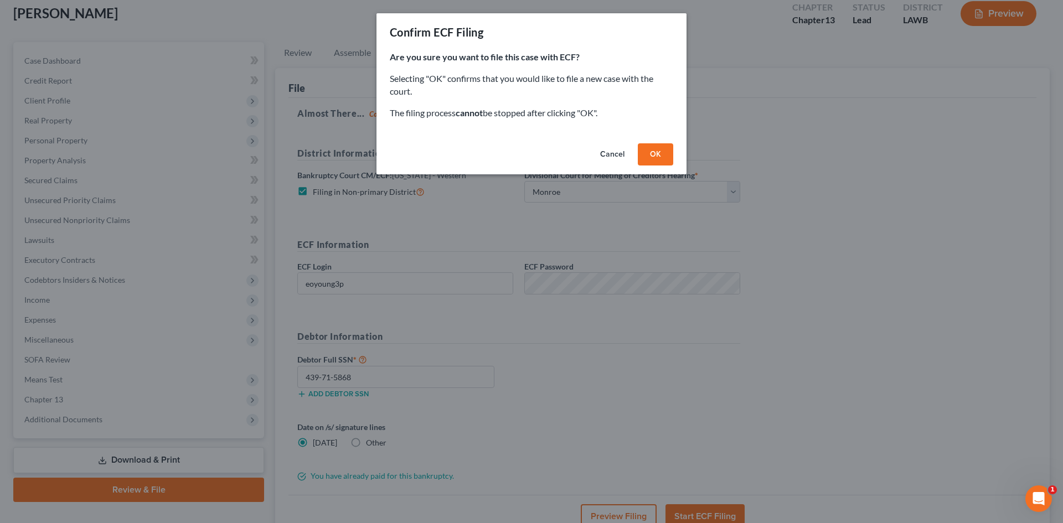
click at [620, 151] on button "Cancel" at bounding box center [612, 154] width 42 height 22
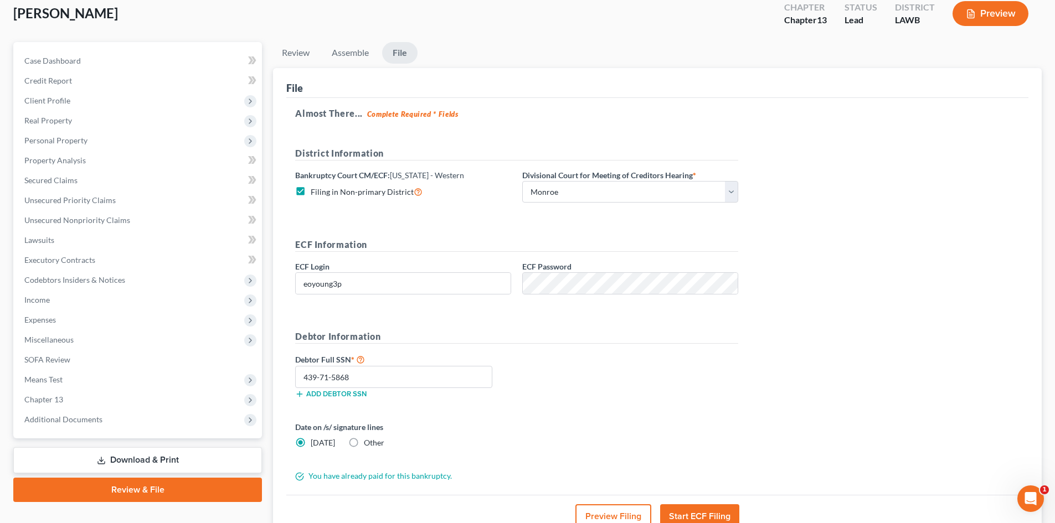
click at [618, 510] on button "Preview Filing" at bounding box center [613, 516] width 76 height 24
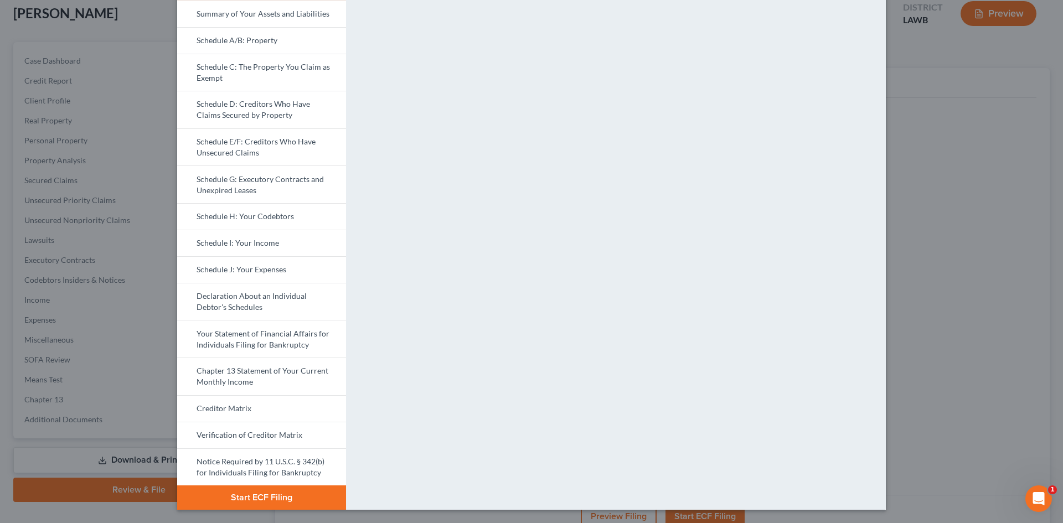
click at [277, 500] on button "Start ECF Filing" at bounding box center [261, 498] width 169 height 24
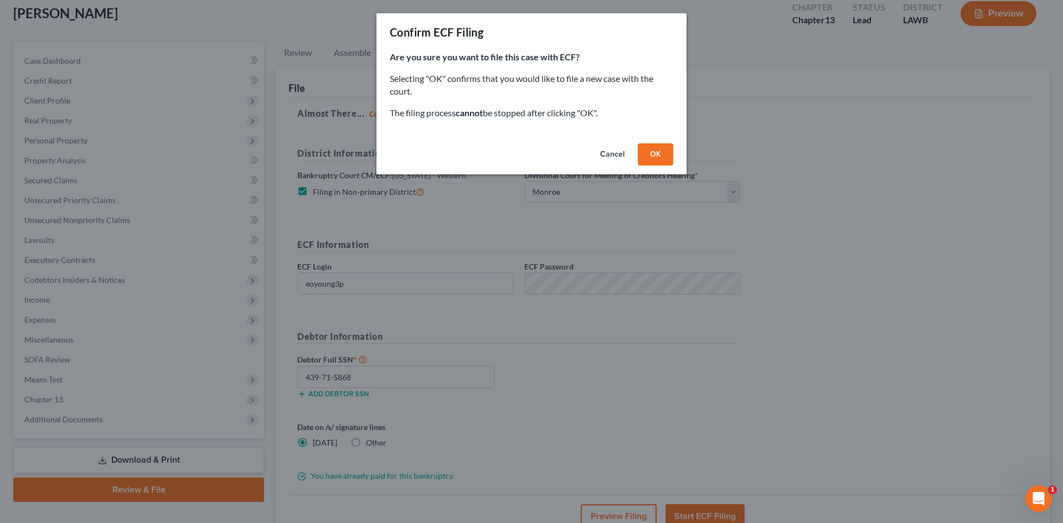
drag, startPoint x: 609, startPoint y: 154, endPoint x: 605, endPoint y: 148, distance: 8.0
click at [605, 148] on button "Cancel" at bounding box center [612, 154] width 42 height 22
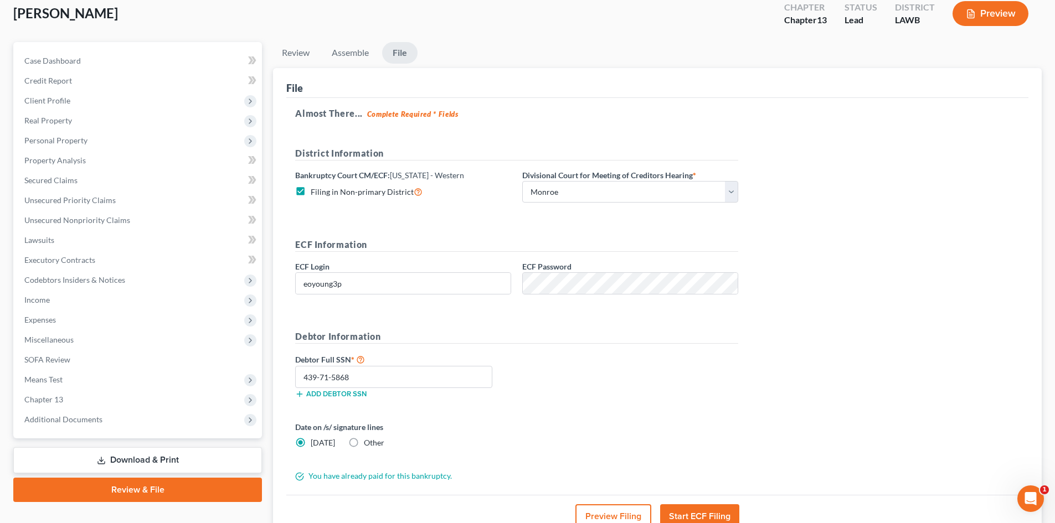
click at [600, 511] on button "Preview Filing" at bounding box center [613, 516] width 76 height 24
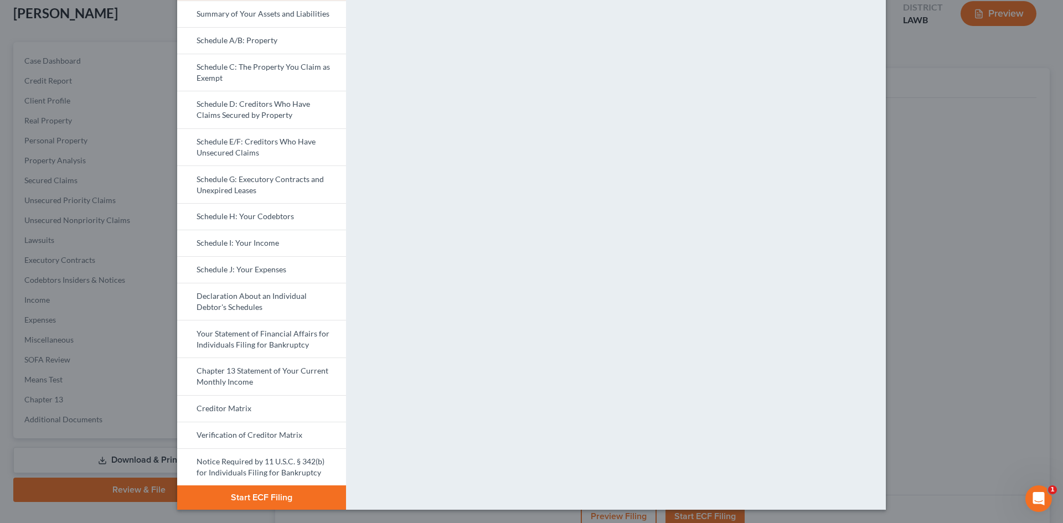
click at [314, 497] on button "Start ECF Filing" at bounding box center [261, 498] width 169 height 24
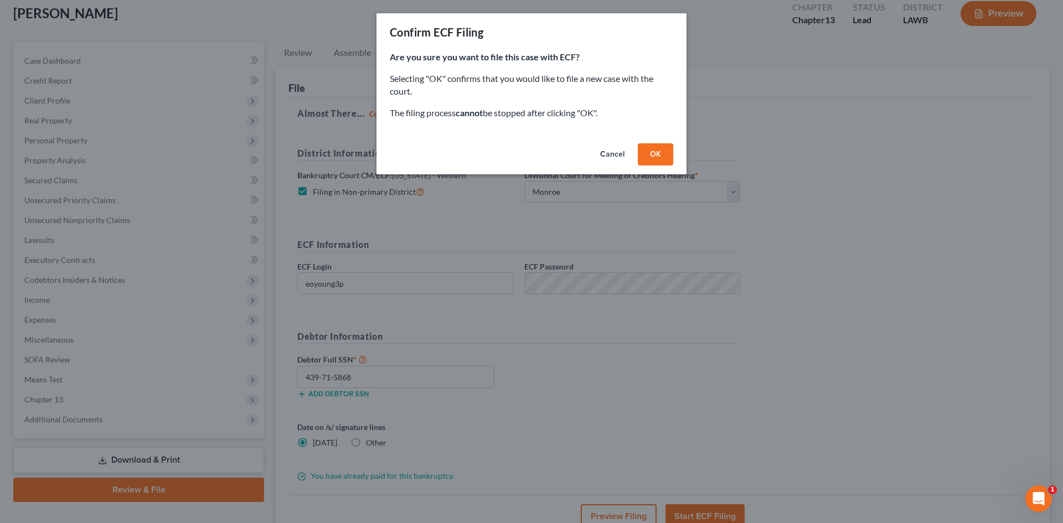
click at [641, 161] on button "OK" at bounding box center [655, 154] width 35 height 22
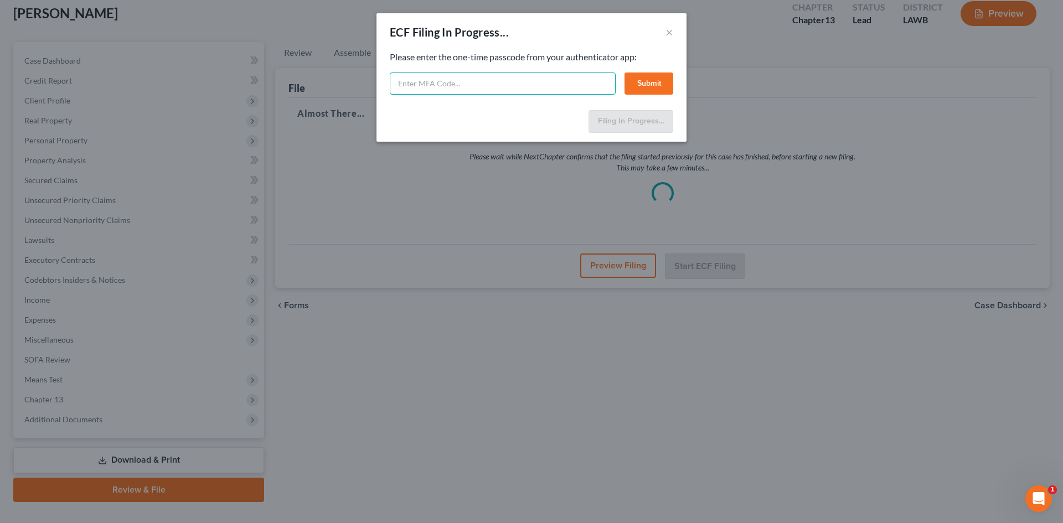
click at [441, 79] on input "text" at bounding box center [503, 84] width 226 height 22
type input "171879"
click at [663, 76] on button "Submit" at bounding box center [648, 84] width 49 height 22
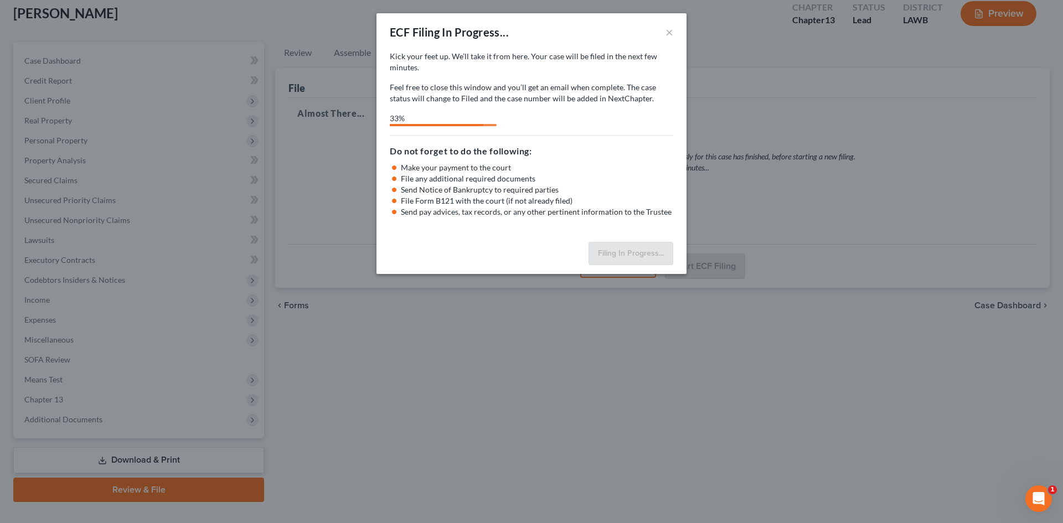
select select "3"
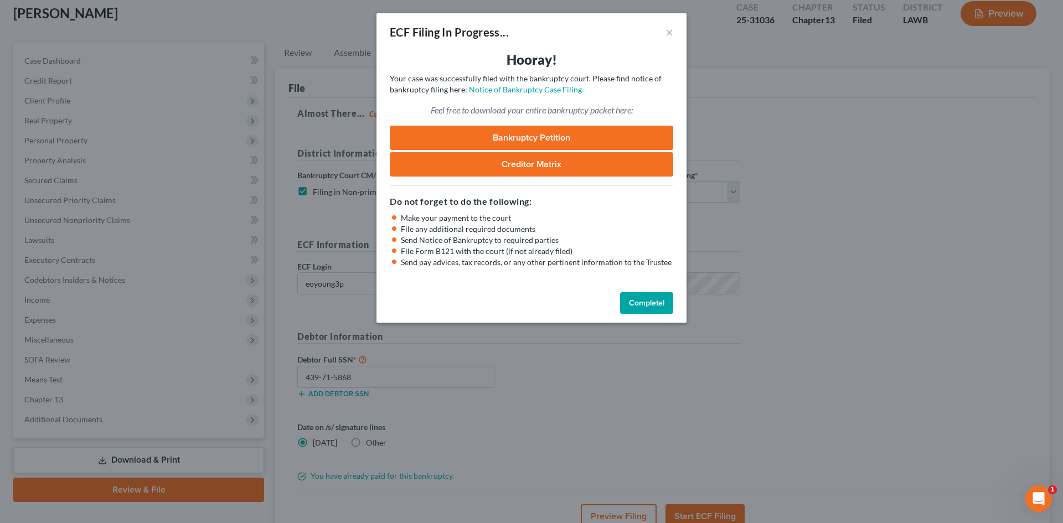
click at [665, 298] on button "Complete!" at bounding box center [646, 303] width 53 height 22
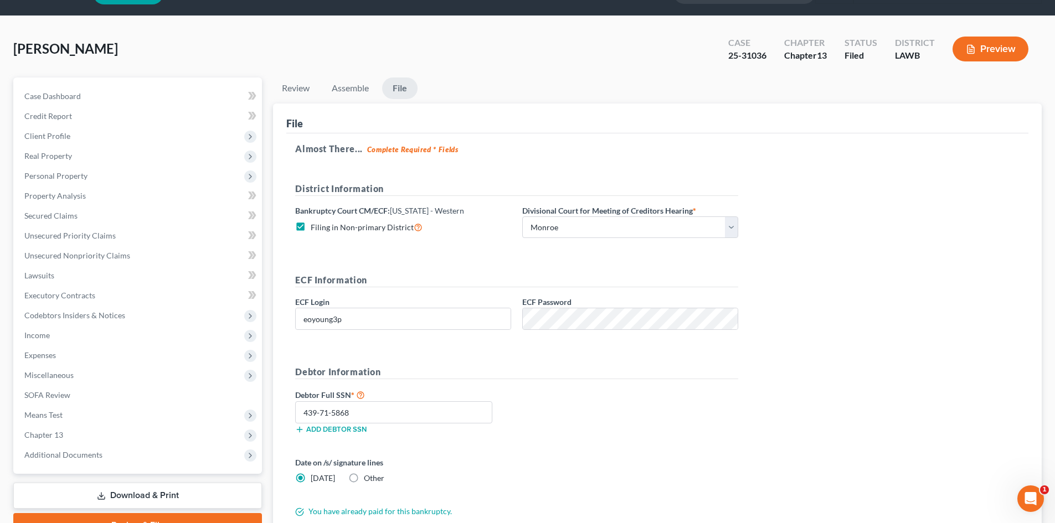
scroll to position [0, 0]
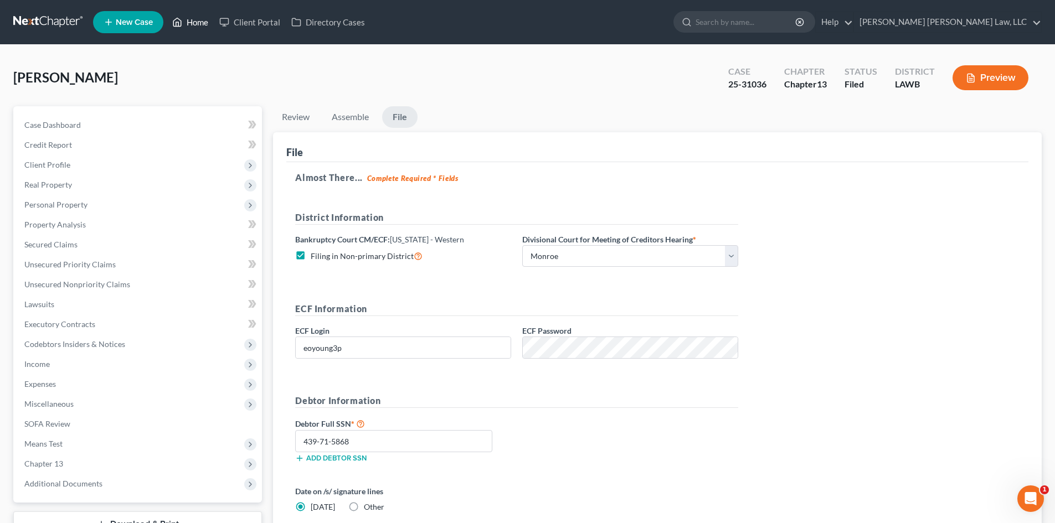
click at [199, 29] on link "Home" at bounding box center [190, 22] width 47 height 20
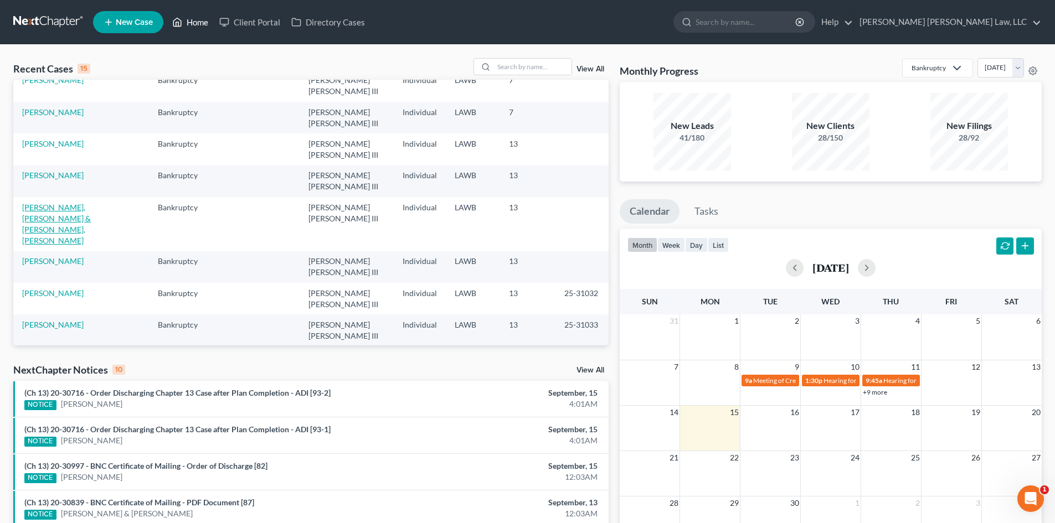
scroll to position [221, 0]
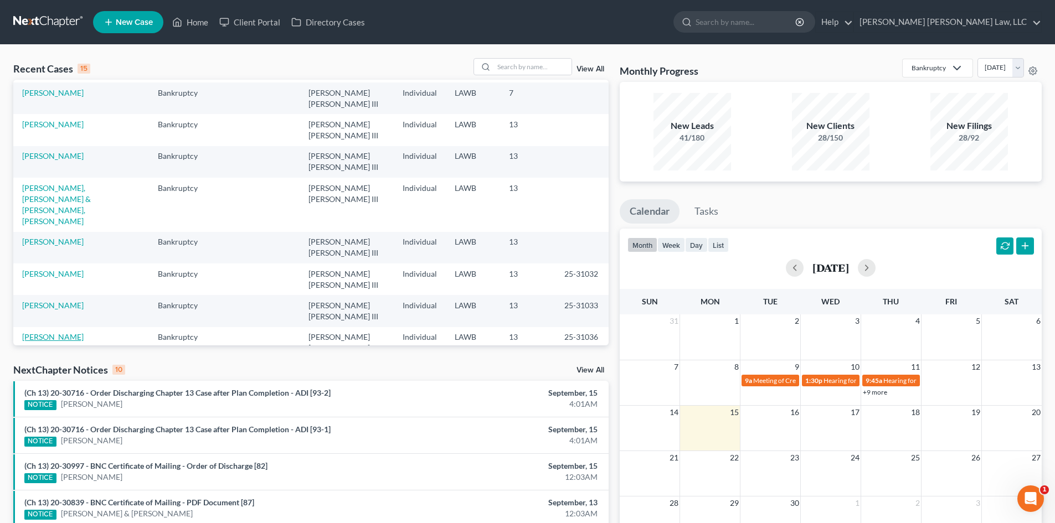
click at [64, 332] on link "[PERSON_NAME]" at bounding box center [52, 336] width 61 height 9
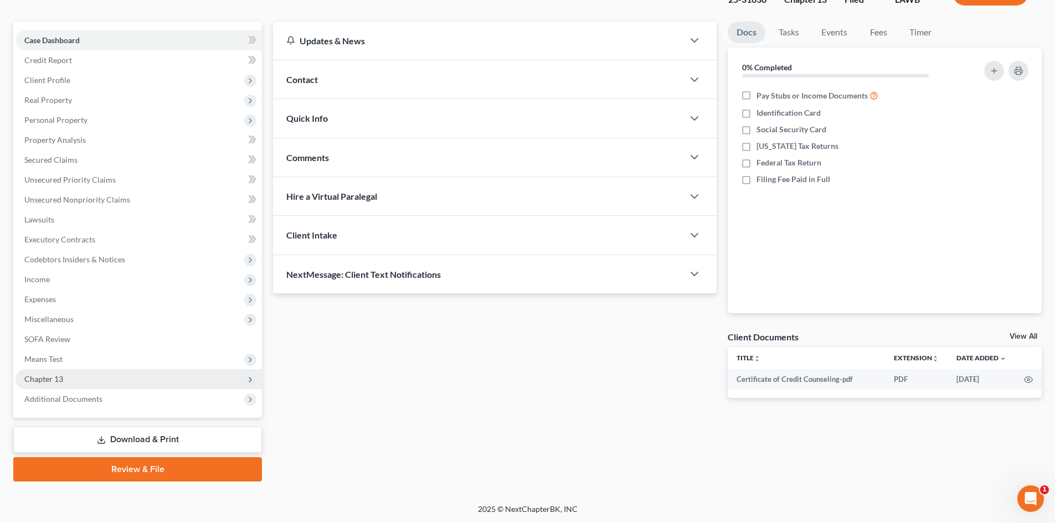
scroll to position [85, 0]
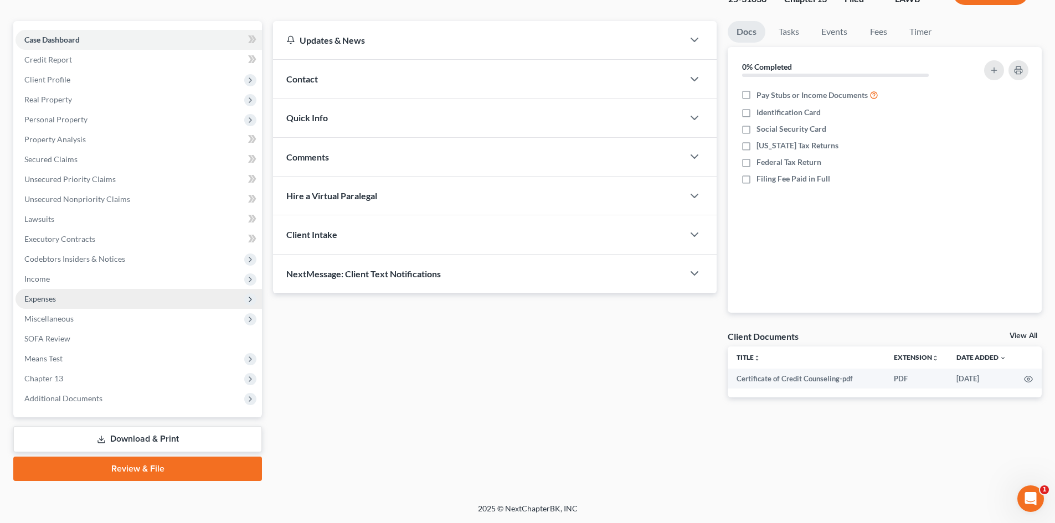
click at [123, 290] on span "Expenses" at bounding box center [139, 299] width 246 height 20
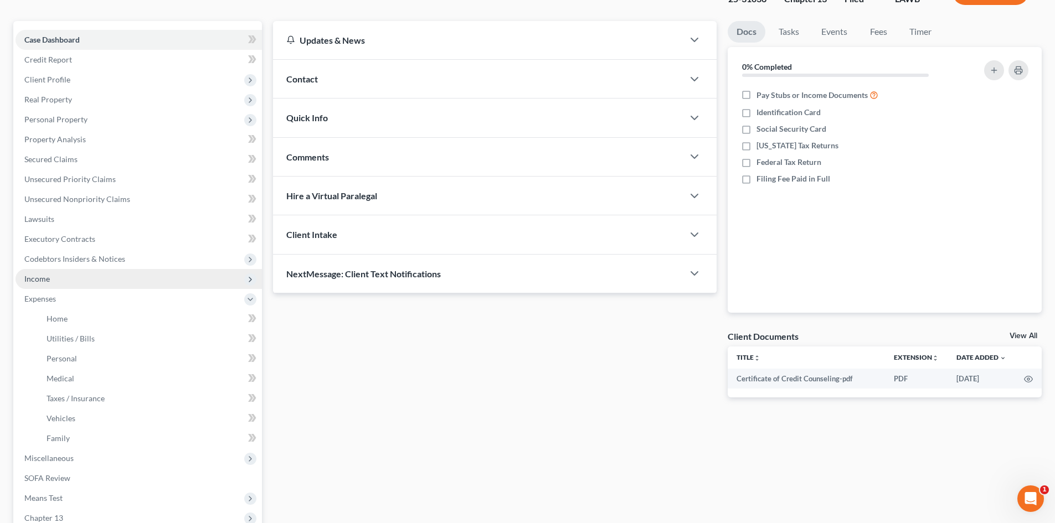
click at [131, 283] on span "Income" at bounding box center [139, 279] width 246 height 20
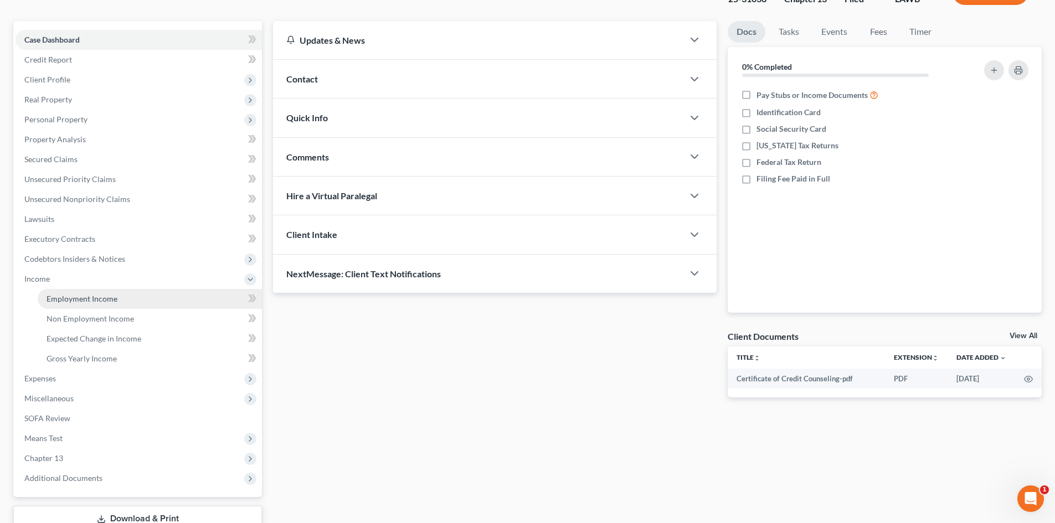
click at [118, 300] on link "Employment Income" at bounding box center [150, 299] width 224 height 20
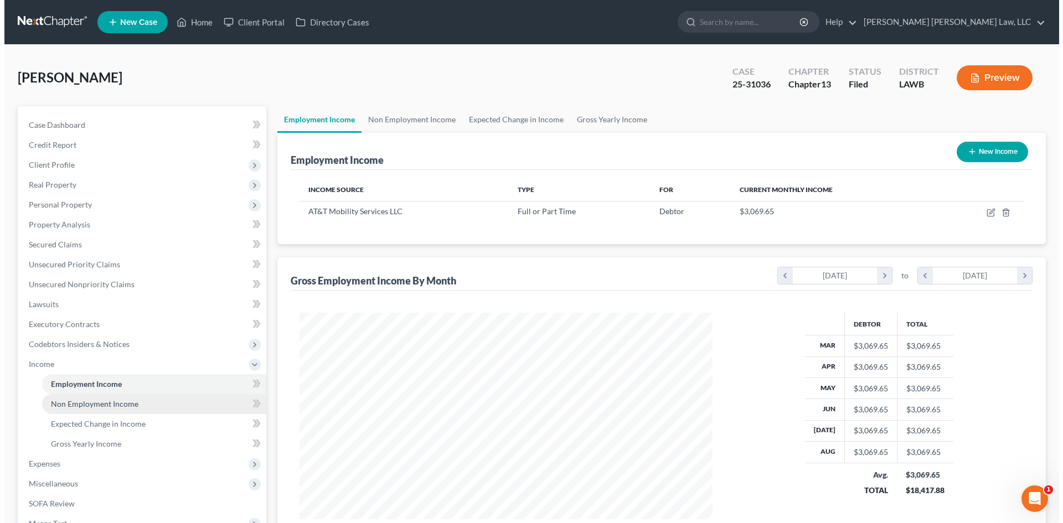
scroll to position [206, 435]
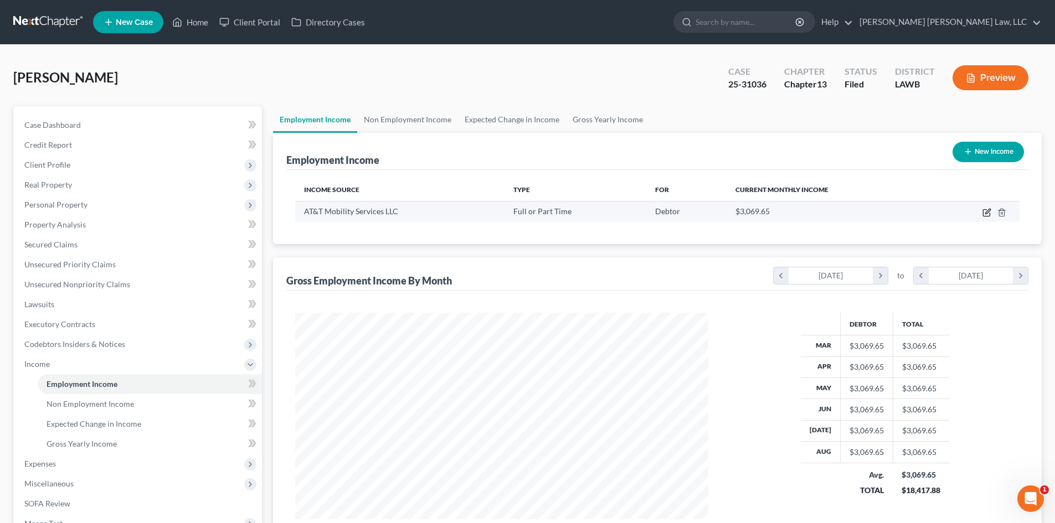
click at [988, 215] on icon "button" at bounding box center [986, 212] width 9 height 9
select select "0"
select select "10"
select select "2"
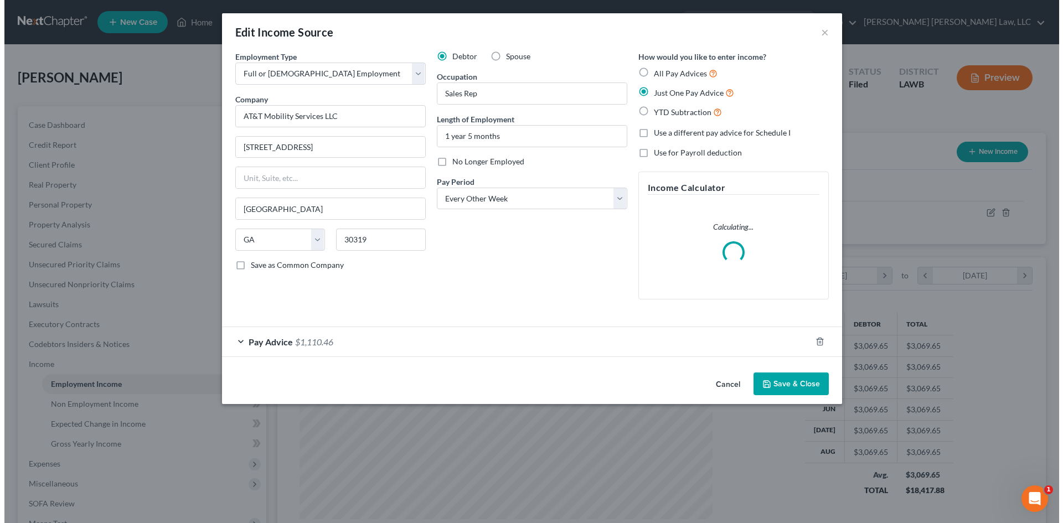
scroll to position [208, 439]
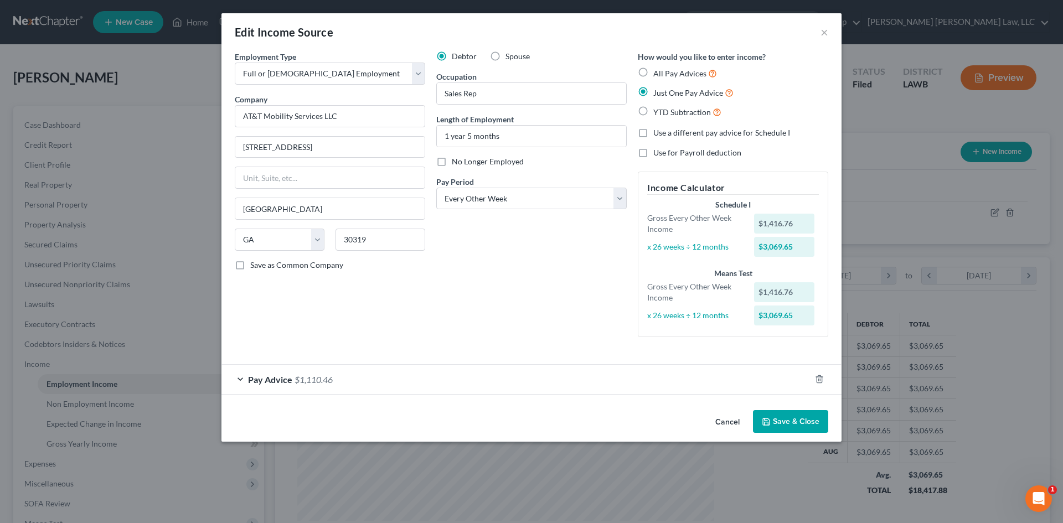
drag, startPoint x: 443, startPoint y: 374, endPoint x: 450, endPoint y: 370, distance: 7.7
click at [443, 374] on div "Pay Advice $1,110.46" at bounding box center [515, 379] width 589 height 29
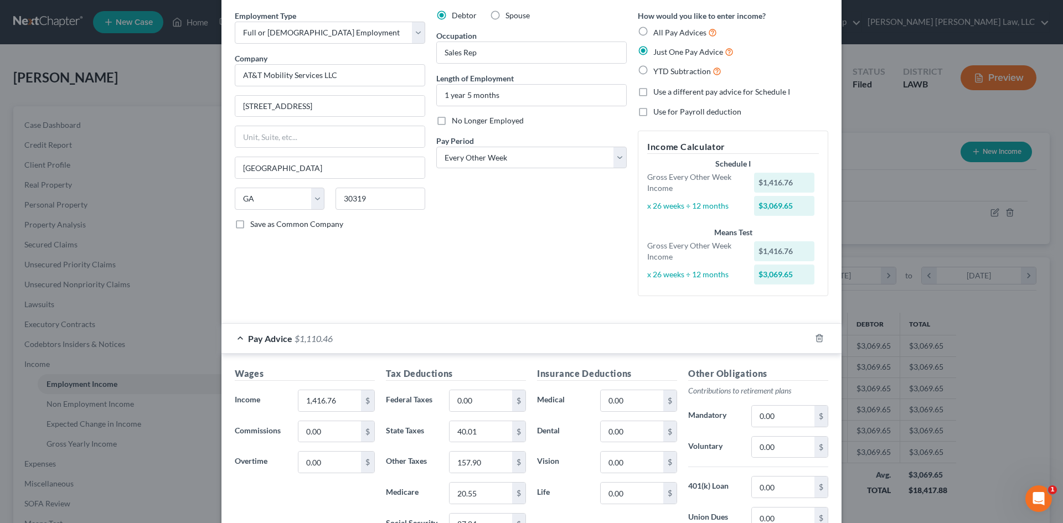
scroll to position [111, 0]
